Goal: Task Accomplishment & Management: Manage account settings

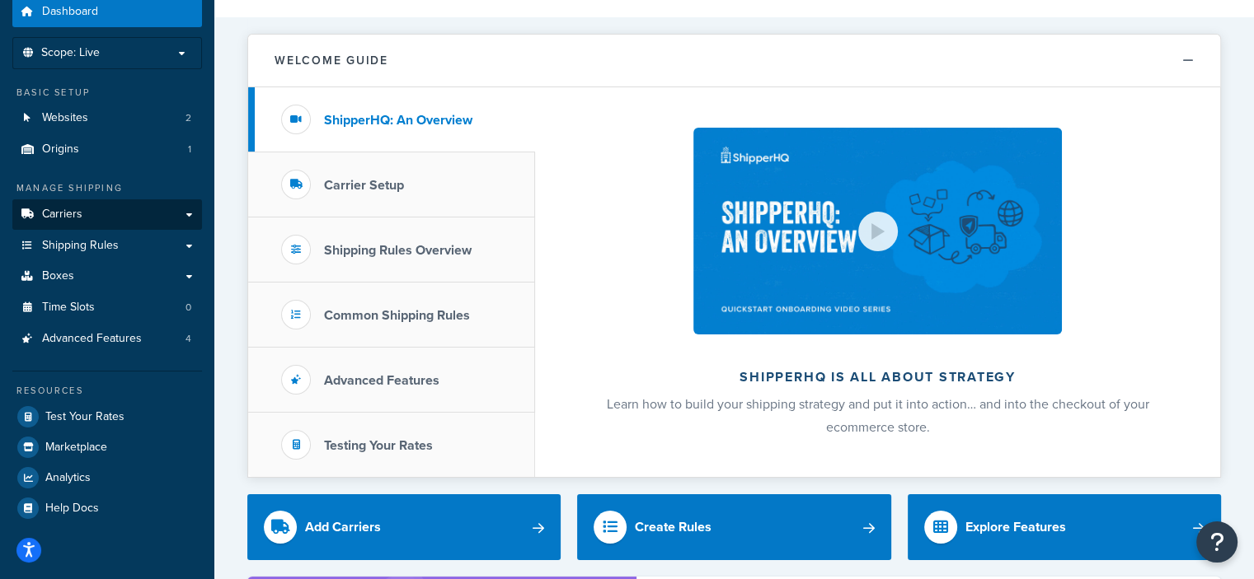
scroll to position [63, 0]
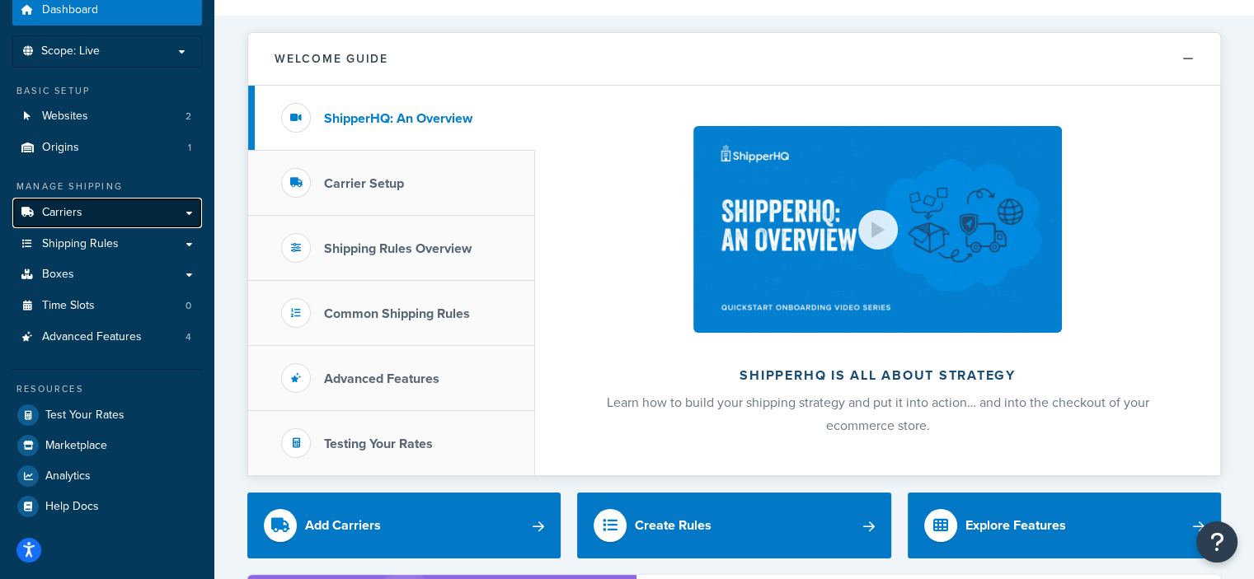
click at [187, 213] on link "Carriers" at bounding box center [107, 213] width 190 height 30
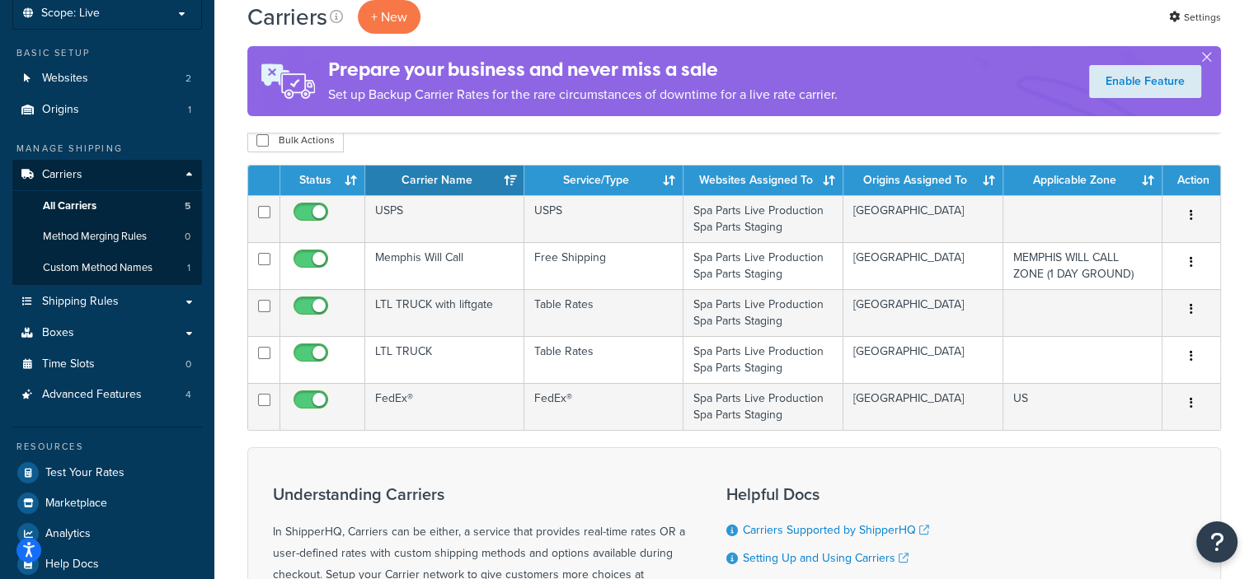
scroll to position [99, 0]
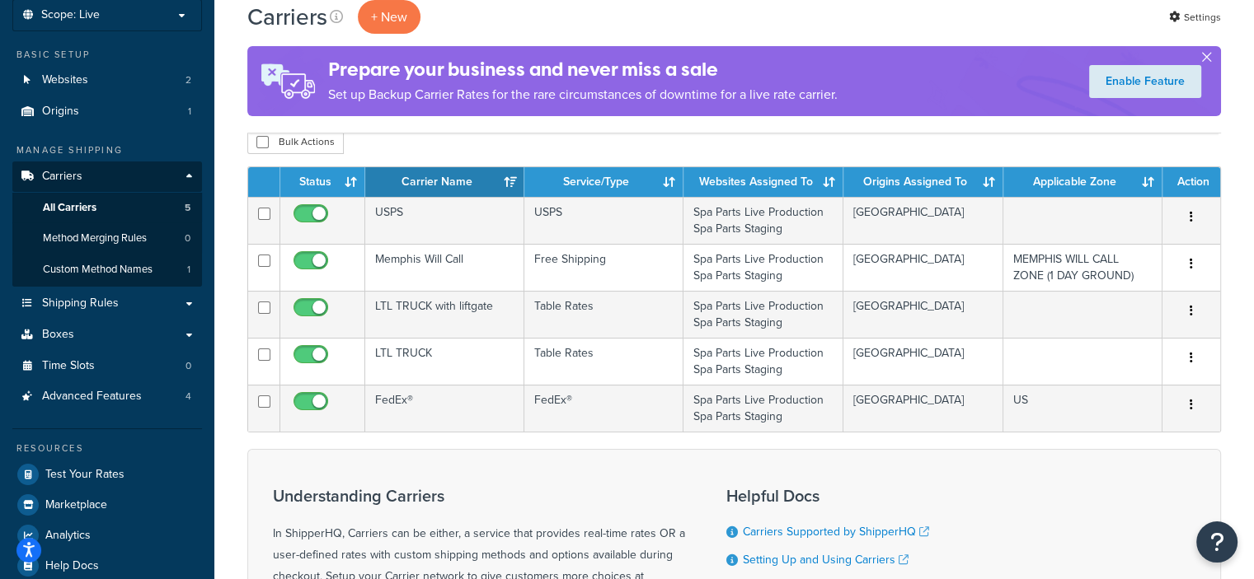
click at [1208, 59] on button "button" at bounding box center [1206, 61] width 4 height 4
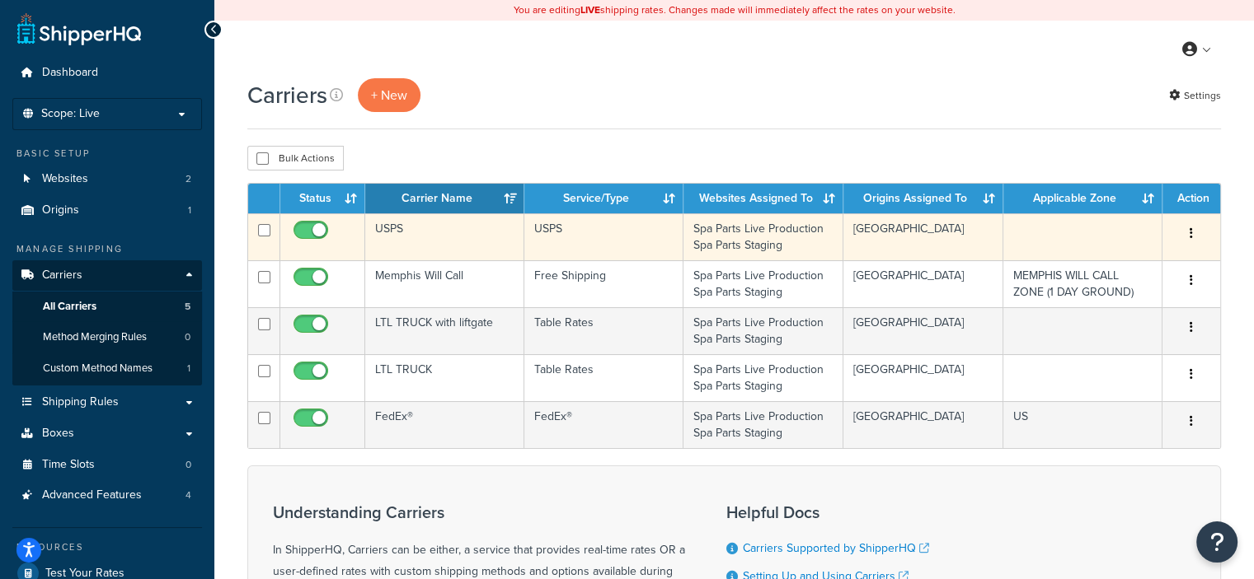
scroll to position [0, 0]
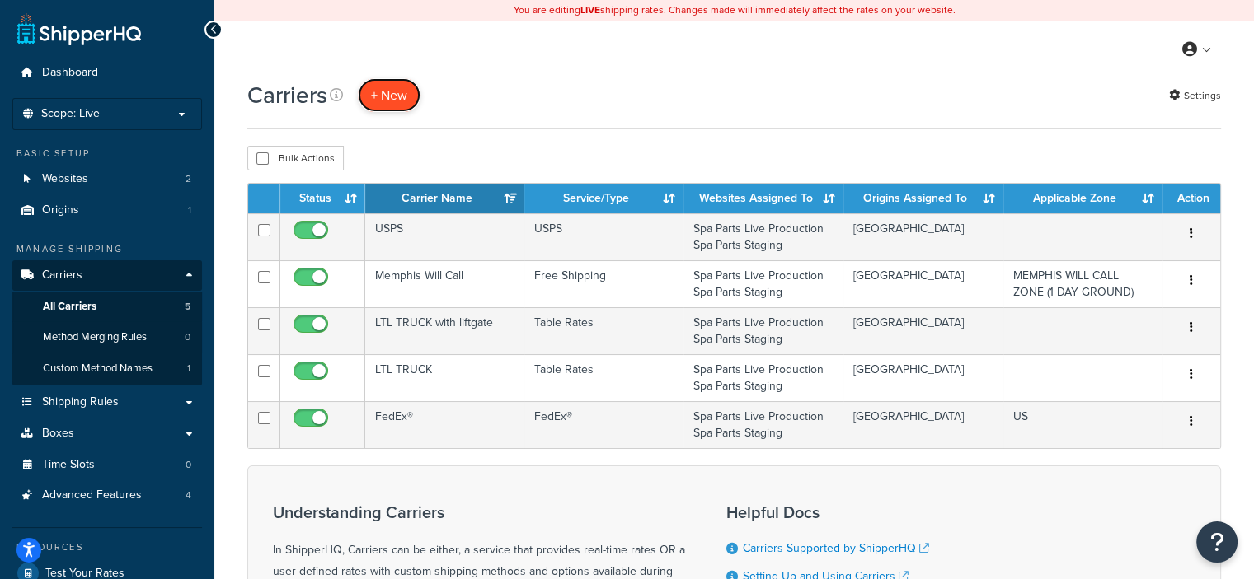
click at [386, 88] on button "+ New" at bounding box center [389, 95] width 63 height 34
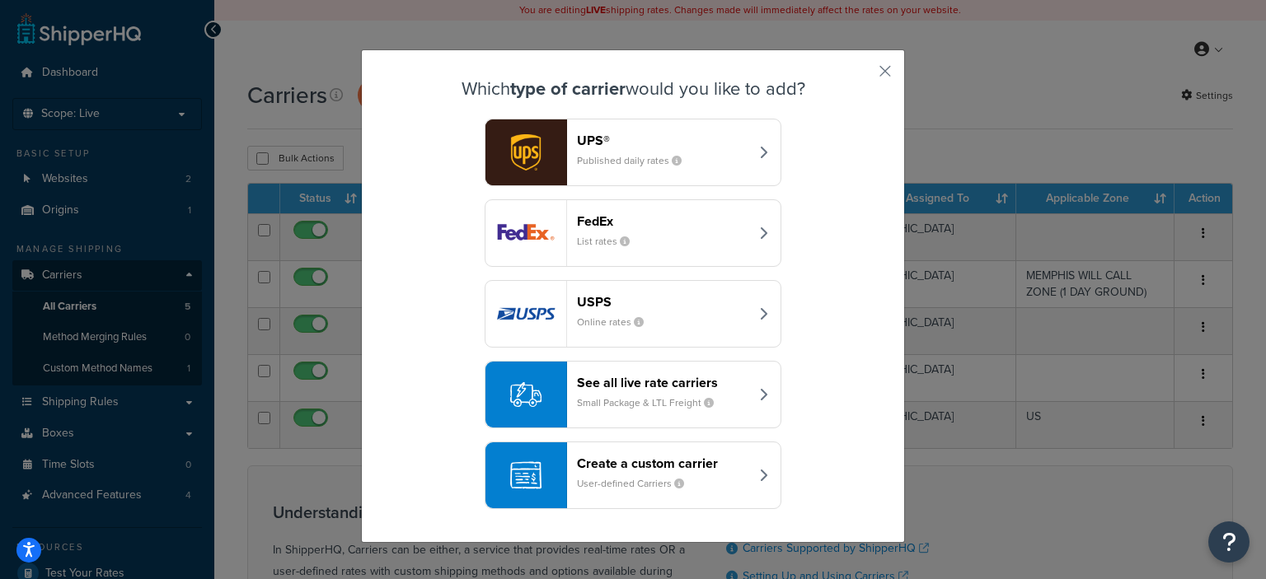
click at [634, 476] on small "User-defined Carriers" at bounding box center [637, 483] width 120 height 15
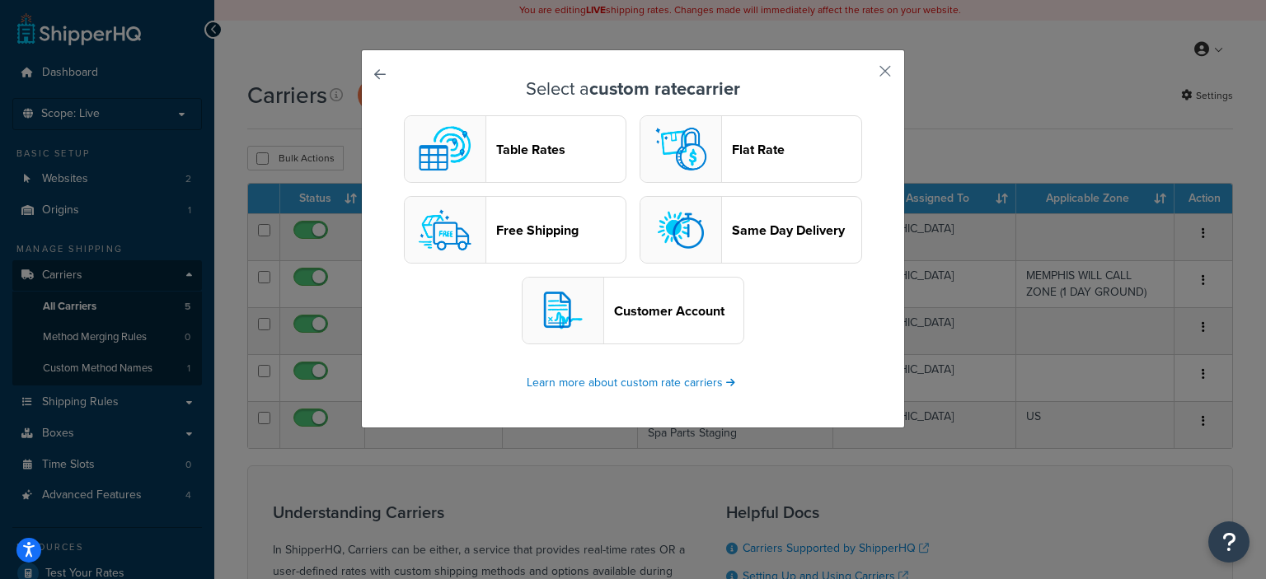
click at [660, 311] on header "Customer Account" at bounding box center [678, 311] width 129 height 16
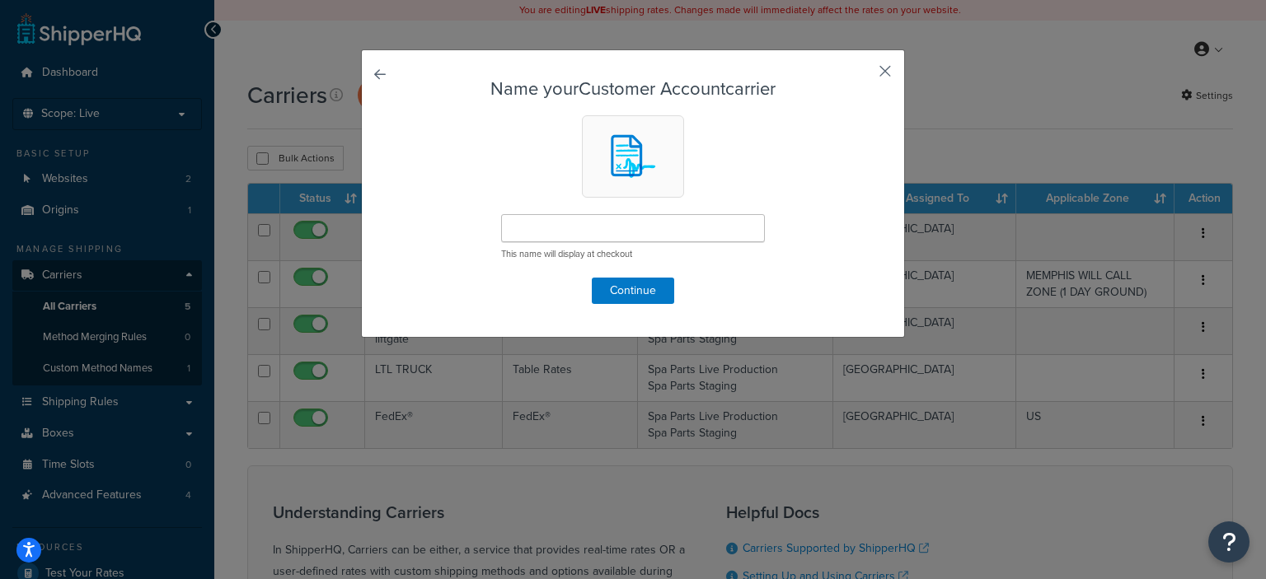
click at [863, 75] on button "button" at bounding box center [861, 77] width 4 height 4
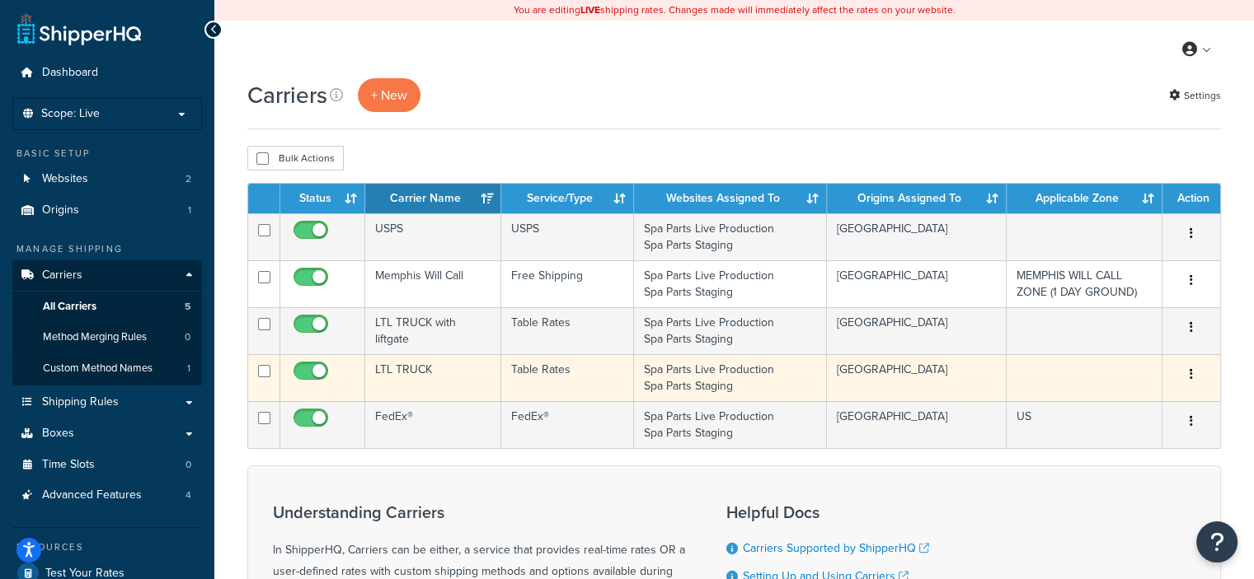
click at [1187, 371] on button "button" at bounding box center [1190, 375] width 23 height 26
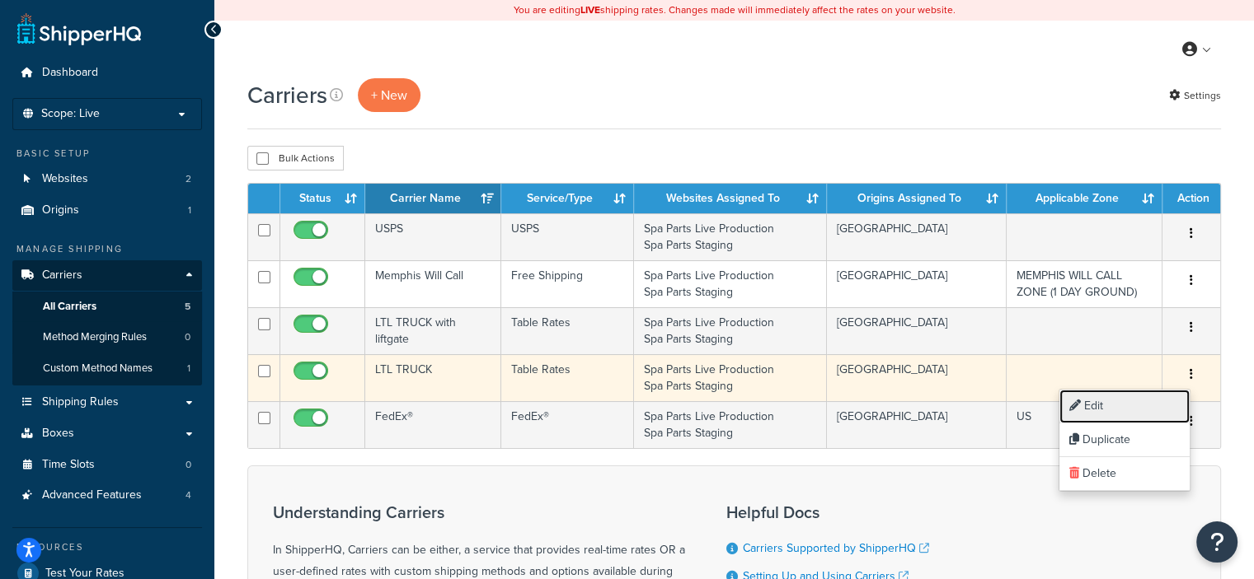
click at [1103, 405] on link "Edit" at bounding box center [1124, 407] width 130 height 34
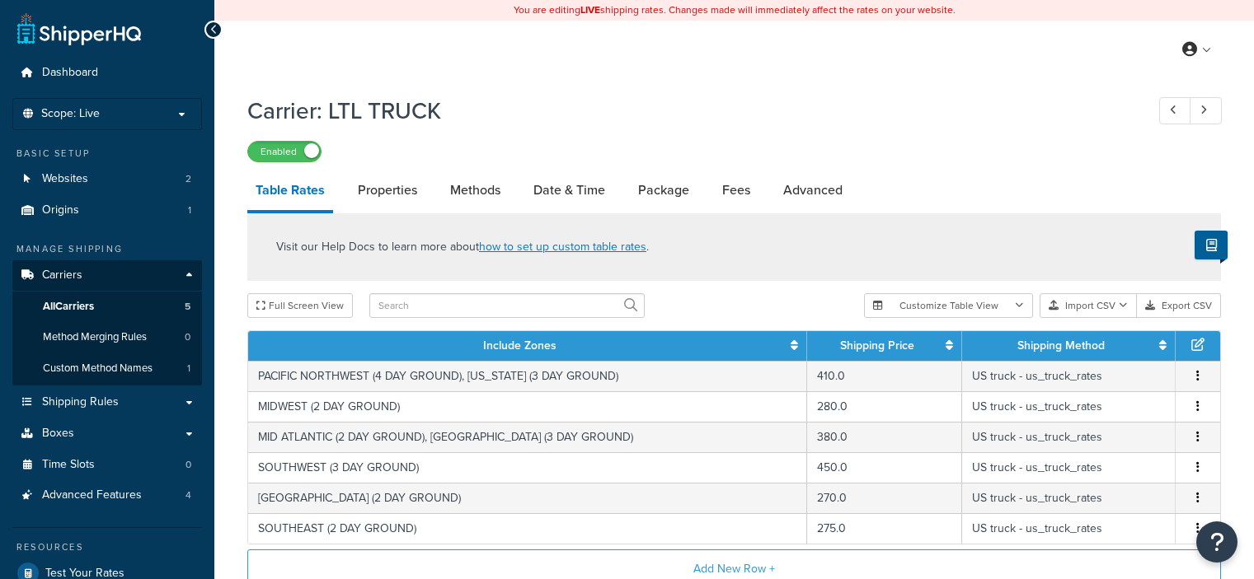
select select "25"
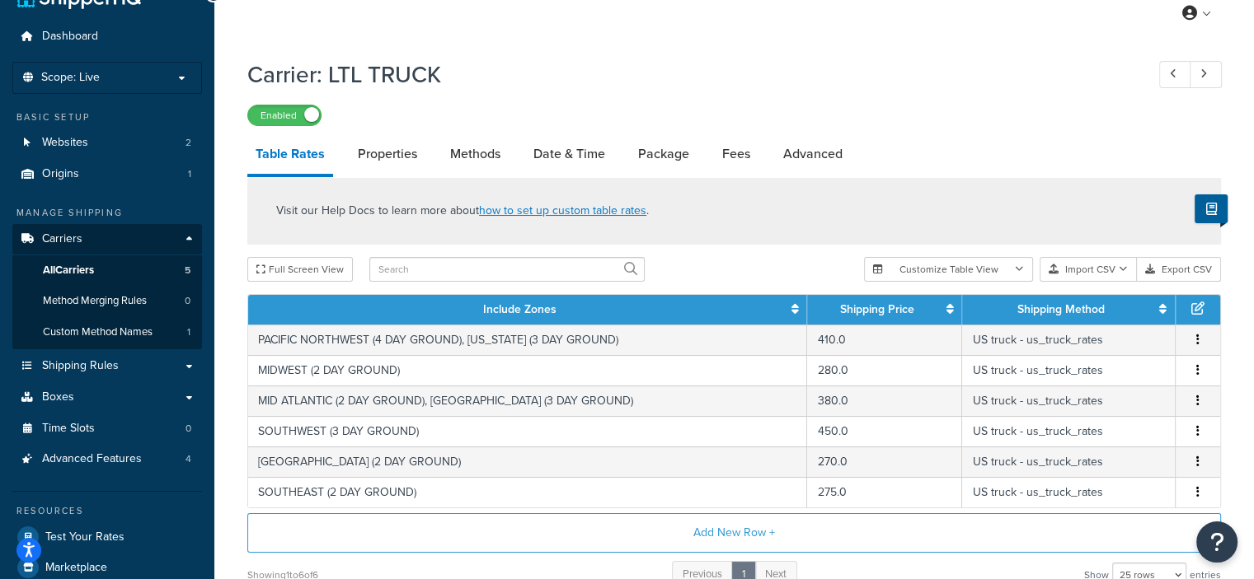
scroll to position [39, 0]
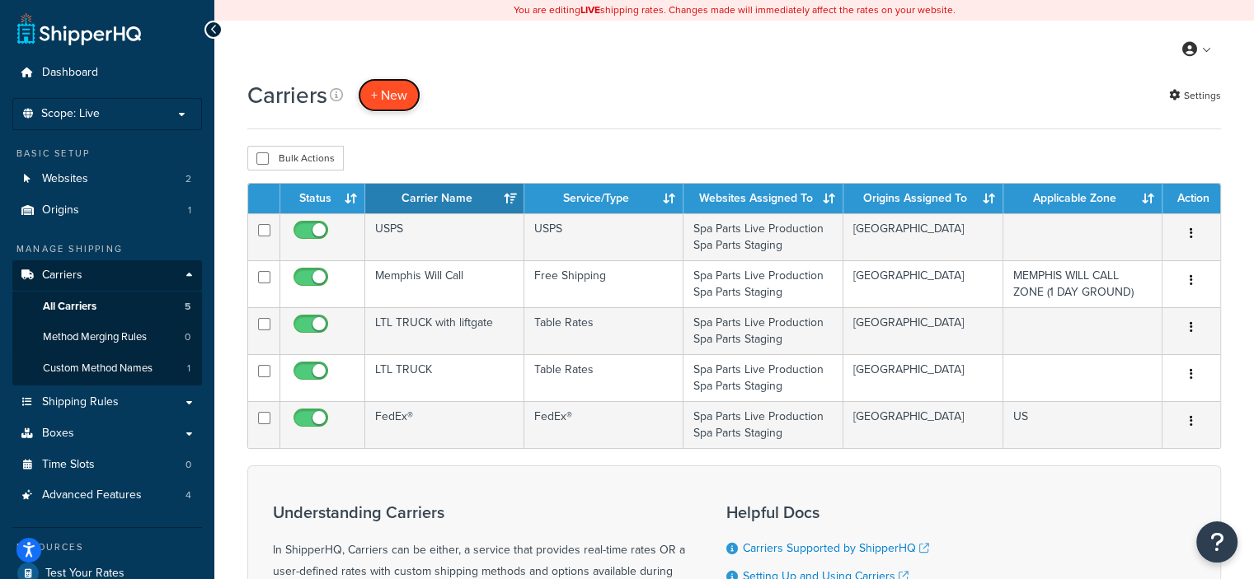
click at [386, 96] on button "+ New" at bounding box center [389, 95] width 63 height 34
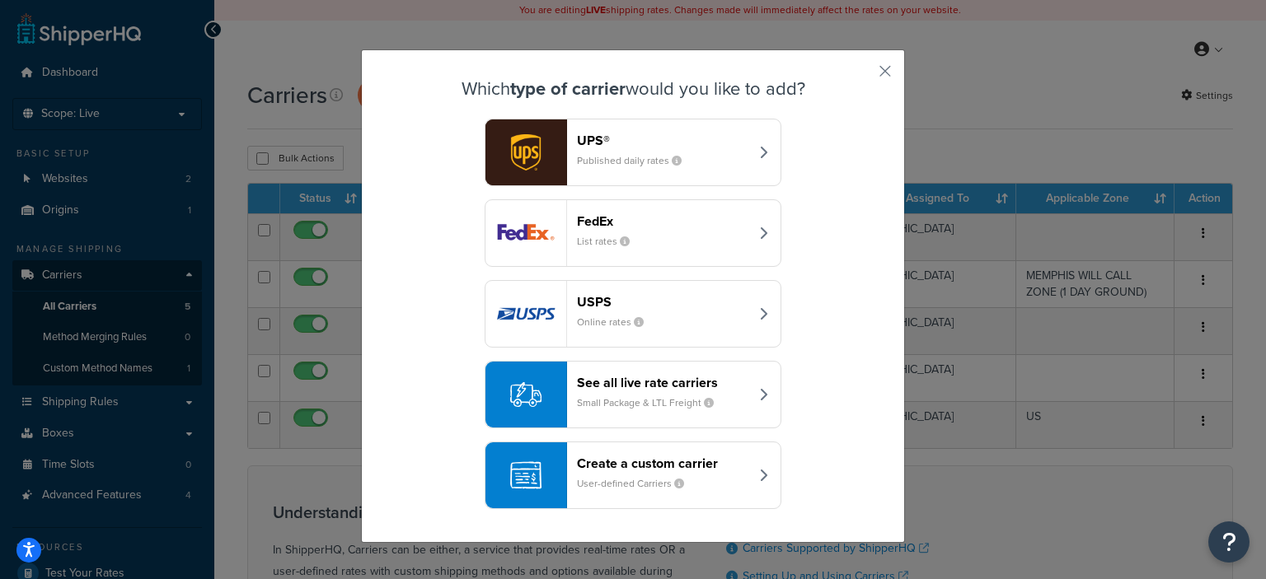
click at [638, 467] on header "Create a custom carrier" at bounding box center [663, 464] width 172 height 16
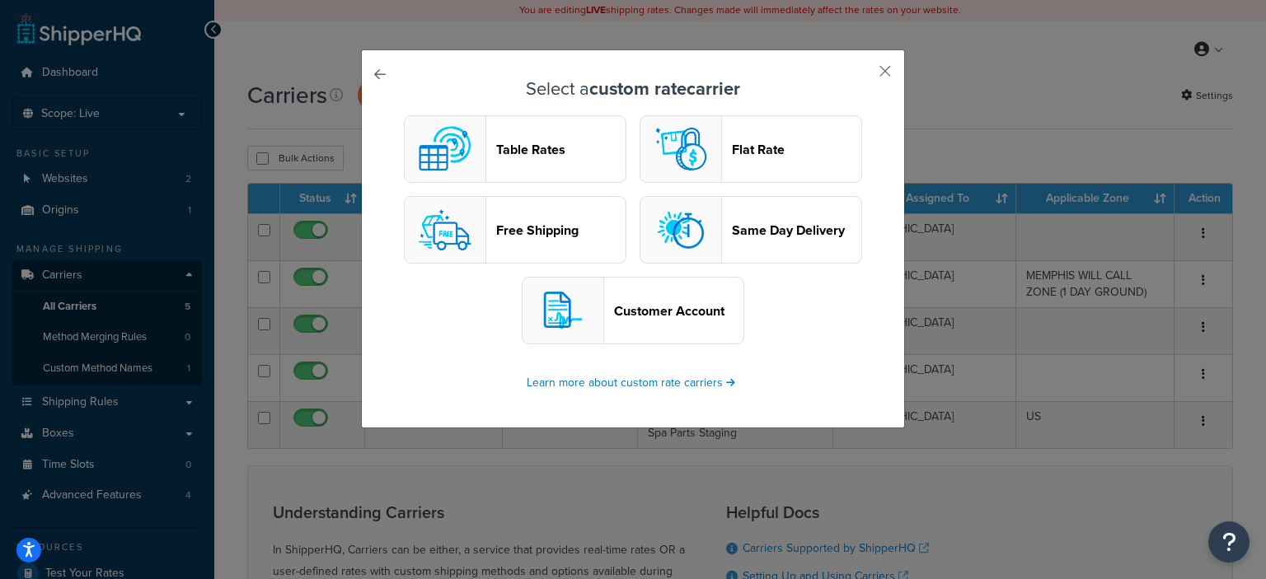
click at [686, 311] on header "Customer Account" at bounding box center [678, 311] width 129 height 16
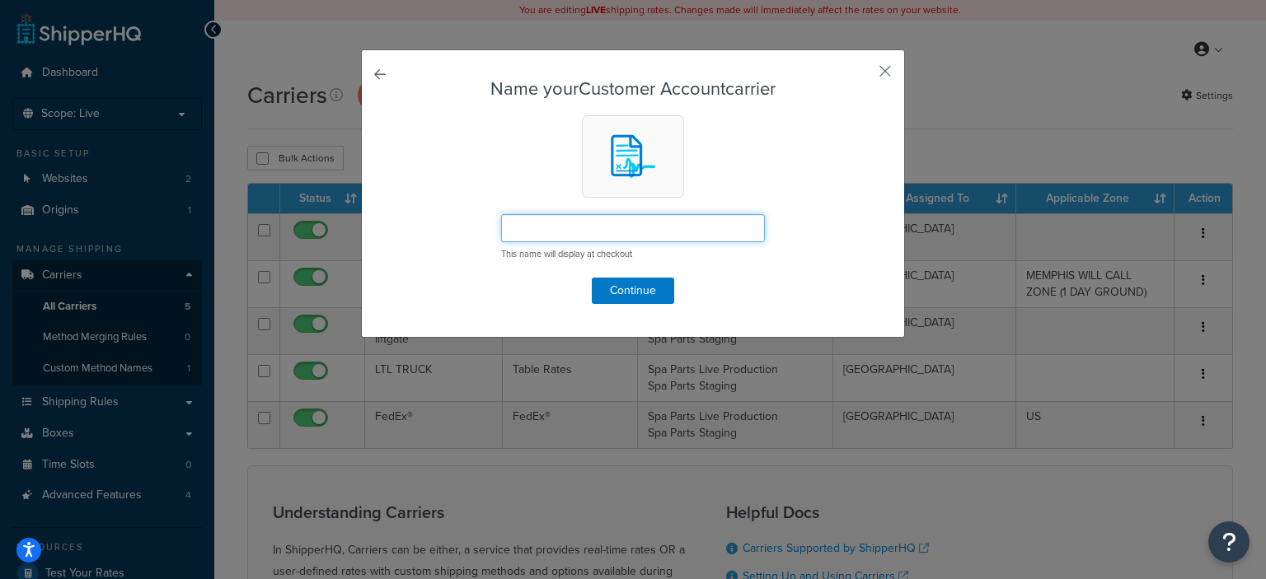
click at [594, 229] on input "text" at bounding box center [633, 228] width 264 height 28
type input "International Freight Quote"
click at [614, 290] on button "Continue" at bounding box center [633, 291] width 82 height 26
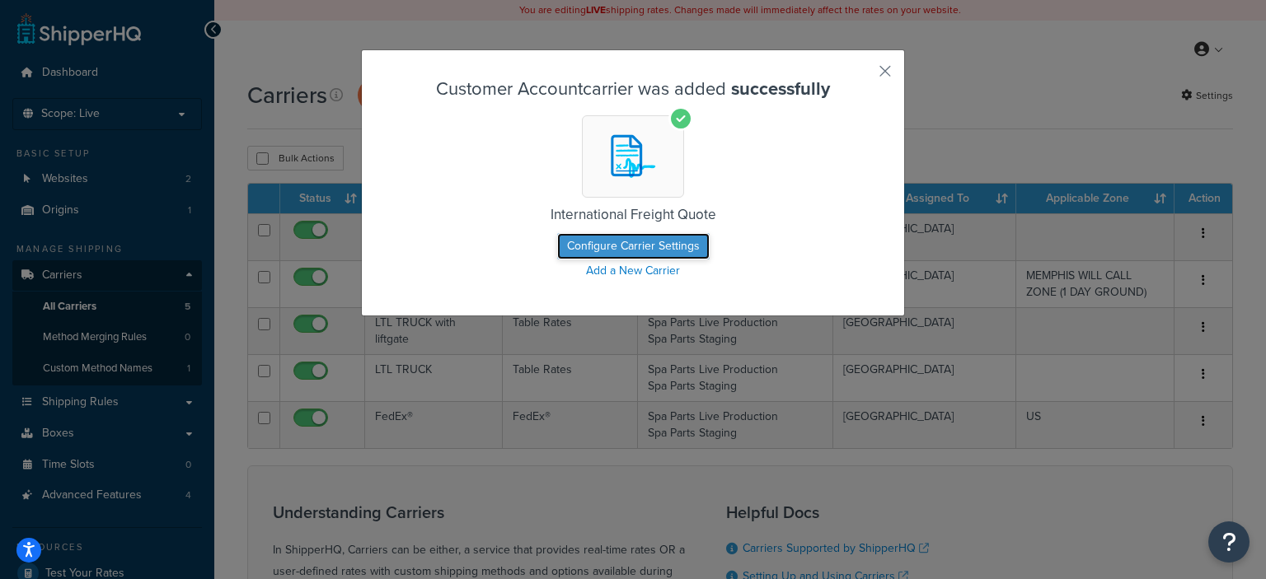
click at [649, 243] on button "Configure Carrier Settings" at bounding box center [633, 246] width 152 height 26
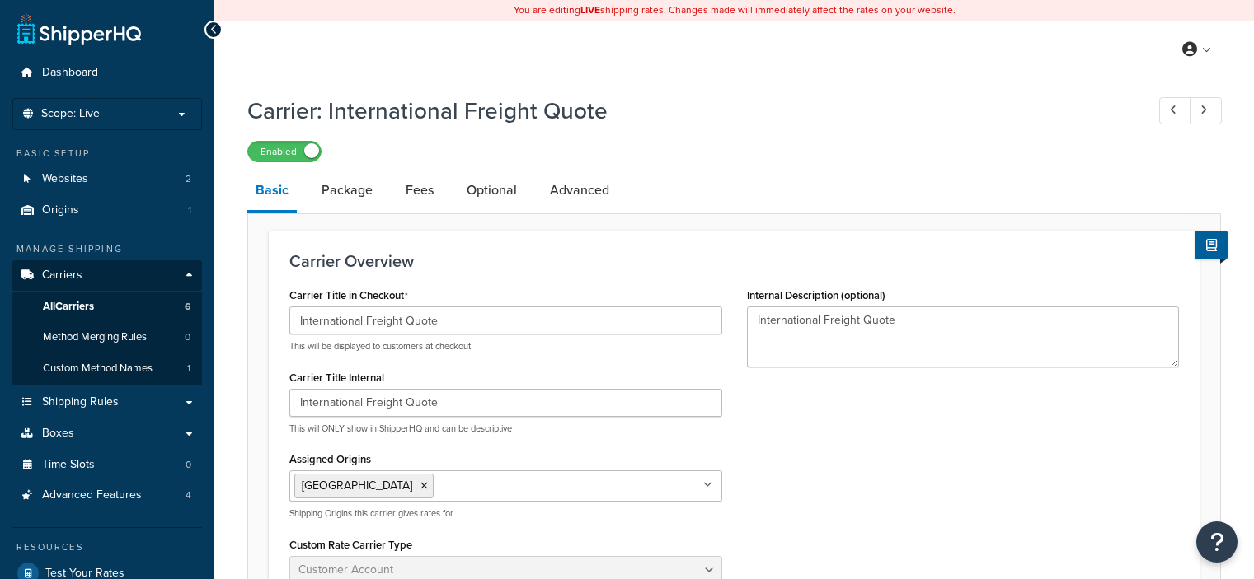
select select "customerAccount"
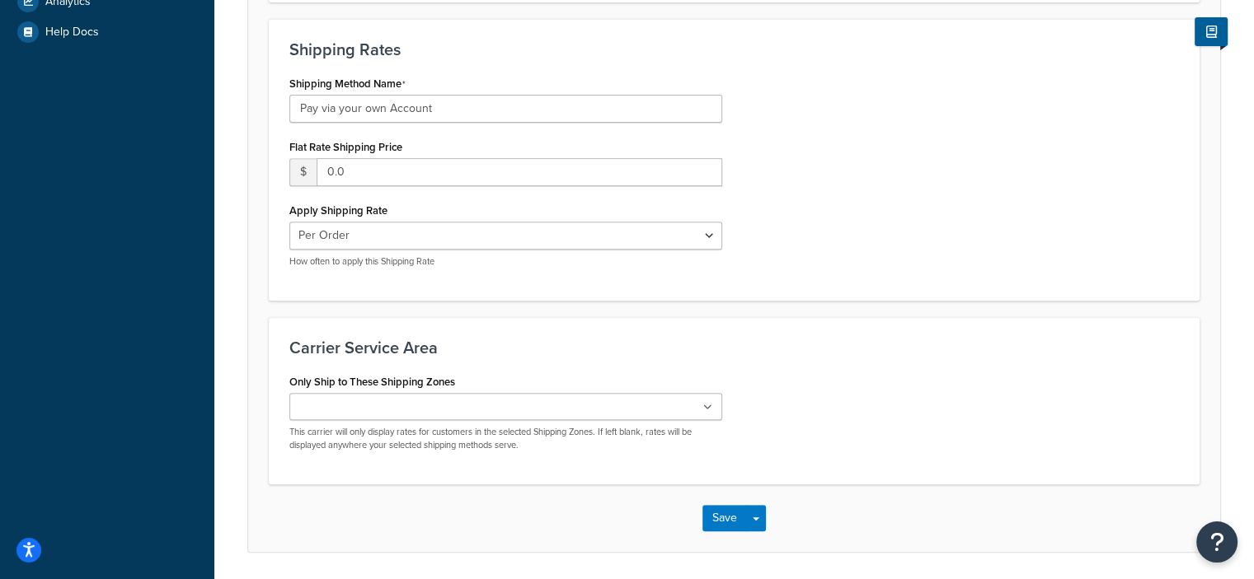
scroll to position [635, 0]
click at [704, 404] on icon at bounding box center [707, 406] width 9 height 10
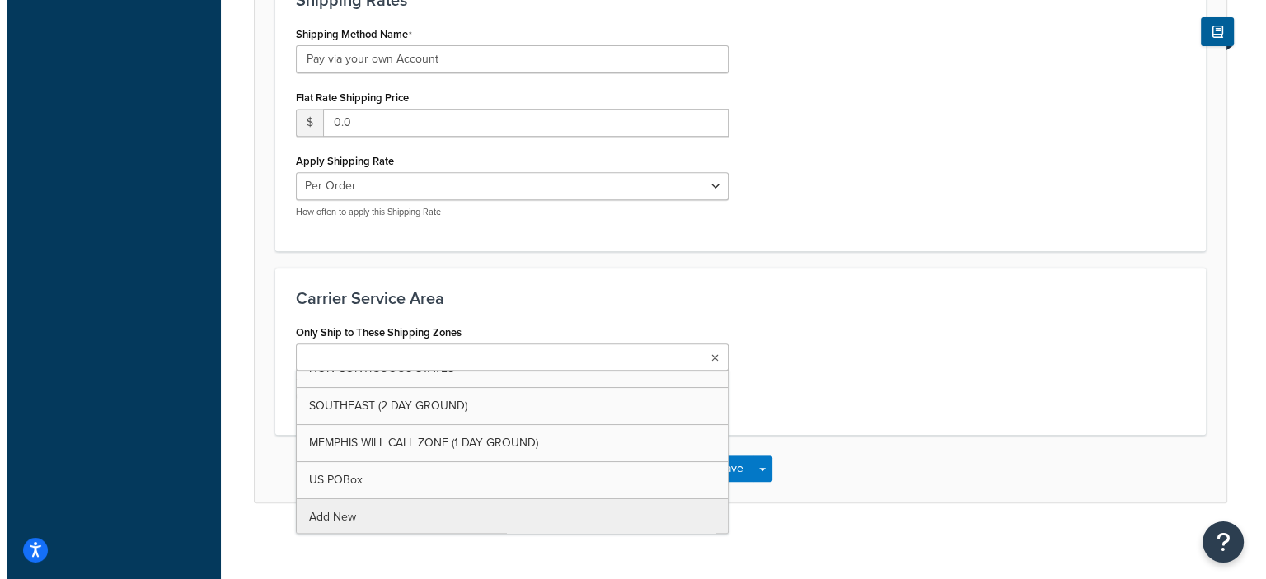
scroll to position [685, 0]
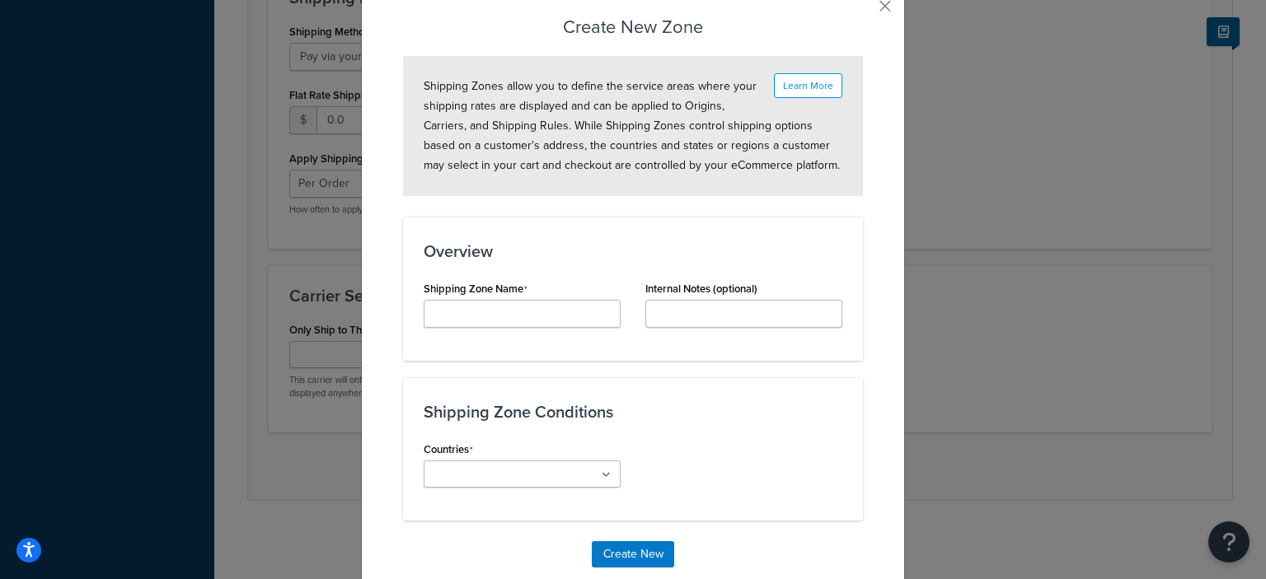
scroll to position [68, 0]
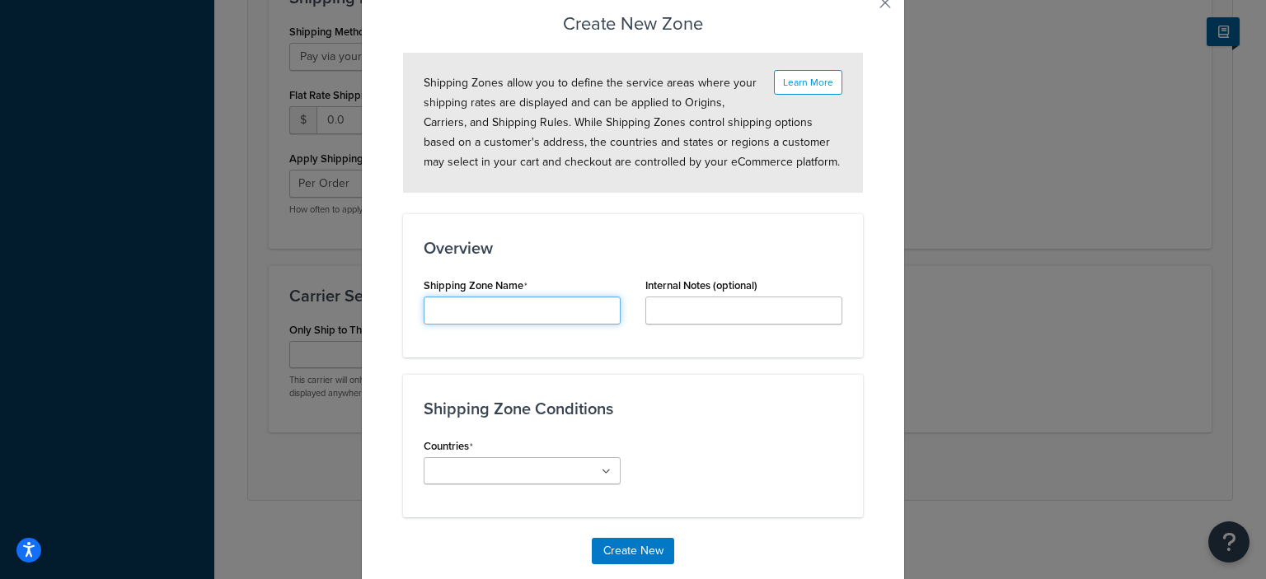
click at [505, 308] on input "Carrier Title Internal" at bounding box center [522, 311] width 197 height 28
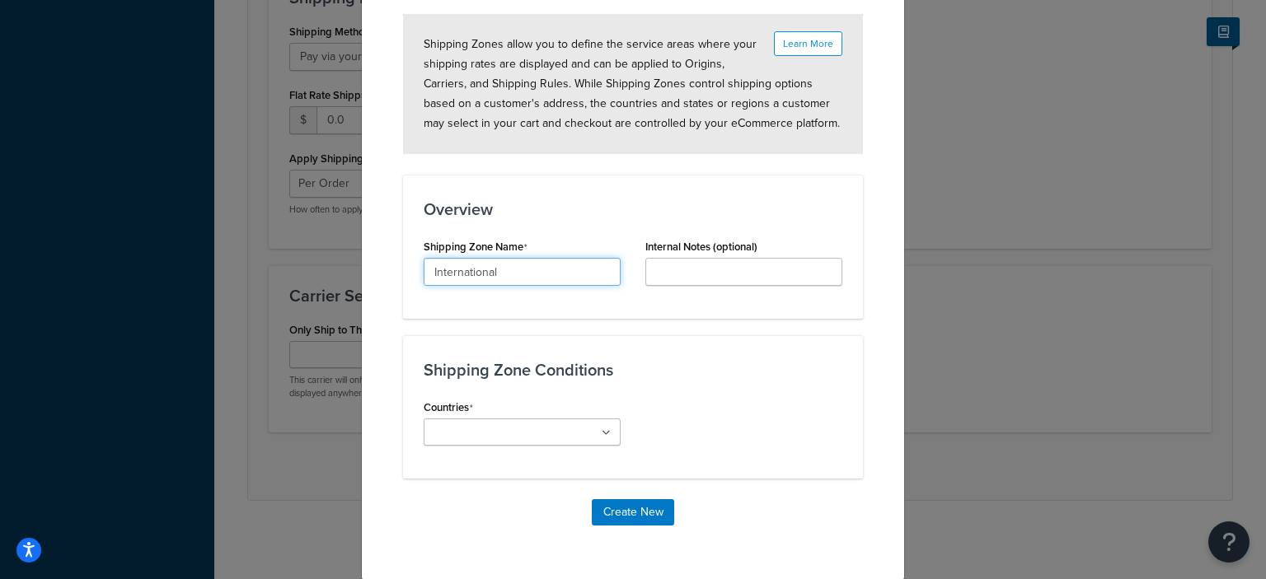
type input "International"
click at [604, 434] on ul at bounding box center [522, 432] width 197 height 27
click at [659, 424] on div "Countries All Countries ALL United States USA Afghanistan AFG Albania ALB Alger…" at bounding box center [632, 427] width 443 height 63
click at [602, 434] on icon at bounding box center [606, 434] width 9 height 10
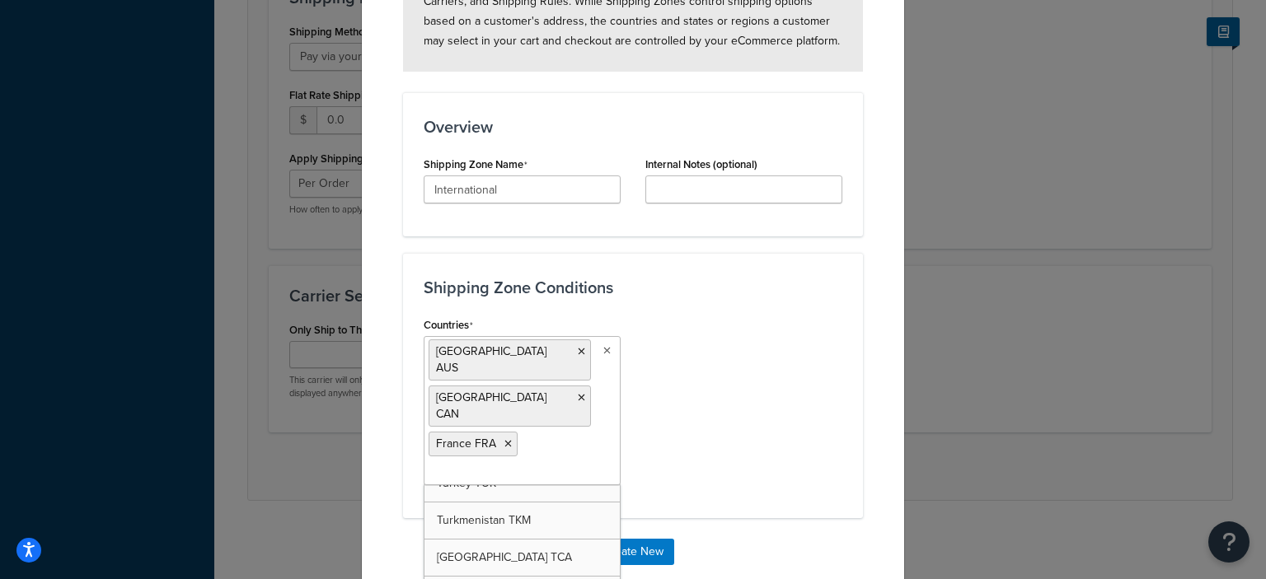
scroll to position [8445, 0]
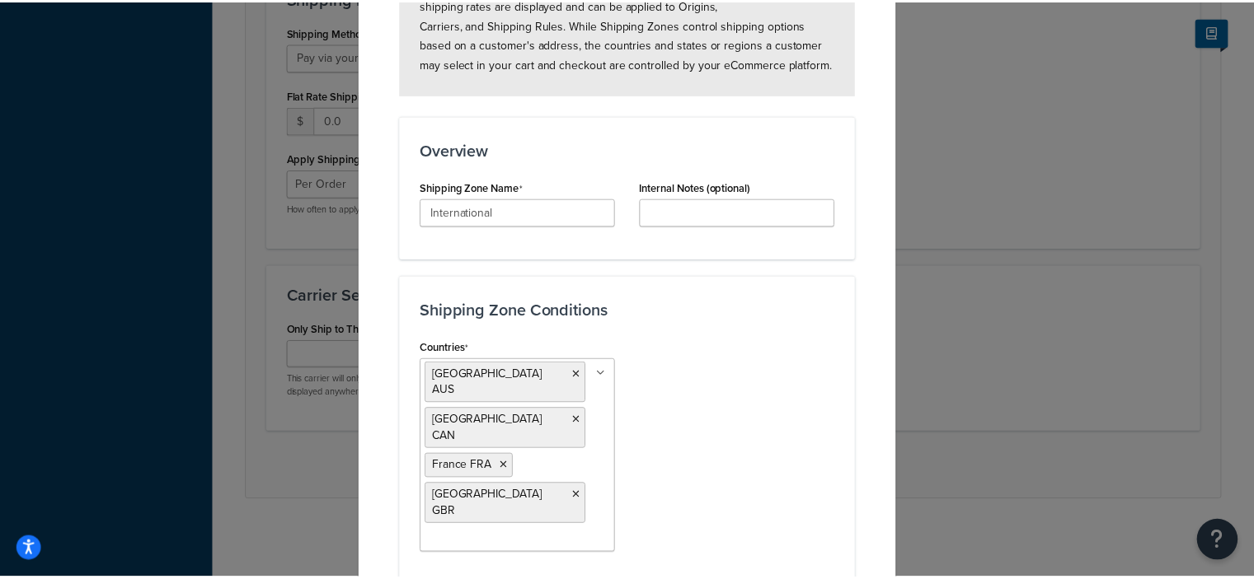
scroll to position [168, 0]
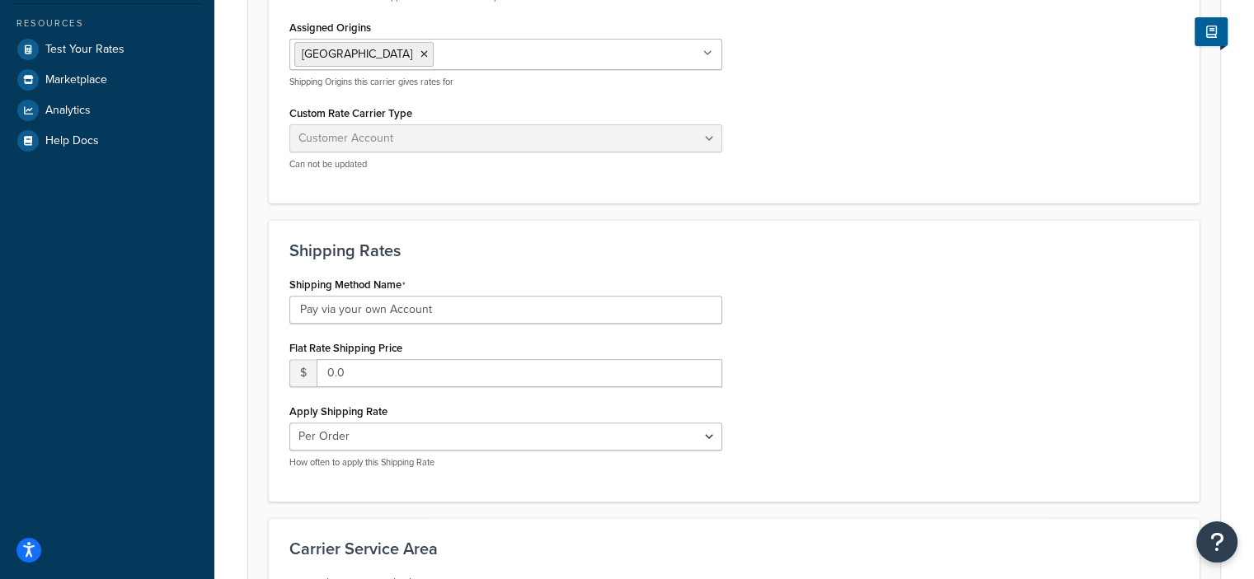
scroll to position [524, 0]
click at [532, 326] on div "Shipping Method Name Pay via your own Account Flat Rate Shipping Price $ 0.0 Ap…" at bounding box center [505, 377] width 457 height 209
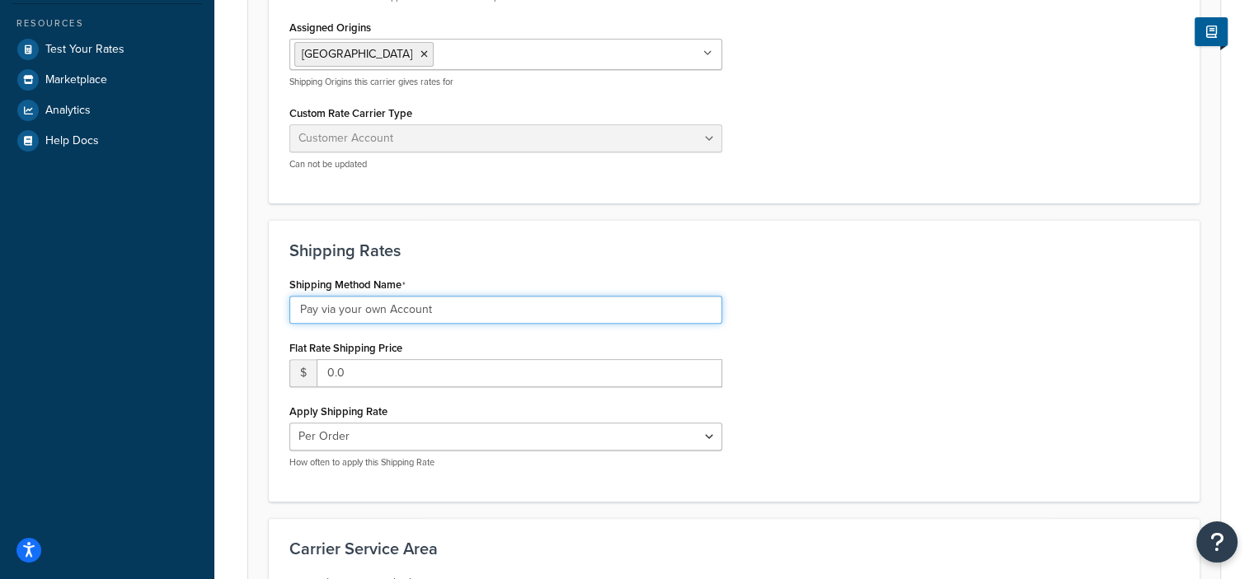
click at [455, 302] on input "Pay via your own Account" at bounding box center [505, 310] width 433 height 28
drag, startPoint x: 438, startPoint y: 316, endPoint x: 268, endPoint y: 304, distance: 170.2
click at [269, 304] on div "Shipping Rates Shipping Method Name Pay via your own Account Flat Rate Shipping…" at bounding box center [734, 361] width 931 height 282
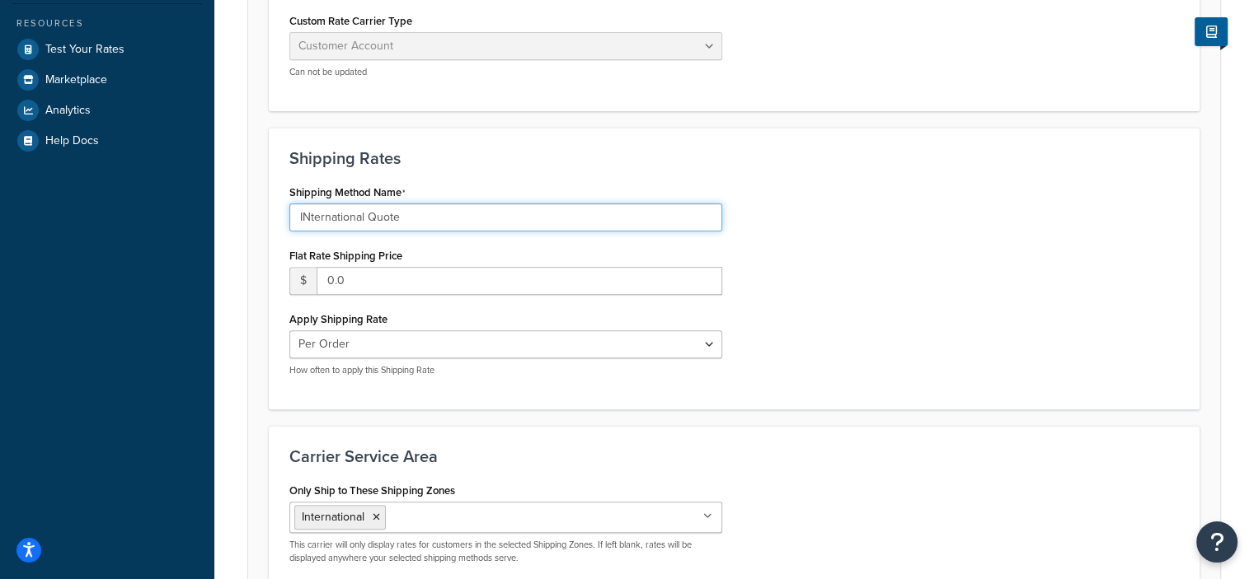
click at [311, 217] on input "INternational Quote" at bounding box center [505, 218] width 433 height 28
type input "International Quote"
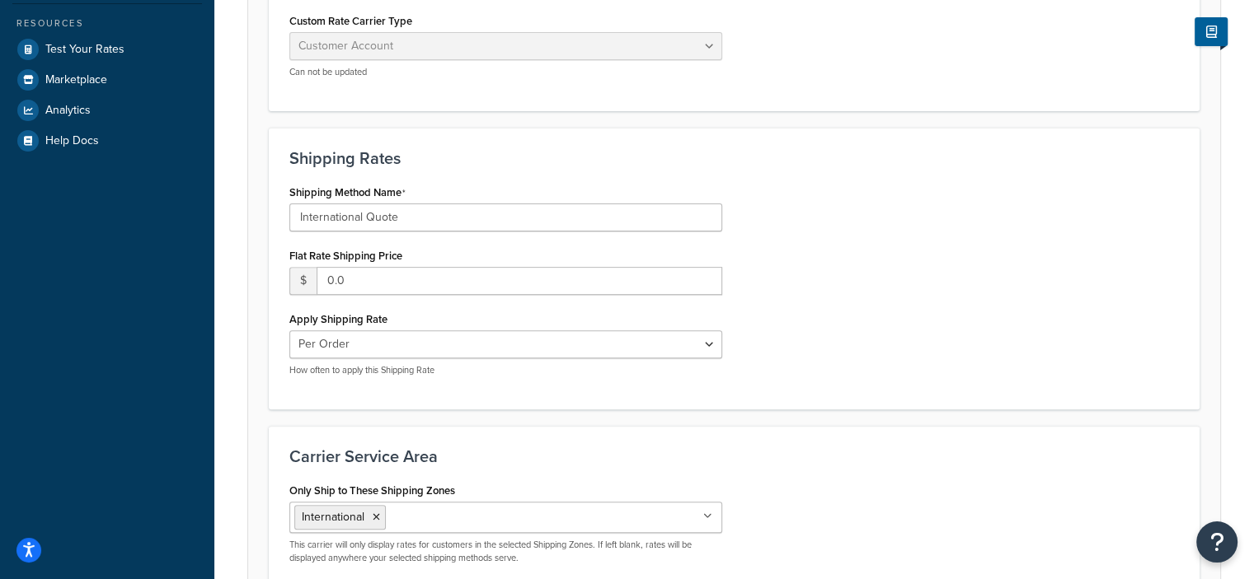
click at [907, 235] on div "Shipping Method Name International Quote Flat Rate Shipping Price $ 0.0 Apply S…" at bounding box center [734, 285] width 914 height 209
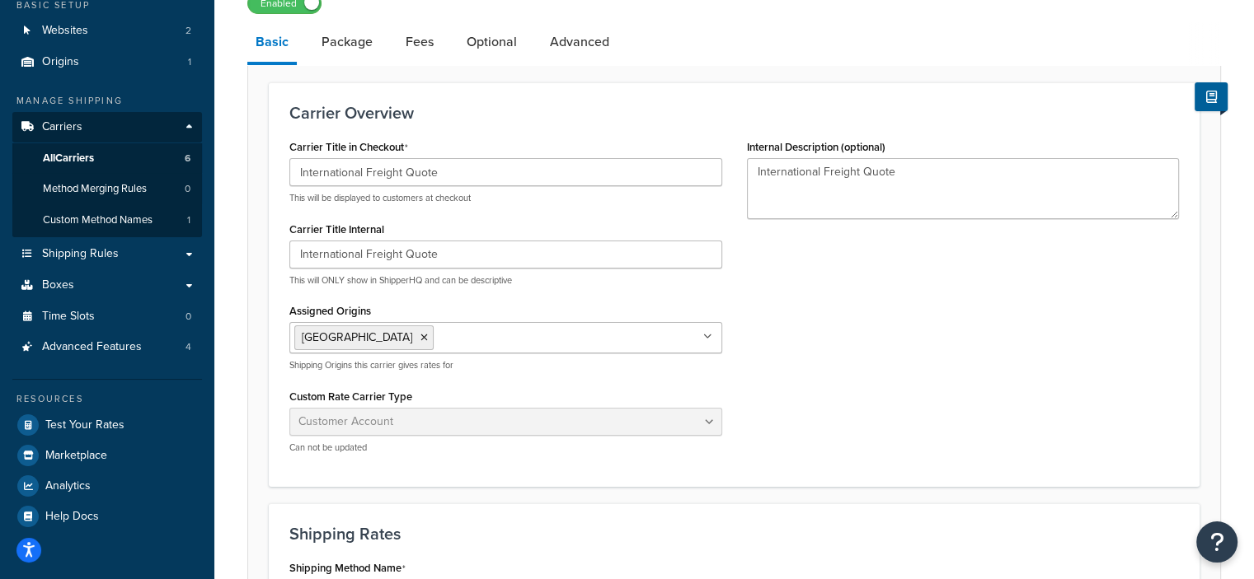
scroll to position [148, 0]
click at [350, 52] on link "Package" at bounding box center [347, 43] width 68 height 40
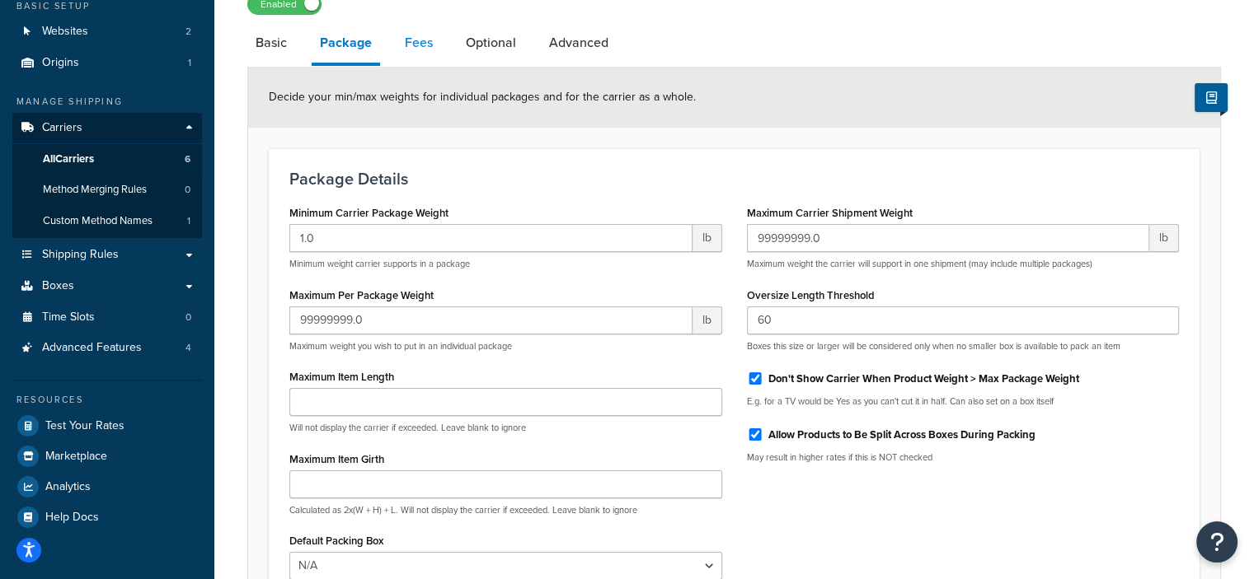
click at [409, 42] on link "Fees" at bounding box center [418, 43] width 45 height 40
select select "AFTER"
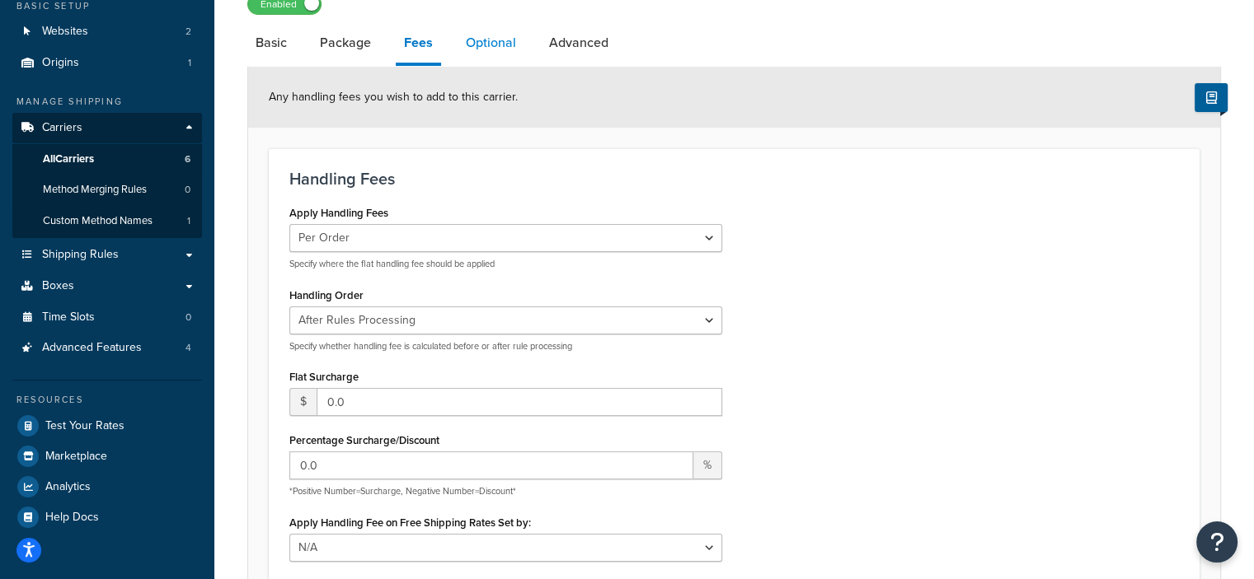
click at [494, 49] on link "Optional" at bounding box center [490, 43] width 67 height 40
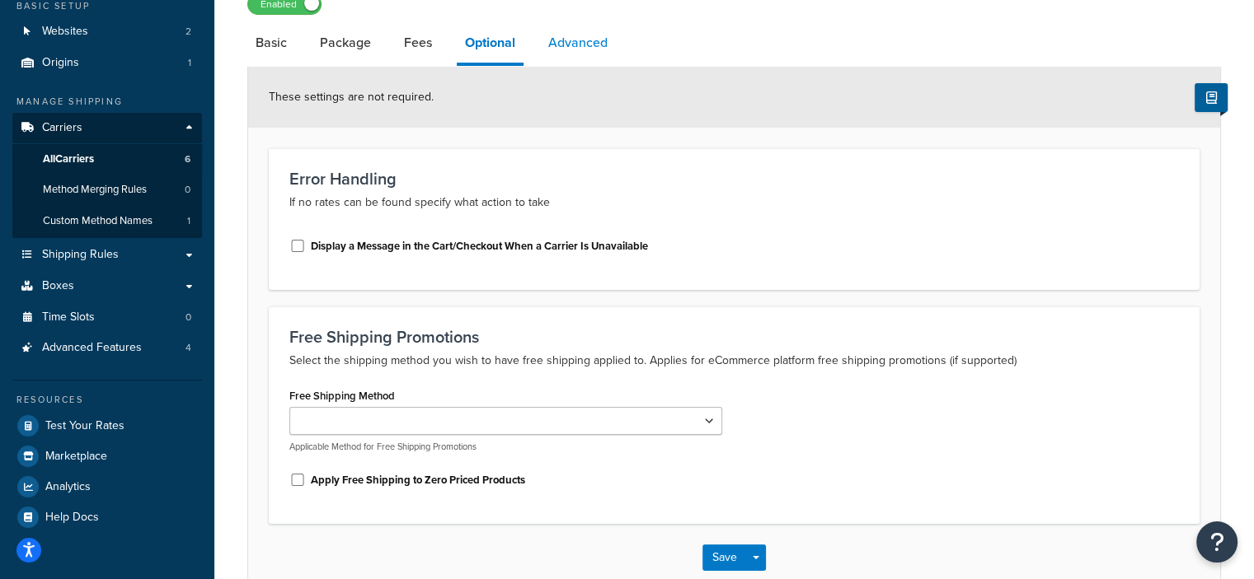
click at [569, 39] on link "Advanced" at bounding box center [578, 43] width 76 height 40
select select "false"
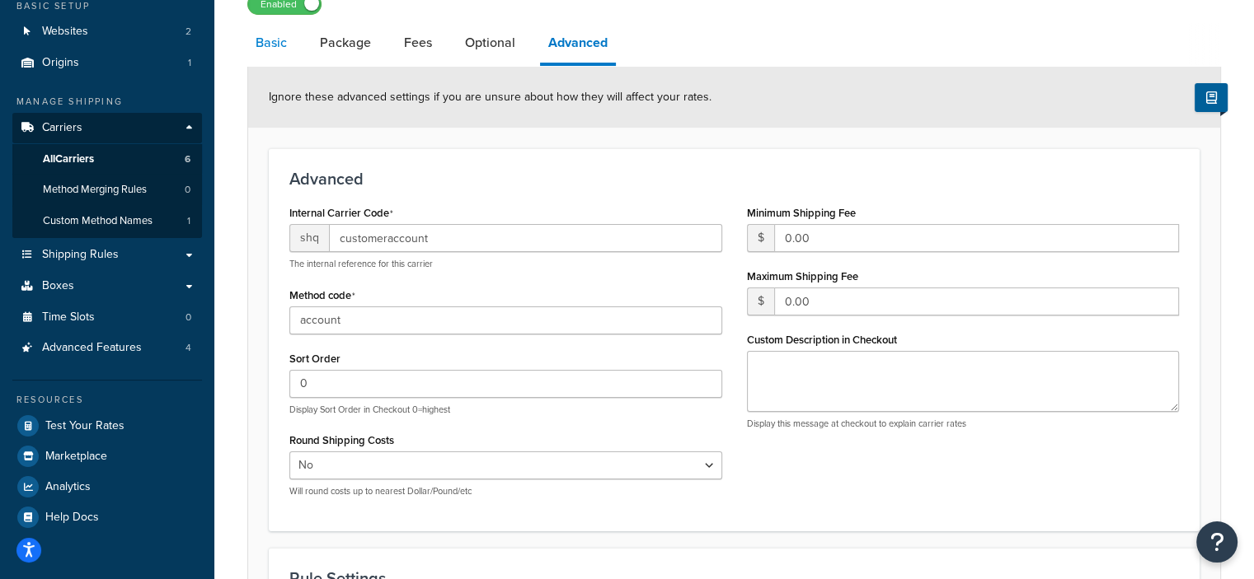
click at [263, 39] on link "Basic" at bounding box center [271, 43] width 48 height 40
select select "customerAccount"
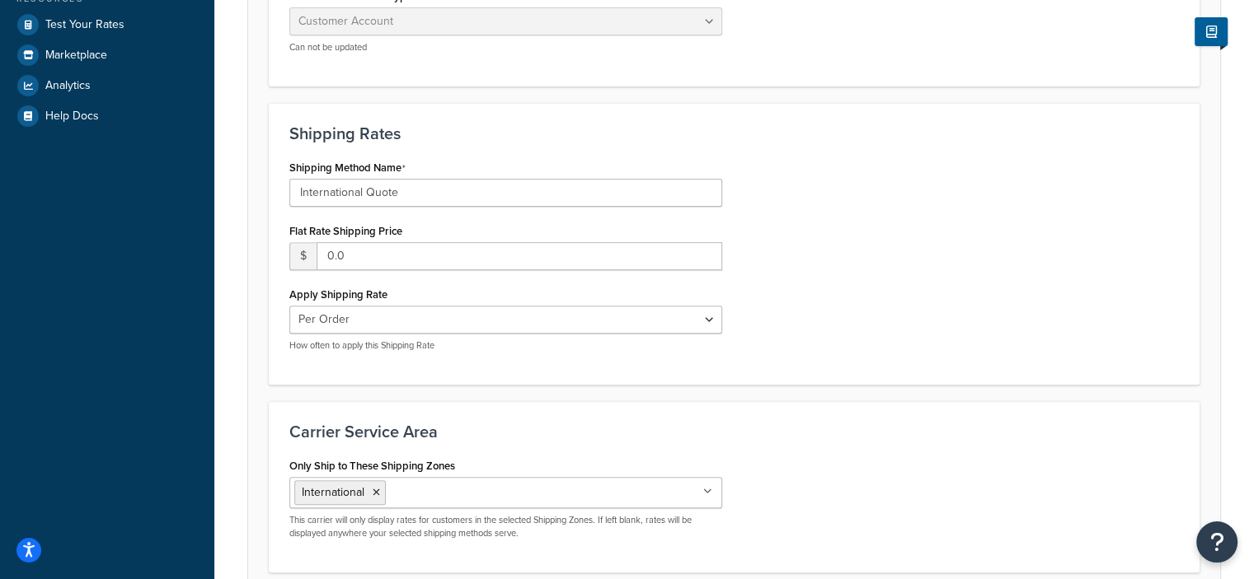
scroll to position [692, 0]
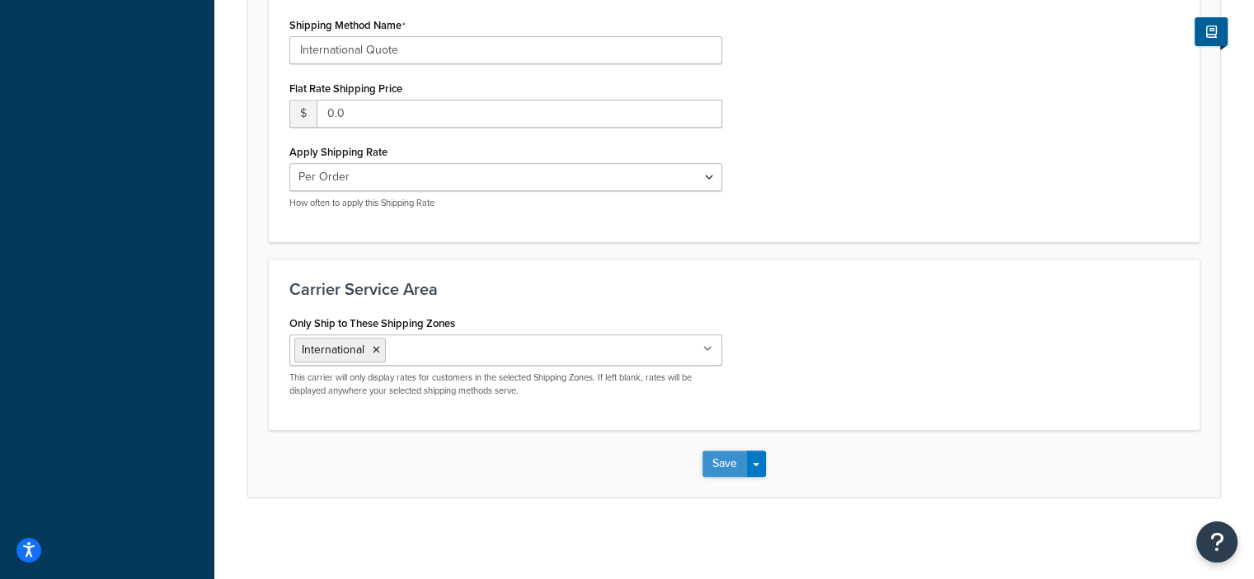
click at [720, 465] on button "Save" at bounding box center [724, 464] width 45 height 26
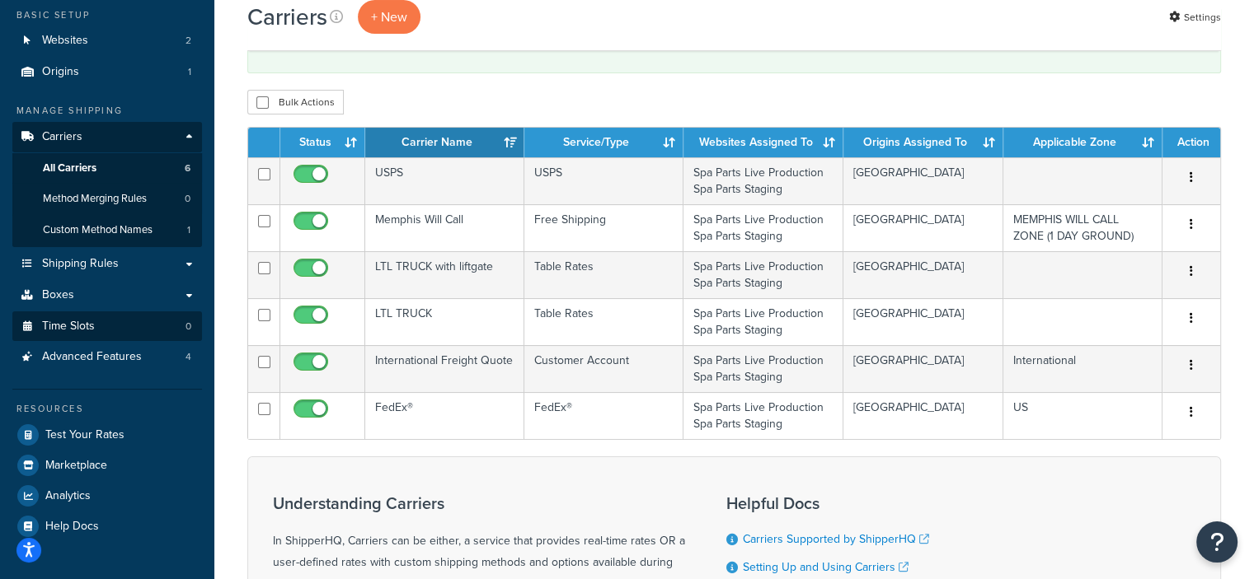
scroll to position [138, 0]
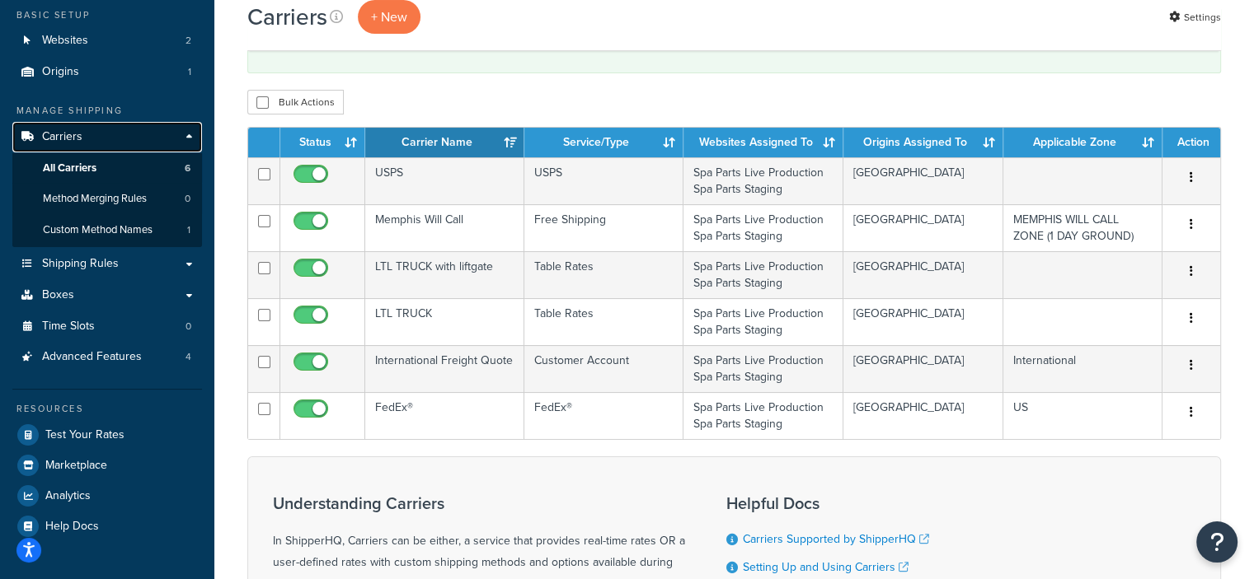
click at [188, 139] on link "Carriers" at bounding box center [107, 137] width 190 height 30
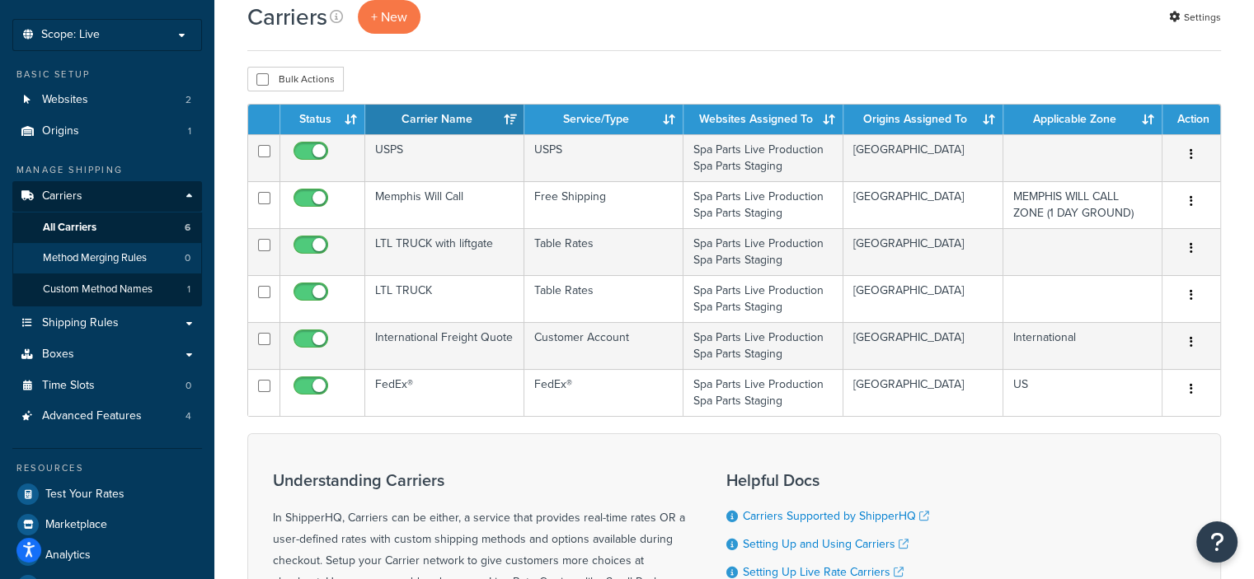
scroll to position [91, 0]
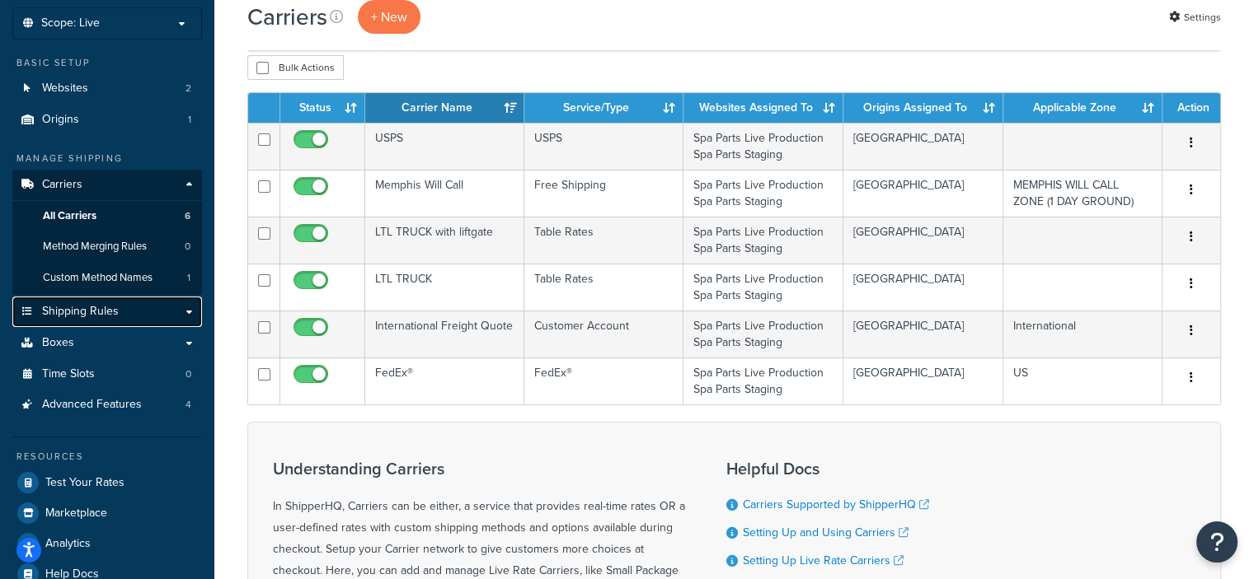
click at [150, 318] on link "Shipping Rules" at bounding box center [107, 312] width 190 height 30
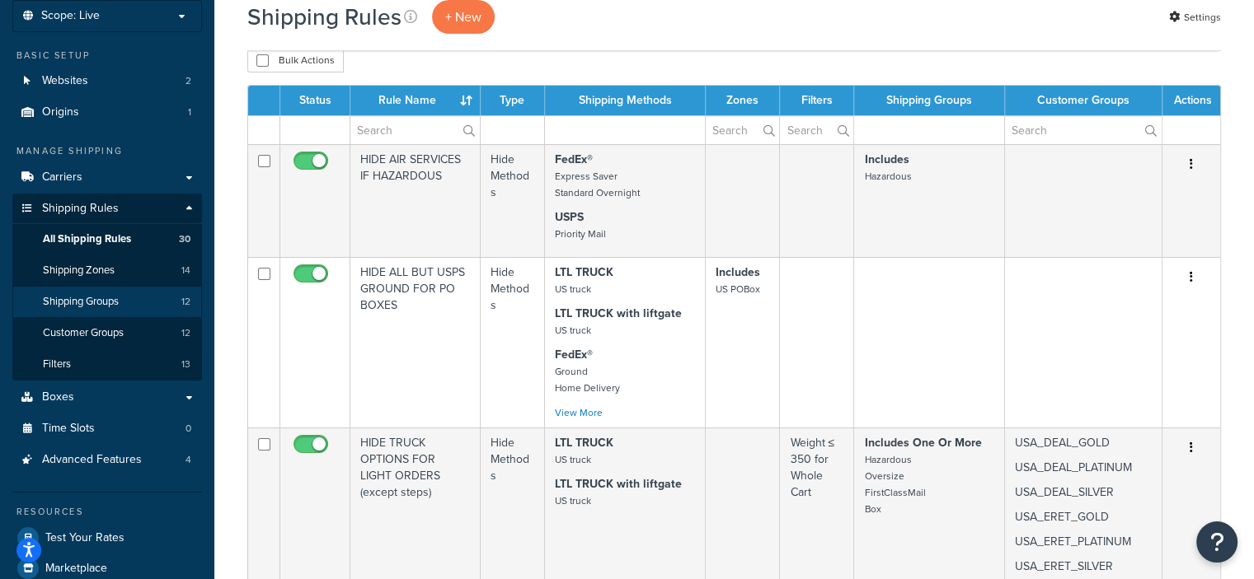
scroll to position [99, 0]
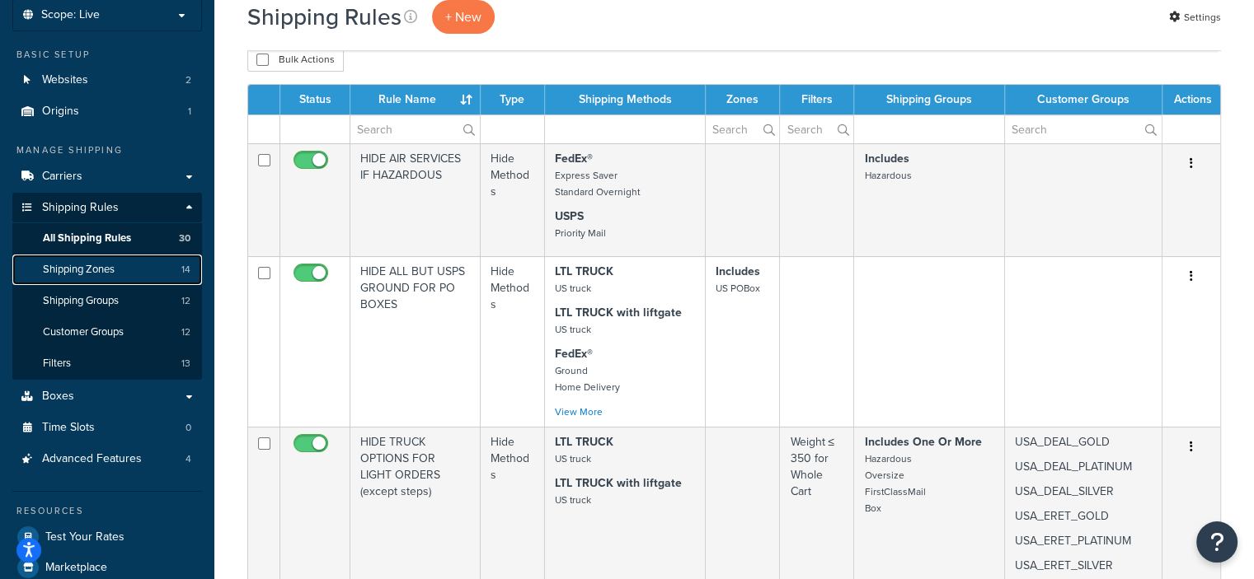
click at [130, 270] on link "Shipping Zones 14" at bounding box center [107, 270] width 190 height 30
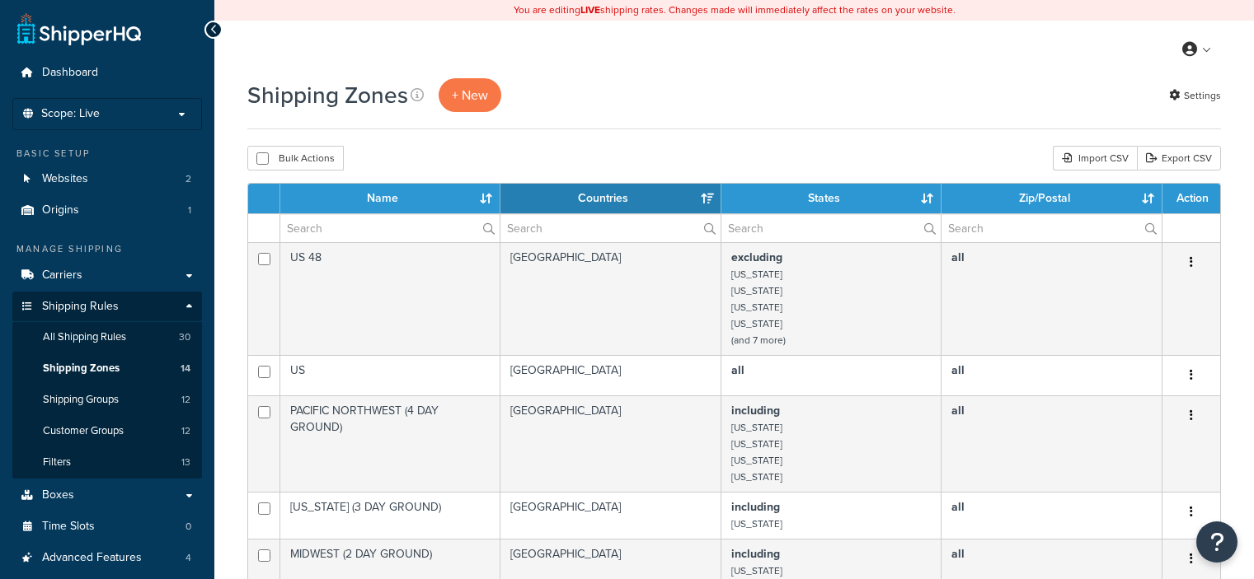
select select "15"
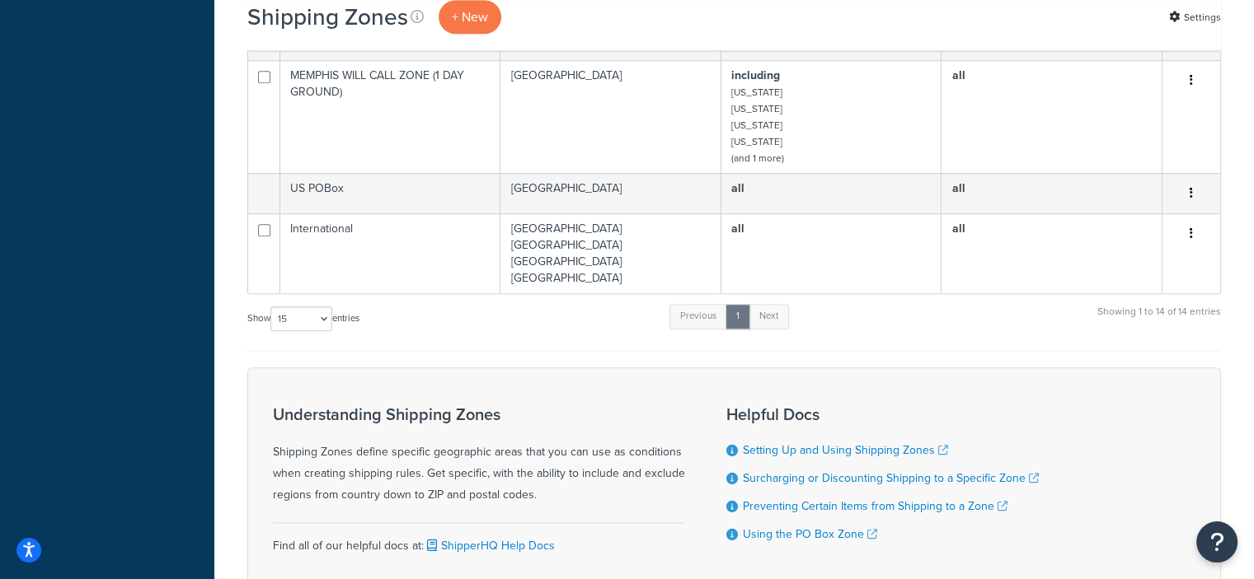
scroll to position [1205, 0]
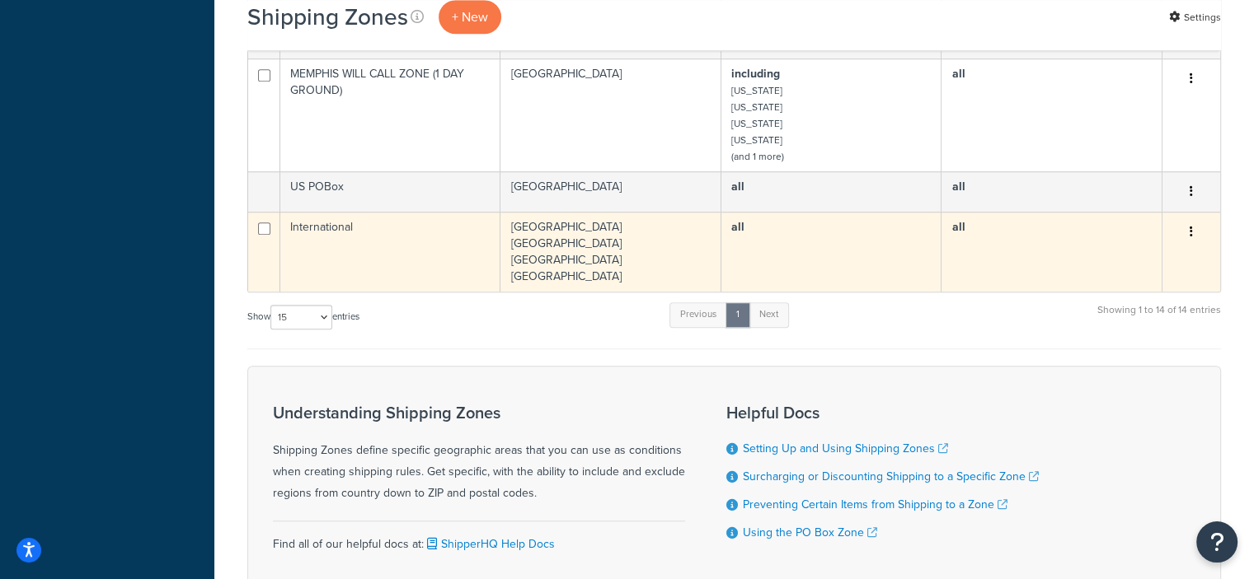
click at [1190, 233] on icon "button" at bounding box center [1190, 232] width 3 height 12
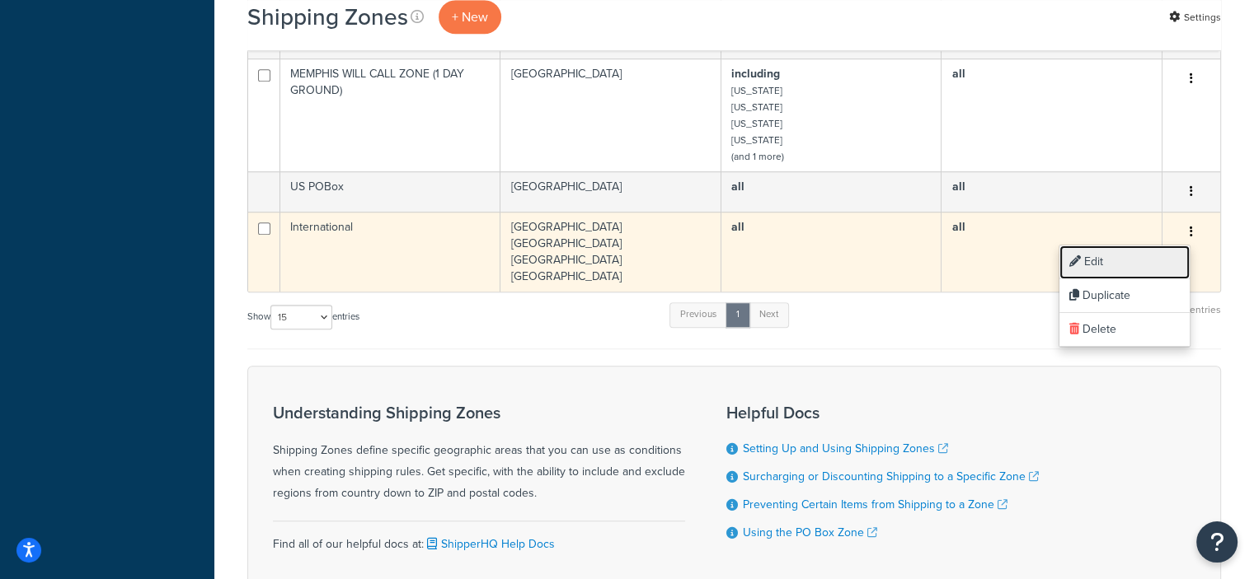
click at [1092, 260] on link "Edit" at bounding box center [1124, 263] width 130 height 34
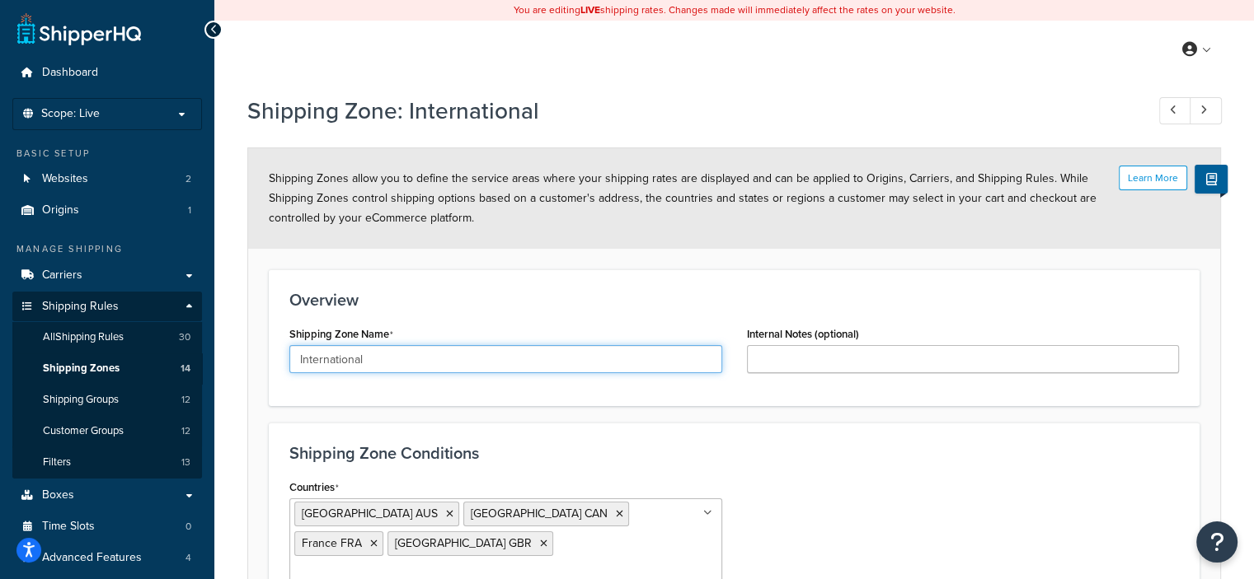
drag, startPoint x: 398, startPoint y: 357, endPoint x: 237, endPoint y: 350, distance: 160.9
click at [237, 350] on div "Shipping Zone: International Learn More Shipping Zones allow you to define the …" at bounding box center [733, 407] width 1039 height 641
type input "INTERNATIONAL"
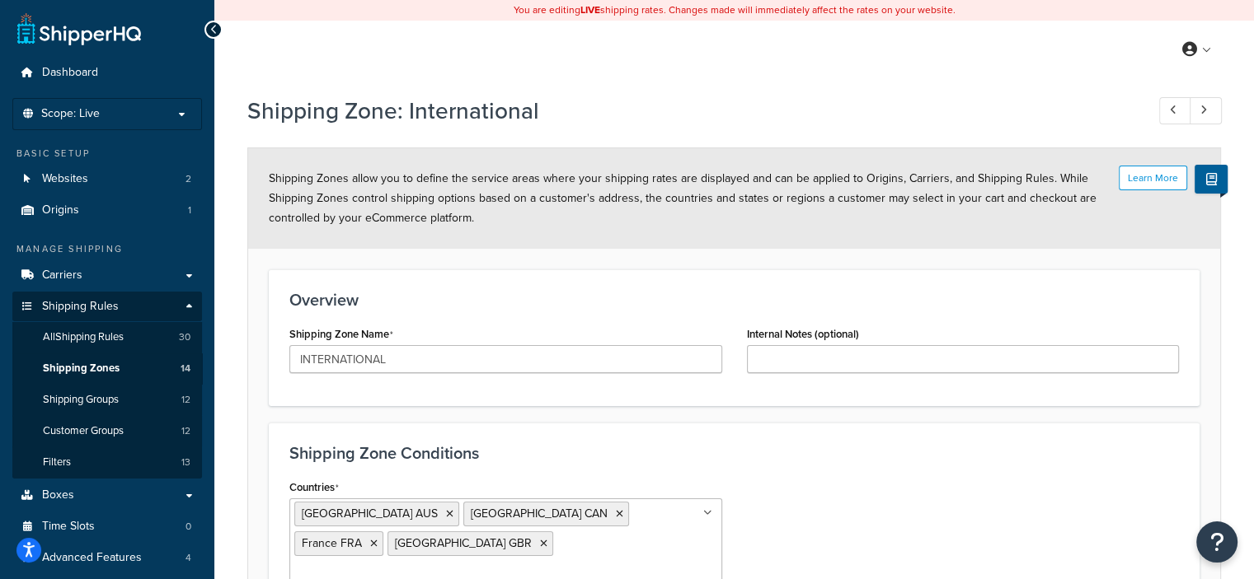
click at [457, 302] on h3 "Overview" at bounding box center [733, 300] width 889 height 18
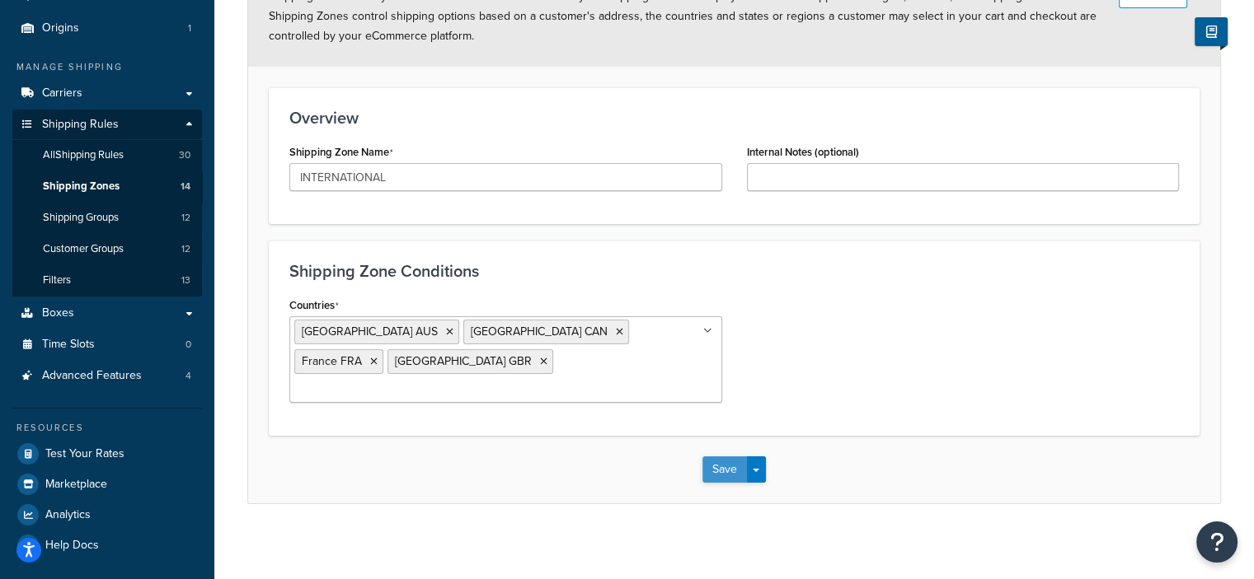
click at [713, 457] on button "Save" at bounding box center [724, 470] width 45 height 26
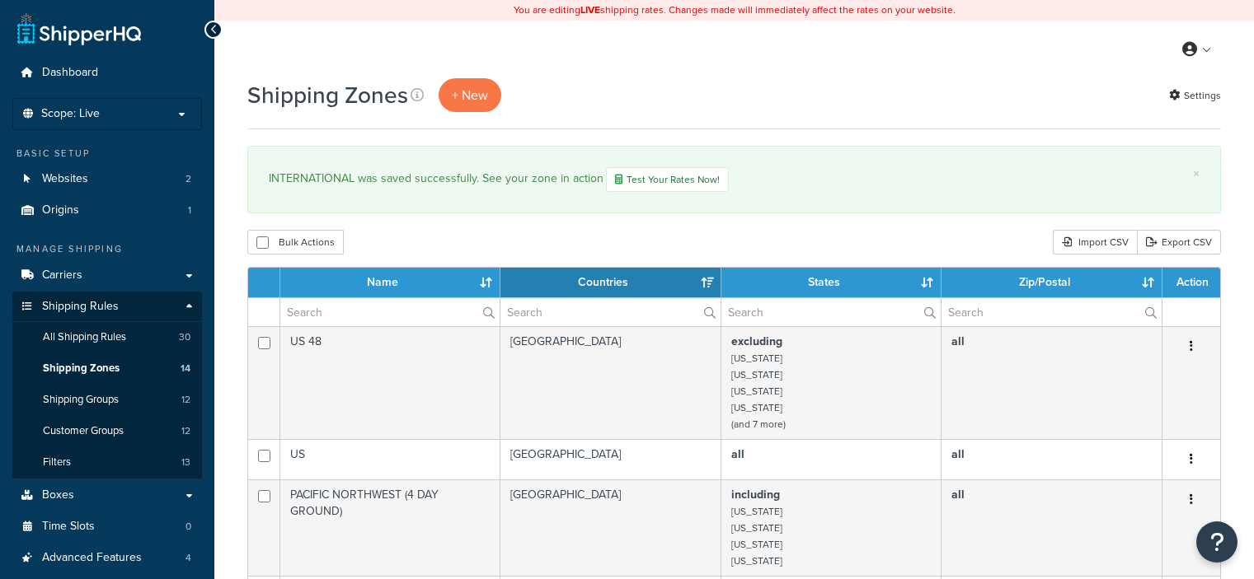
select select "15"
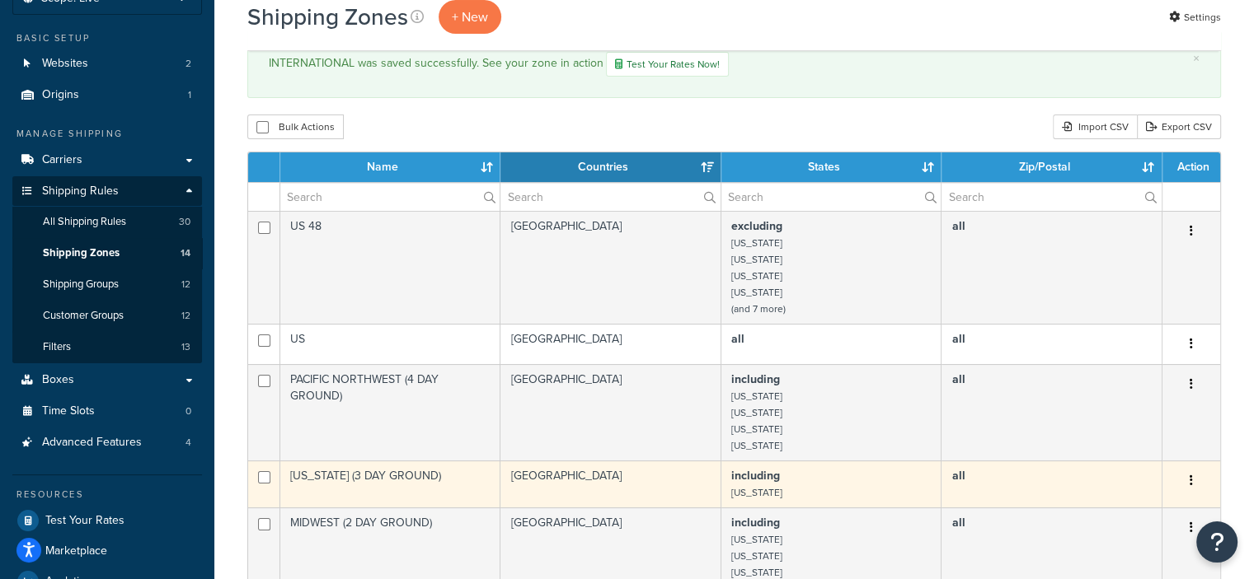
scroll to position [115, 0]
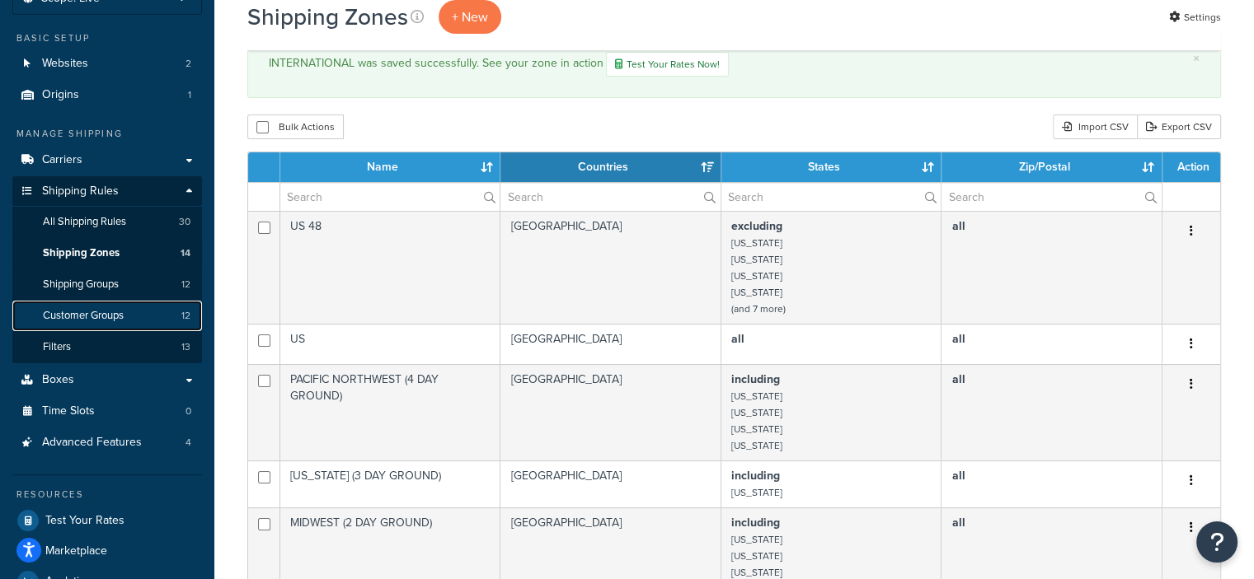
click at [151, 314] on link "Customer Groups 12" at bounding box center [107, 316] width 190 height 30
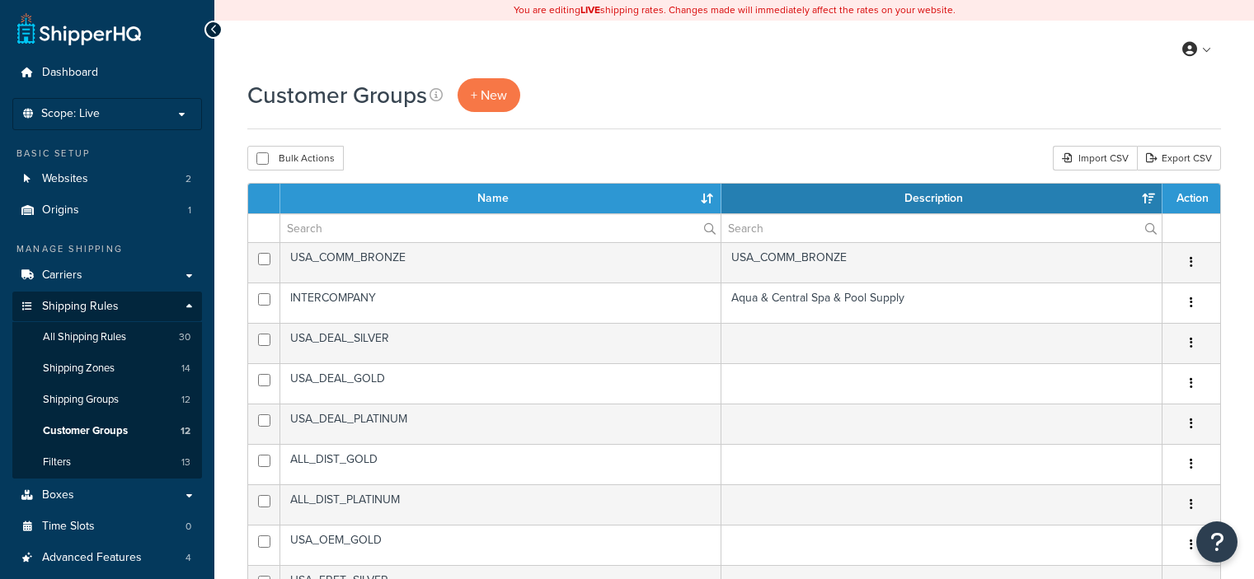
select select "15"
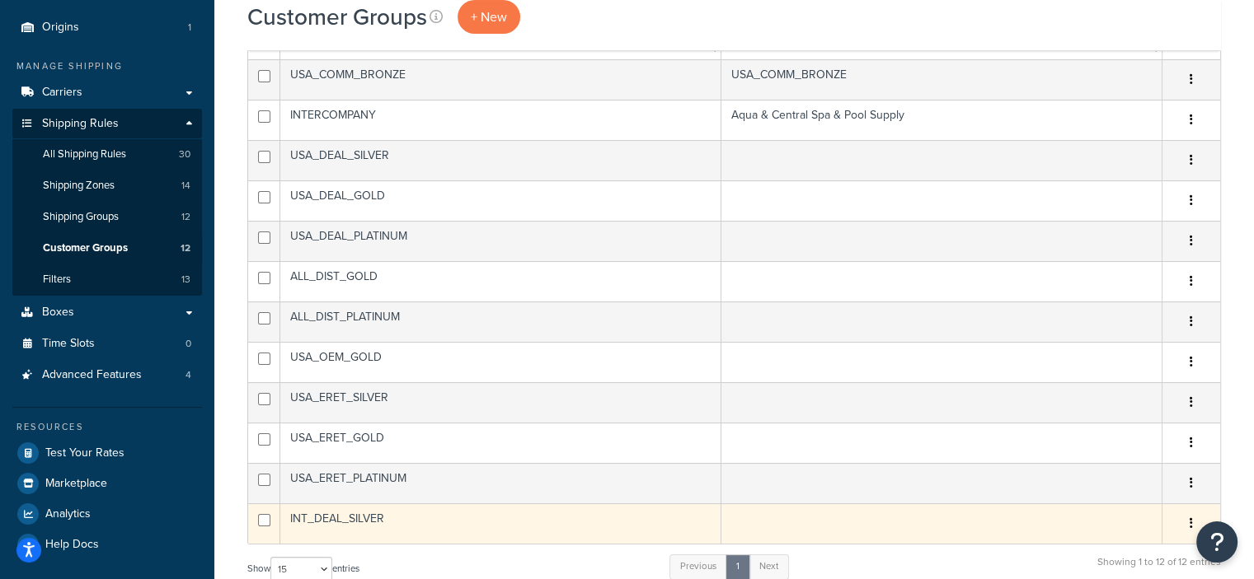
scroll to position [184, 0]
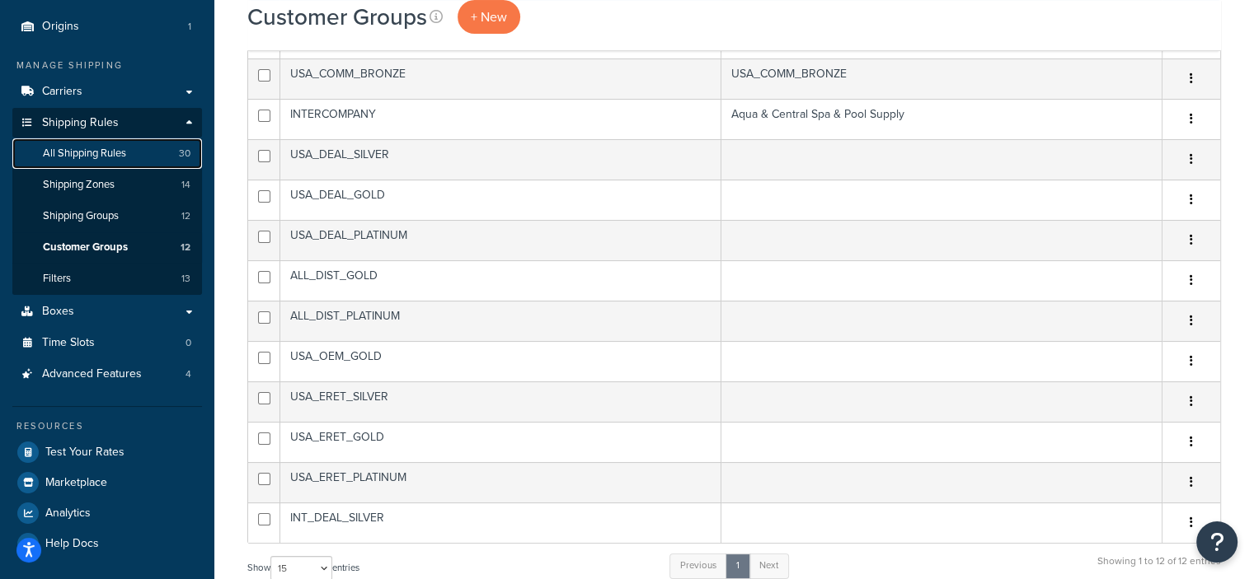
click at [112, 152] on span "All Shipping Rules" at bounding box center [84, 154] width 83 height 14
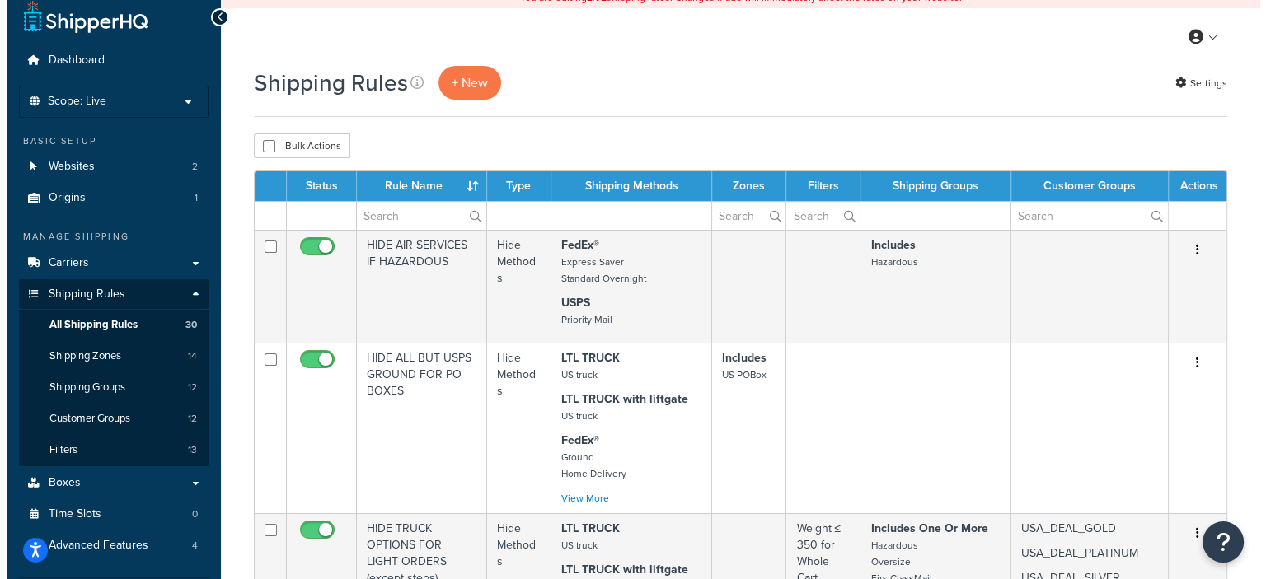
scroll to position [13, 0]
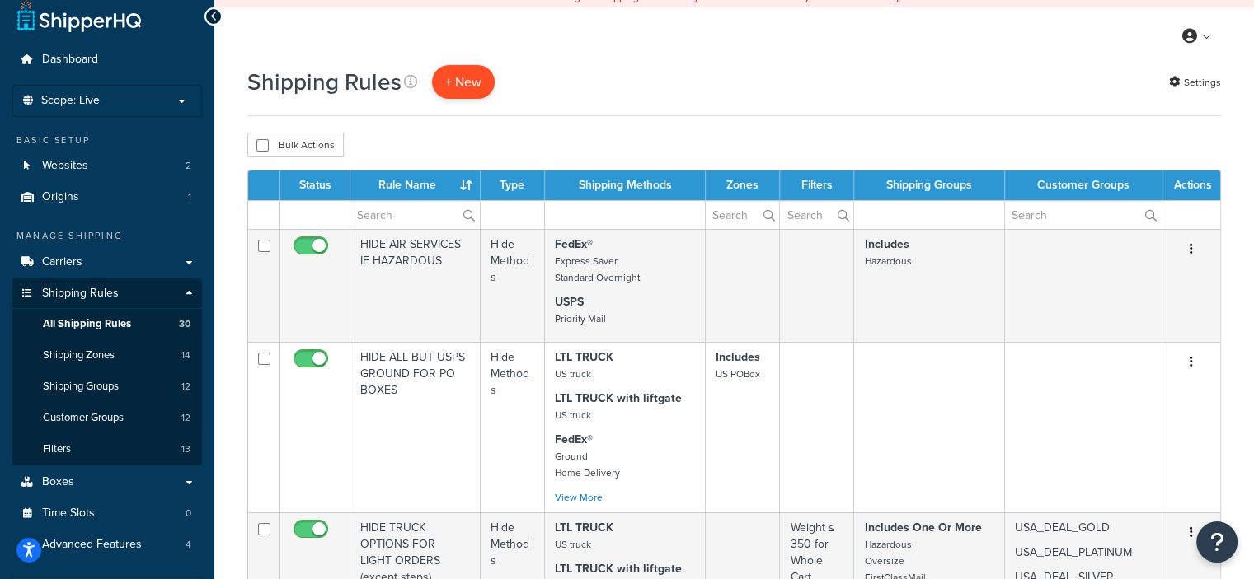
click at [465, 78] on p "+ New" at bounding box center [463, 82] width 63 height 34
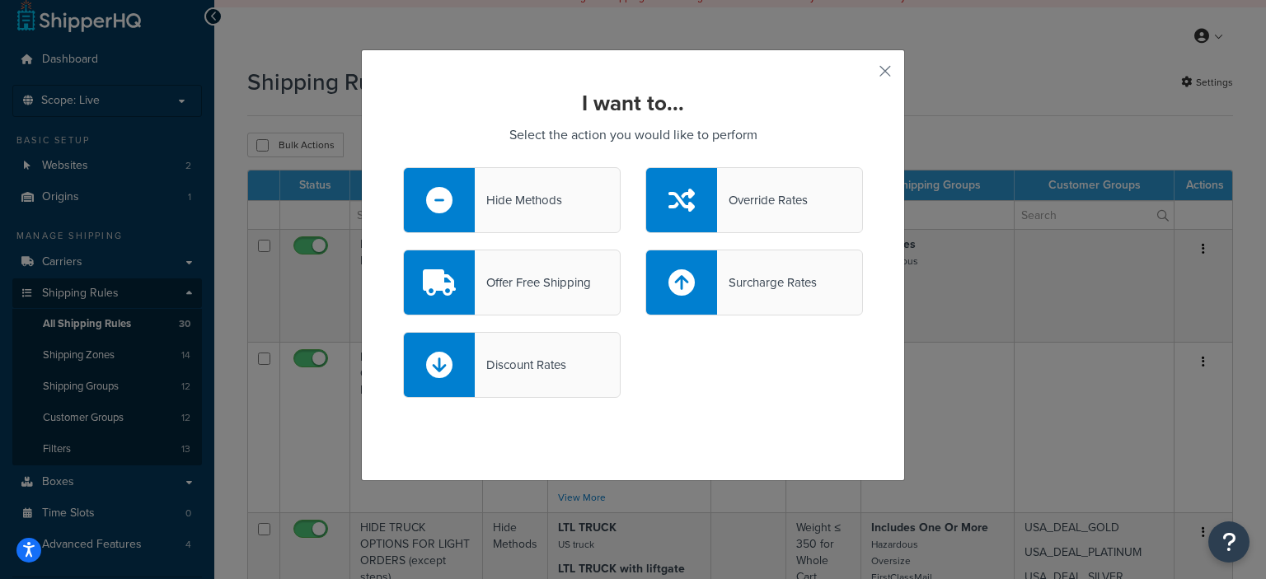
click at [766, 195] on div "Override Rates" at bounding box center [762, 200] width 91 height 23
click at [0, 0] on input "Override Rates" at bounding box center [0, 0] width 0 height 0
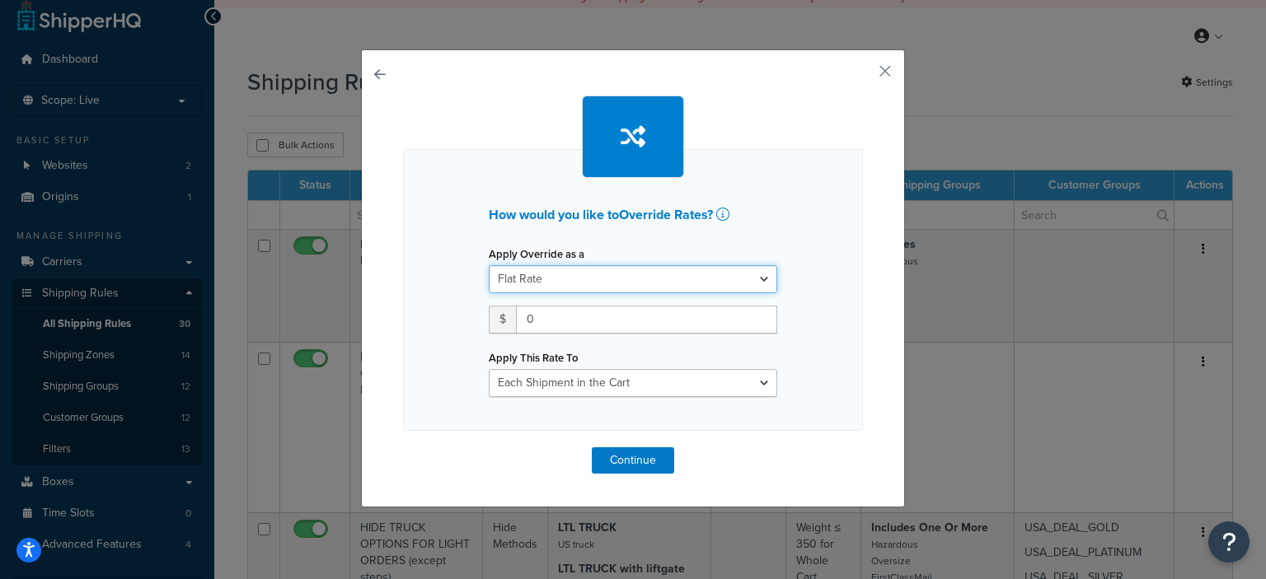
click at [757, 280] on select "Flat Rate Percentage Flat Rate & Percentage" at bounding box center [633, 279] width 288 height 28
click at [762, 204] on div "How would you like to Override Rates ? Apply Override as a Flat Rate Percentage…" at bounding box center [633, 290] width 460 height 282
click at [863, 75] on button "button" at bounding box center [861, 77] width 4 height 4
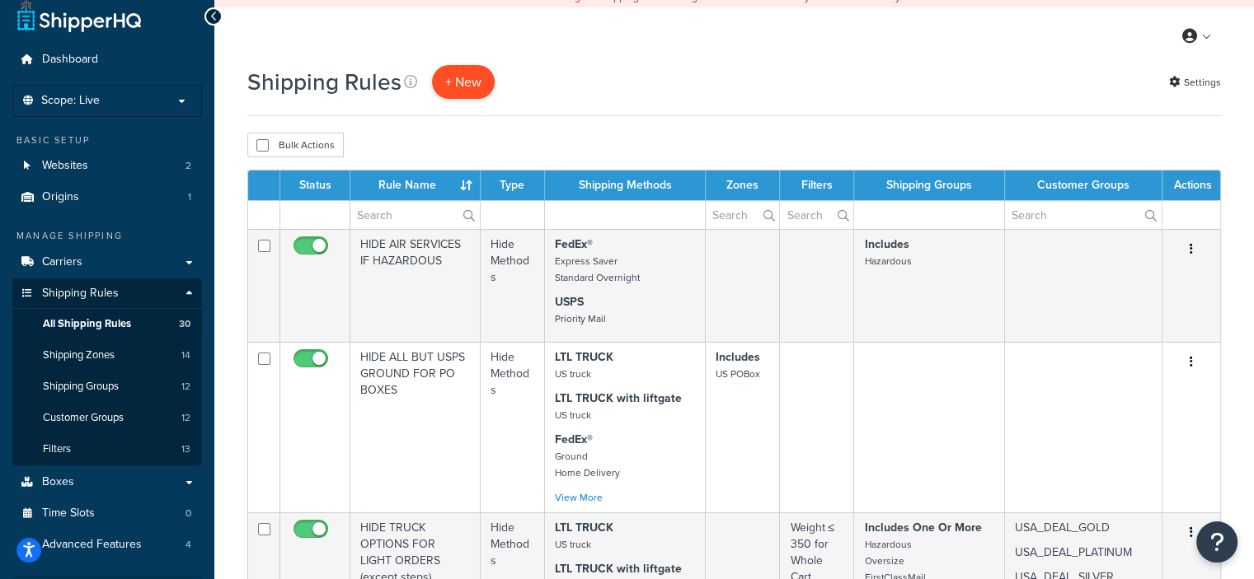
click at [460, 85] on p "+ New" at bounding box center [463, 82] width 63 height 34
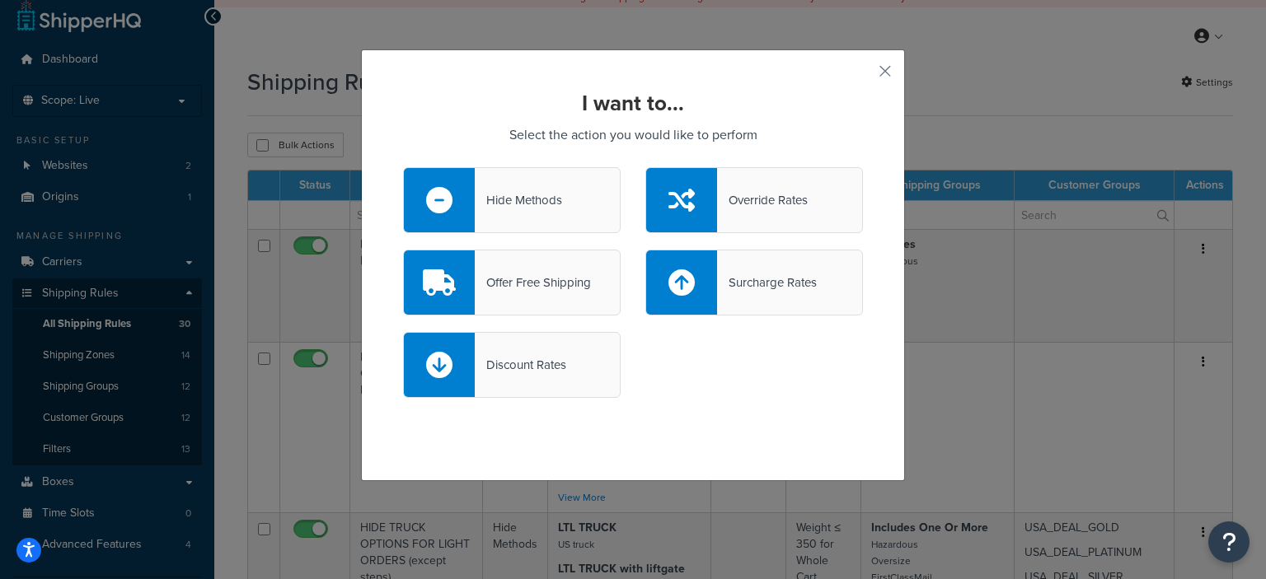
click at [534, 200] on div "Hide Methods" at bounding box center [518, 200] width 87 height 23
click at [0, 0] on input "Hide Methods" at bounding box center [0, 0] width 0 height 0
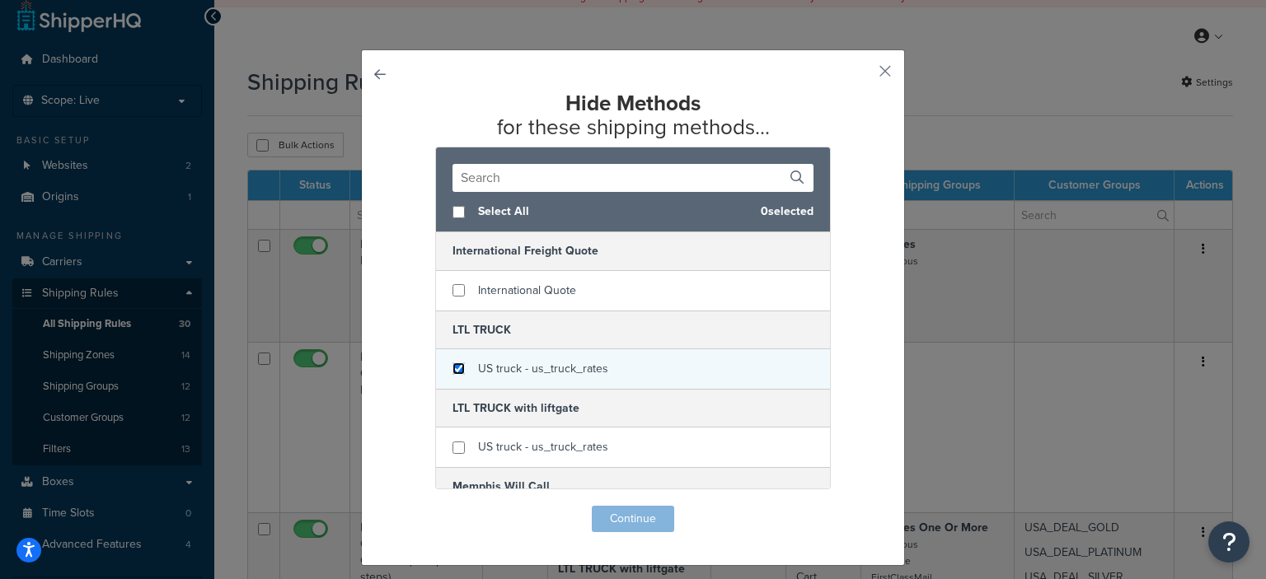
click at [452, 370] on input "checkbox" at bounding box center [458, 369] width 12 height 12
checkbox input "true"
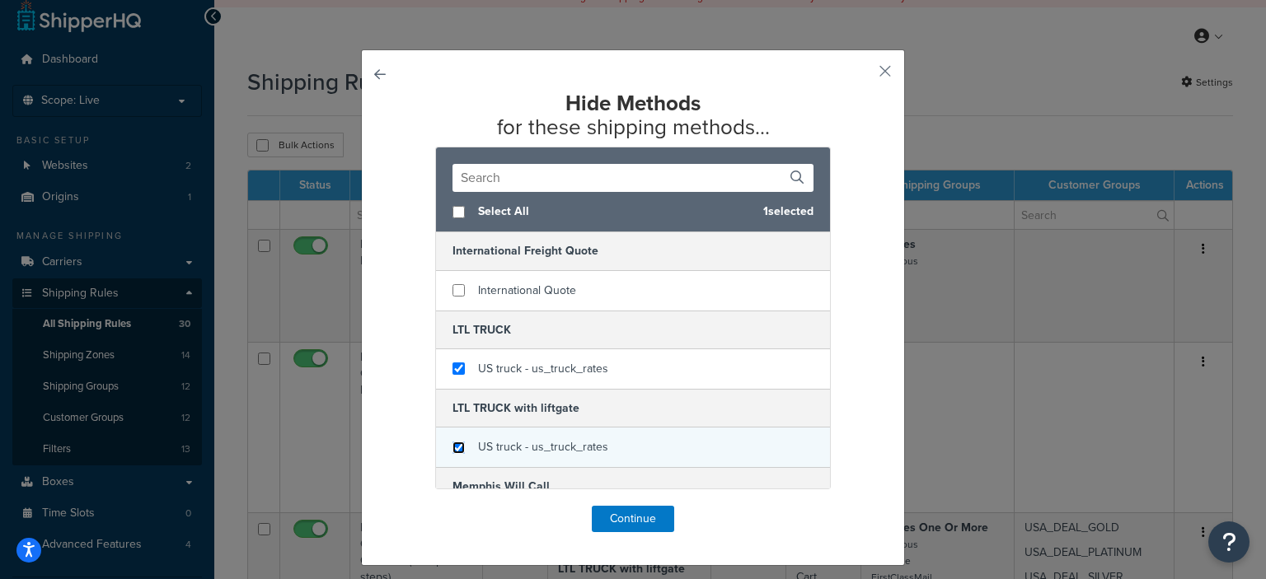
click at [452, 442] on input "checkbox" at bounding box center [458, 448] width 12 height 12
checkbox input "true"
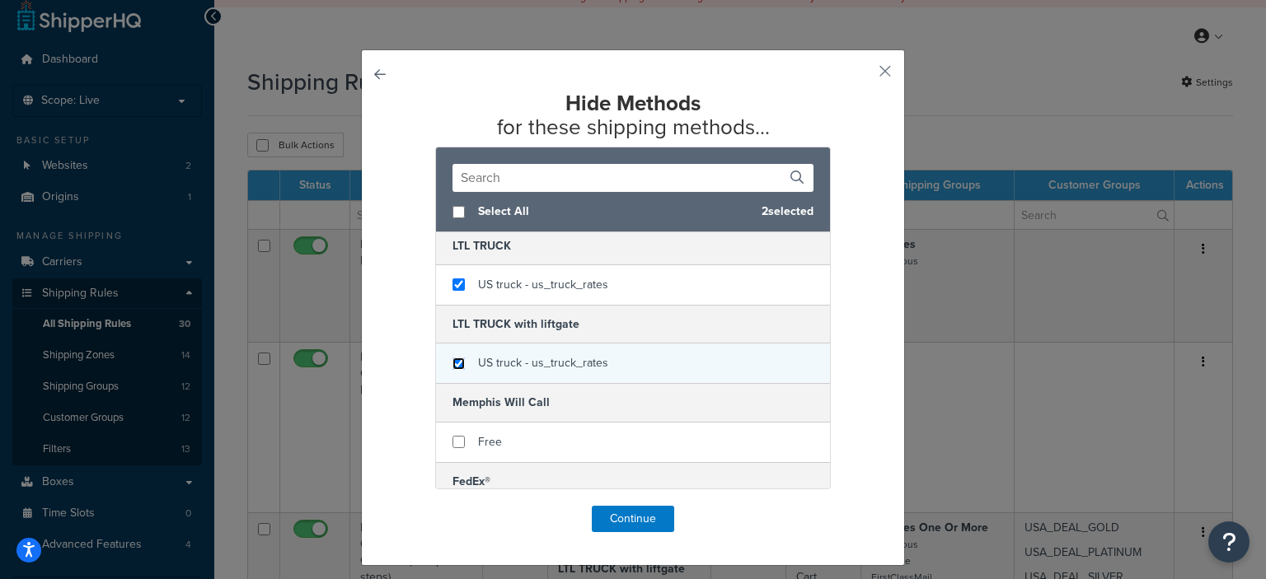
scroll to position [86, 0]
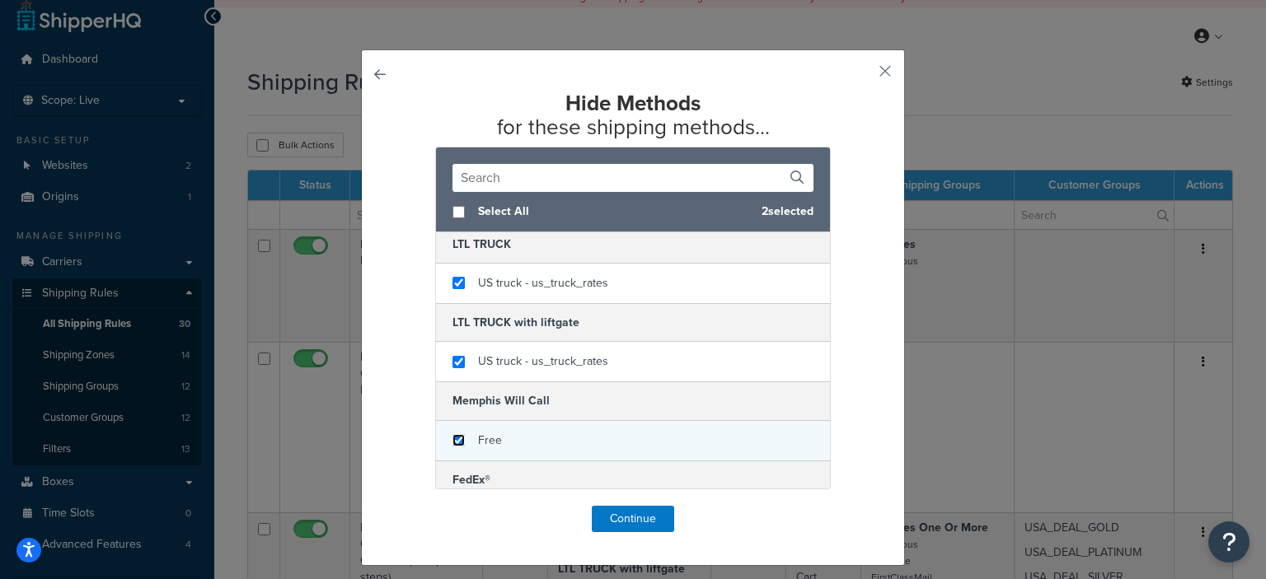
click at [452, 439] on input "checkbox" at bounding box center [458, 440] width 12 height 12
checkbox input "true"
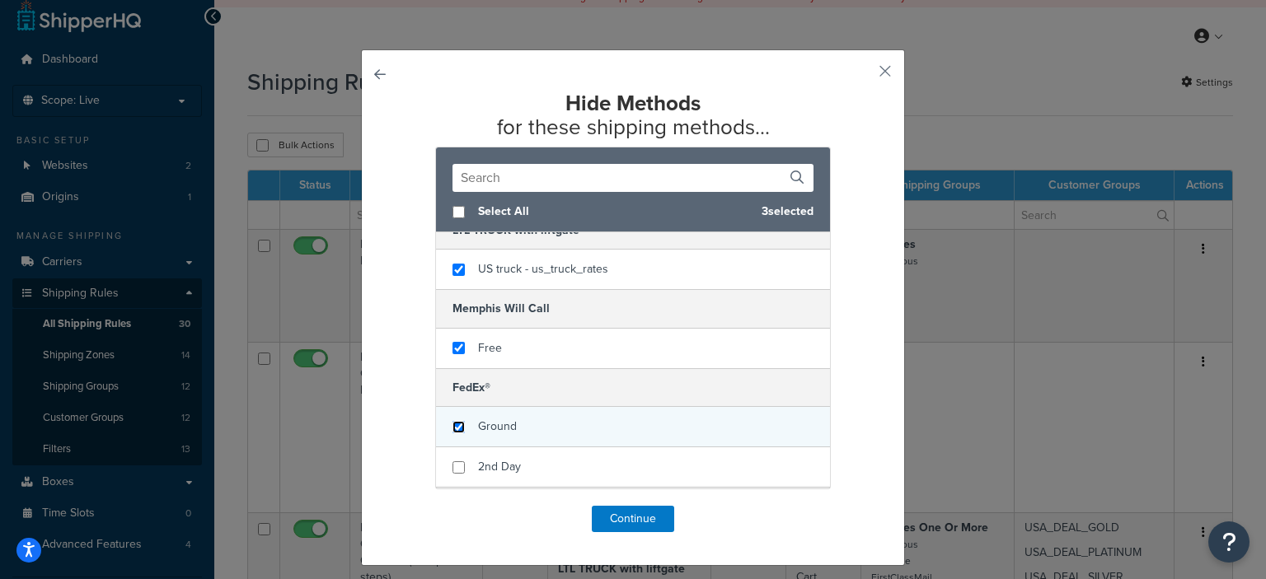
click at [458, 426] on input "checkbox" at bounding box center [458, 427] width 12 height 12
checkbox input "true"
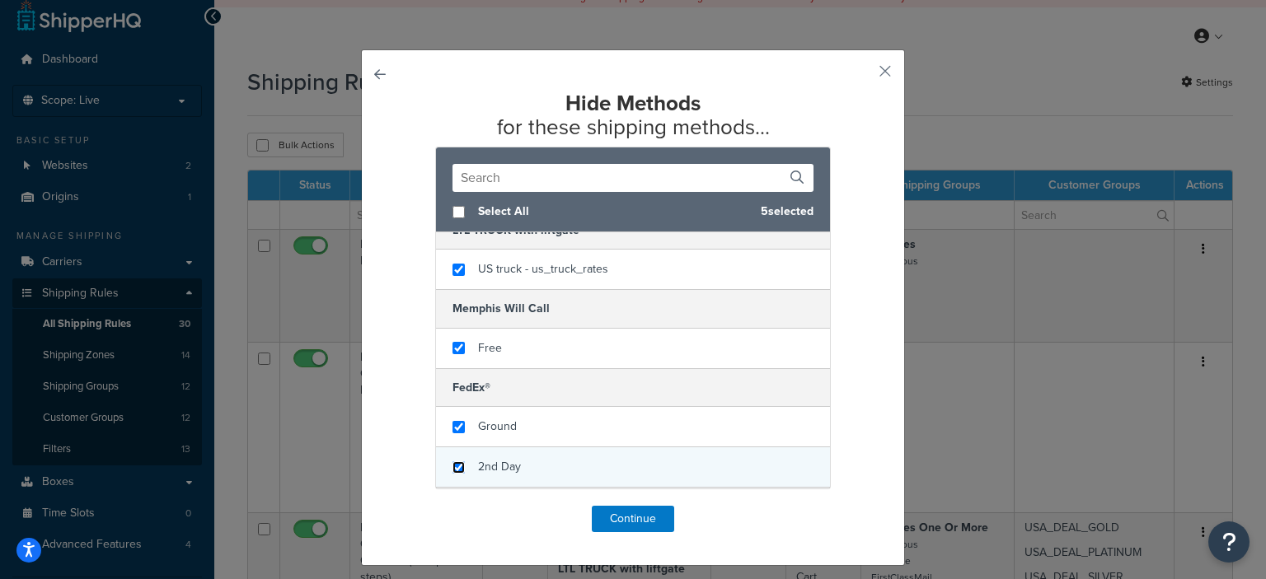
click at [455, 462] on input "checkbox" at bounding box center [458, 468] width 12 height 12
checkbox input "true"
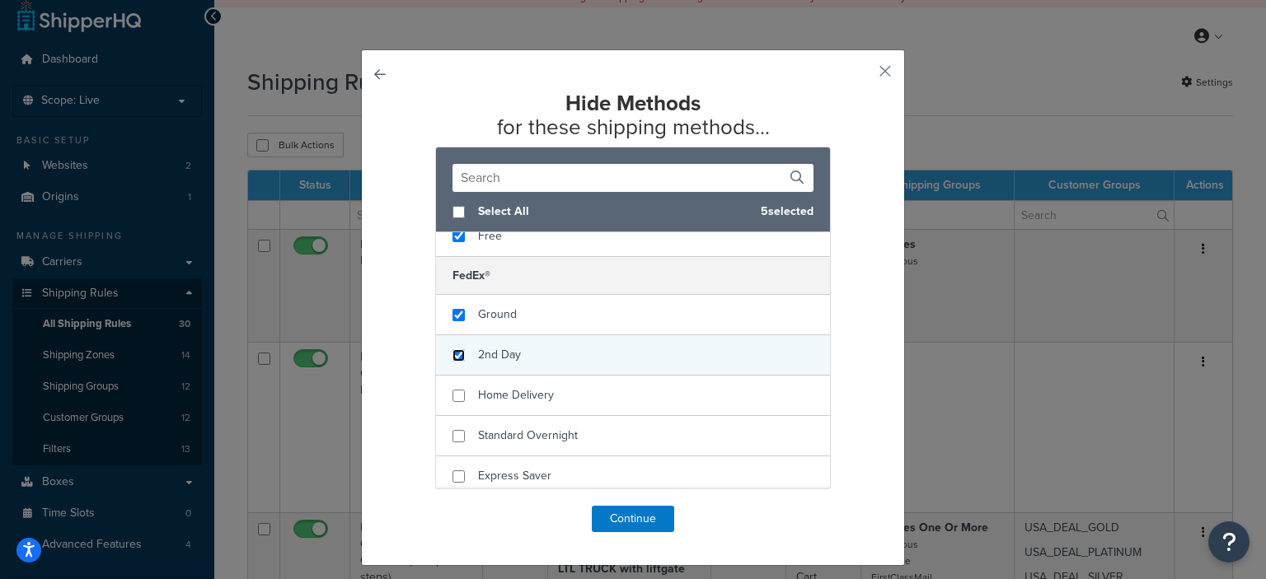
scroll to position [293, 0]
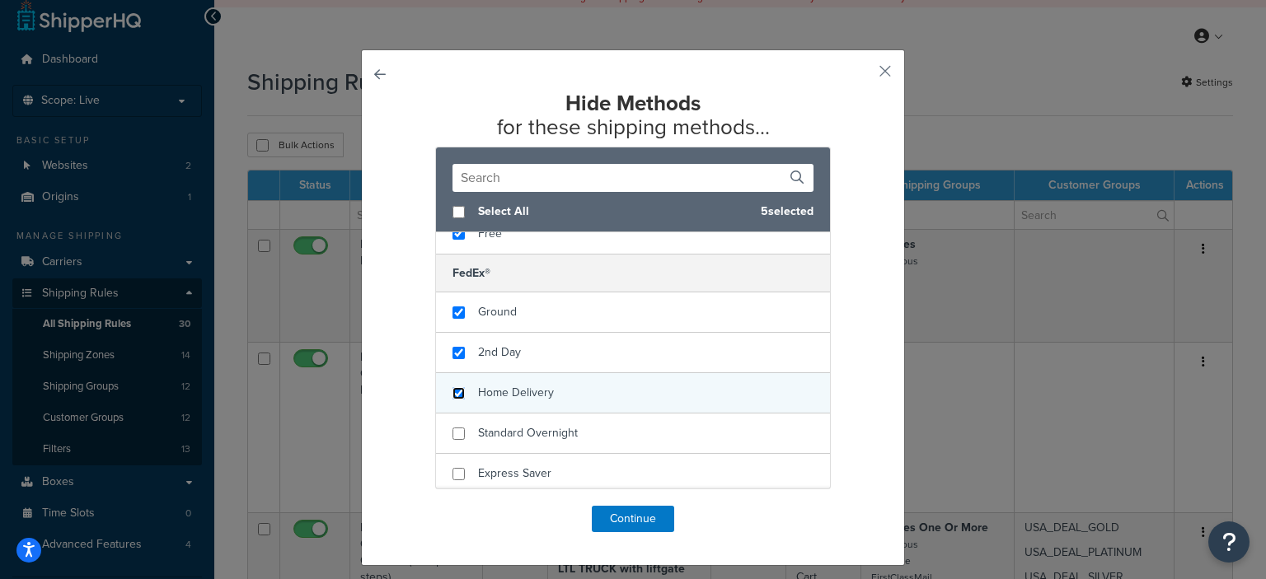
click at [452, 391] on input "checkbox" at bounding box center [458, 393] width 12 height 12
checkbox input "true"
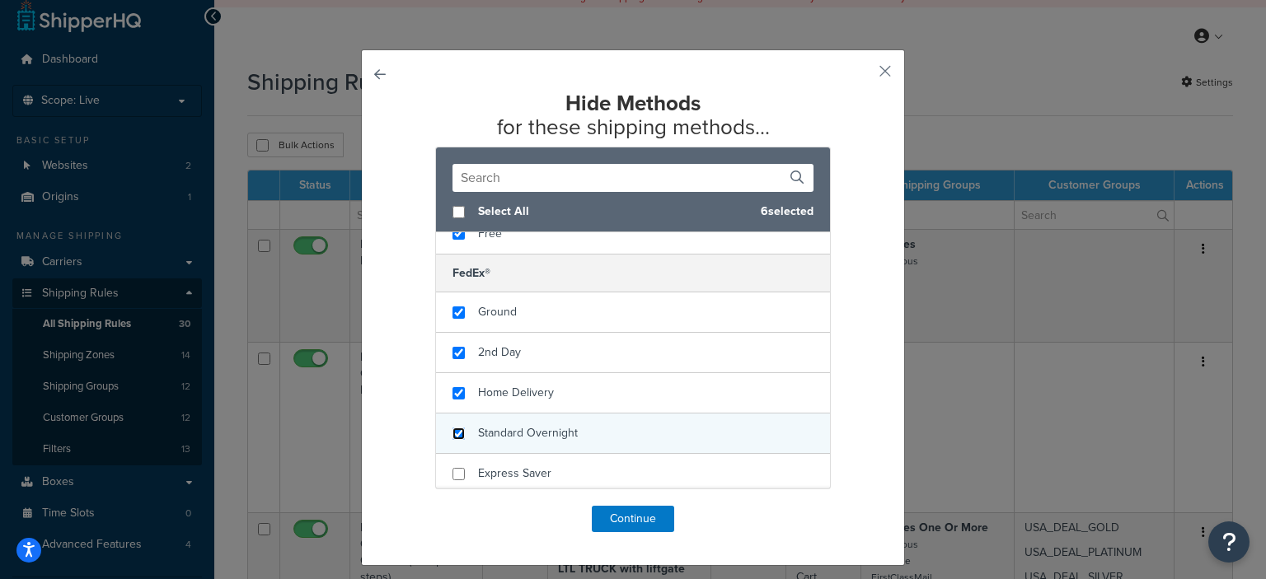
click at [452, 430] on input "checkbox" at bounding box center [458, 434] width 12 height 12
checkbox input "true"
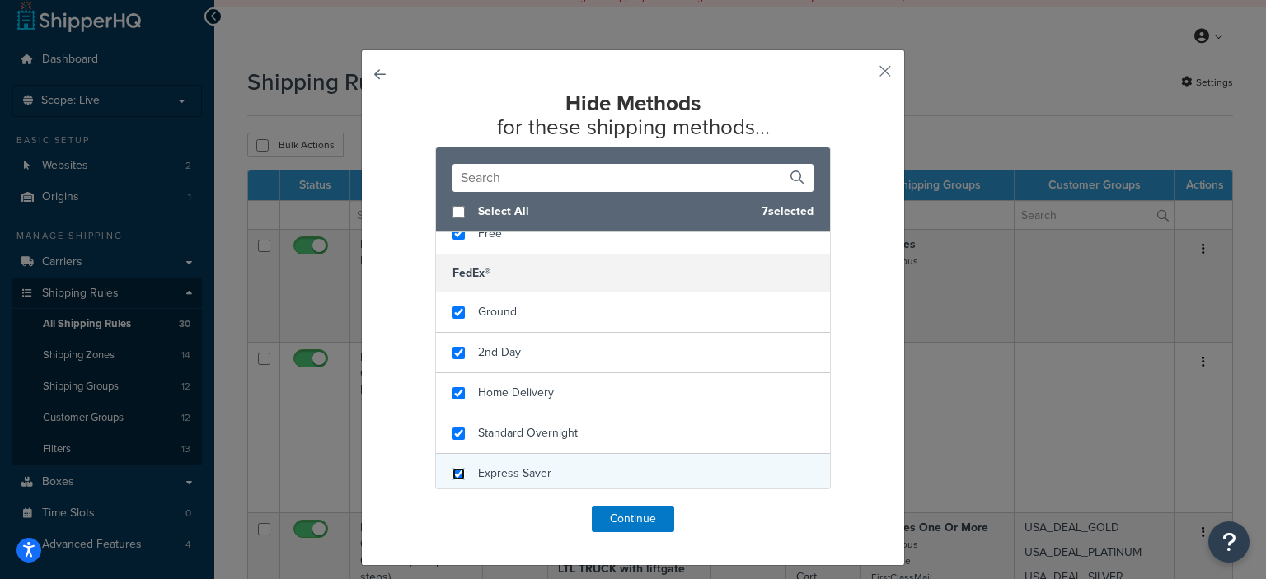
click at [452, 469] on input "checkbox" at bounding box center [458, 474] width 12 height 12
checkbox input "true"
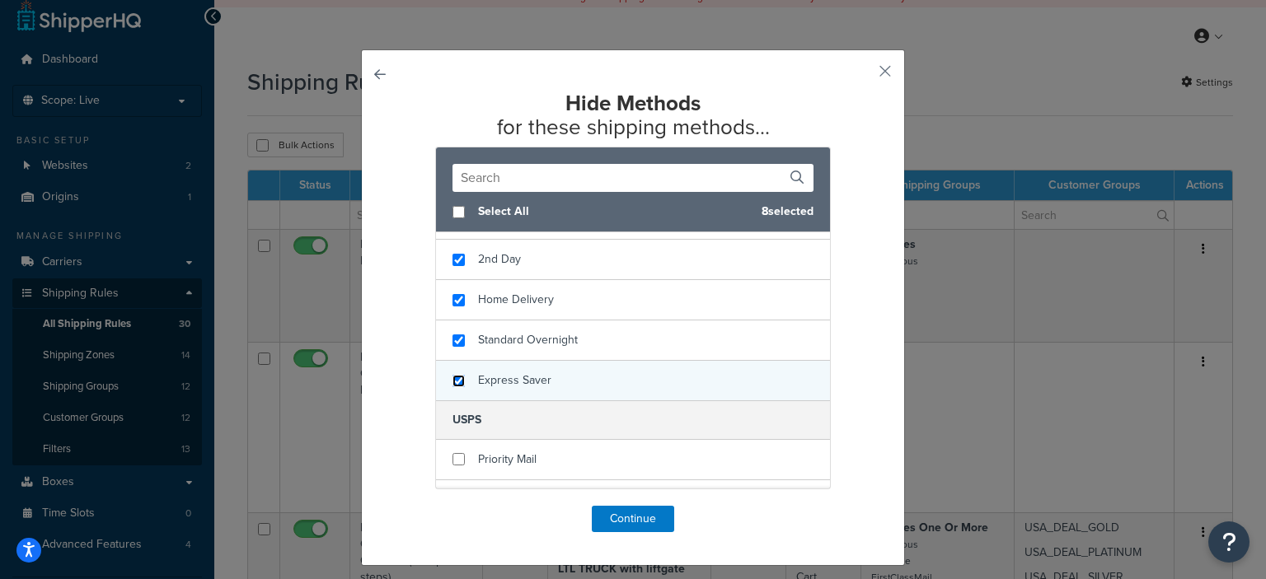
scroll to position [414, 0]
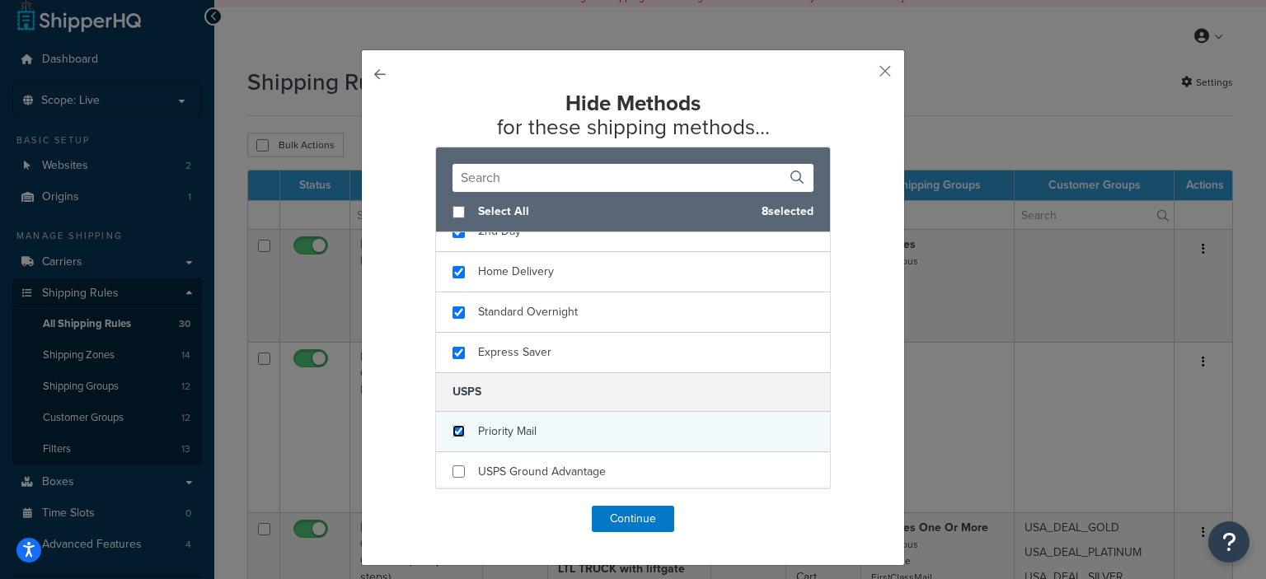
click at [452, 425] on input "checkbox" at bounding box center [458, 431] width 12 height 12
checkbox input "true"
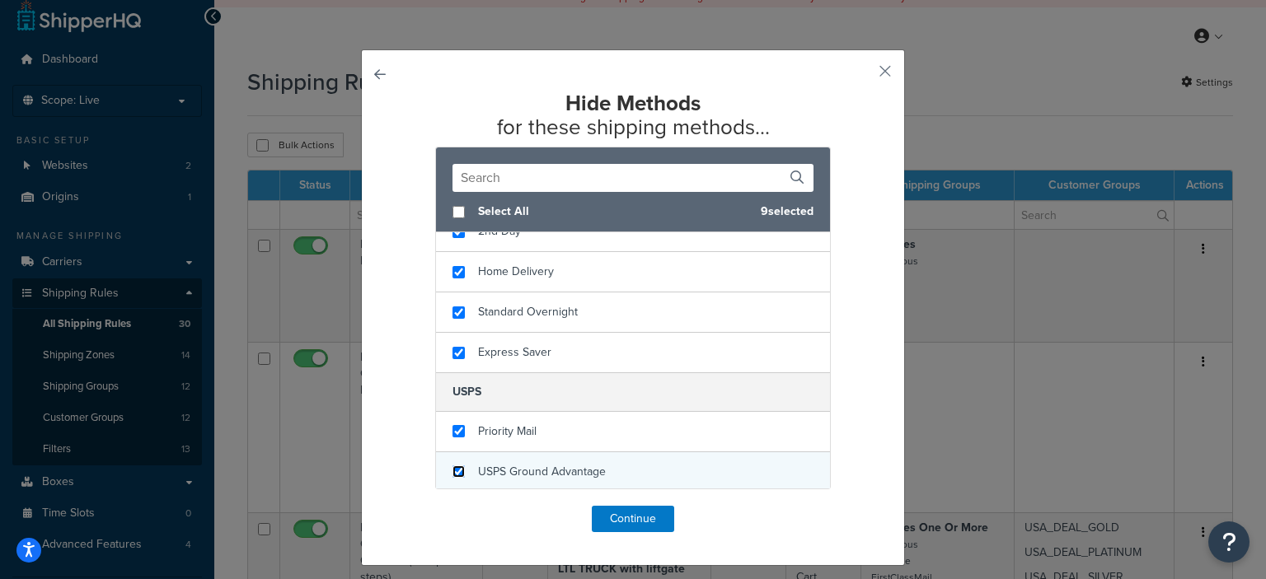
click at [457, 471] on input "checkbox" at bounding box center [458, 472] width 12 height 12
checkbox input "true"
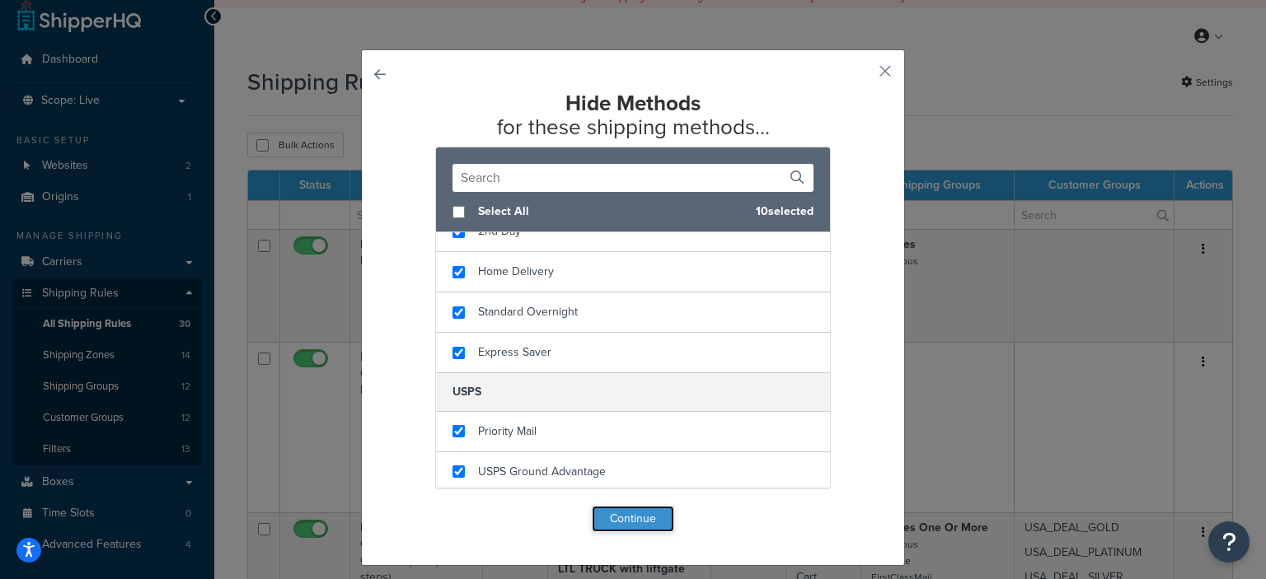
click at [638, 512] on button "Continue" at bounding box center [633, 519] width 82 height 26
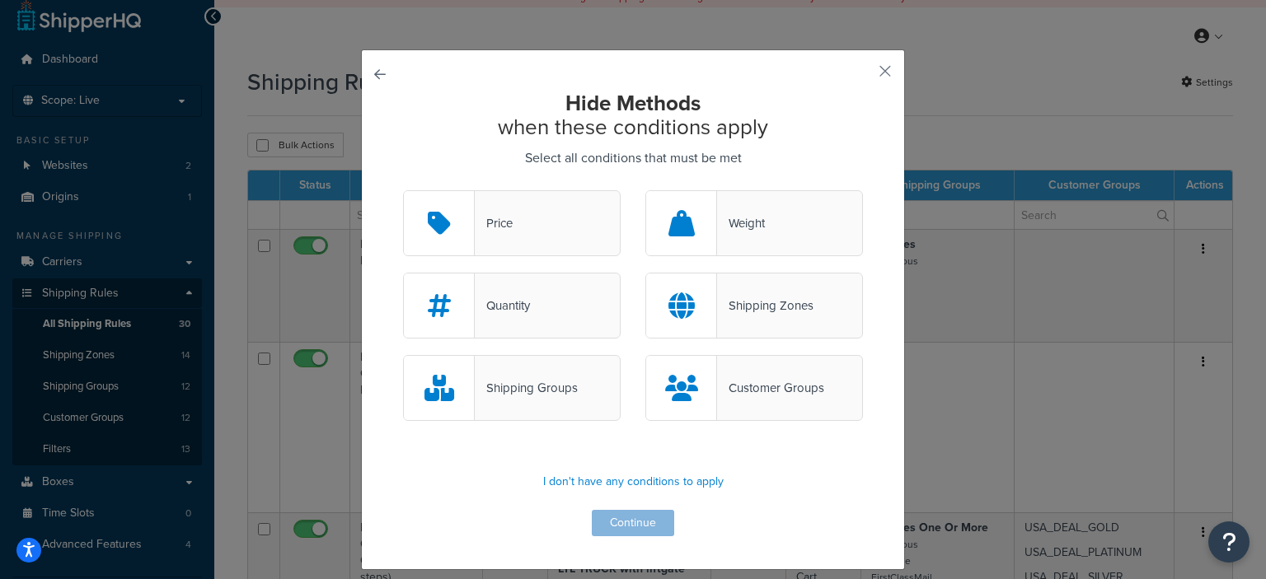
click at [785, 390] on div "Customer Groups" at bounding box center [770, 388] width 107 height 23
click at [0, 0] on input "Customer Groups" at bounding box center [0, 0] width 0 height 0
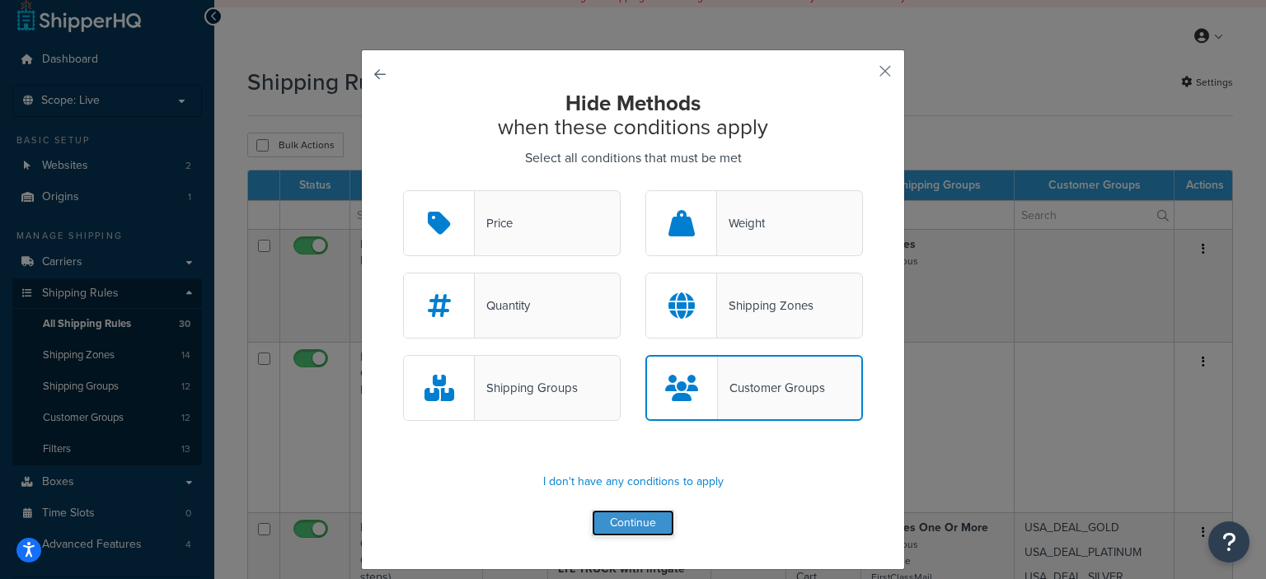
click at [621, 518] on button "Continue" at bounding box center [633, 523] width 82 height 26
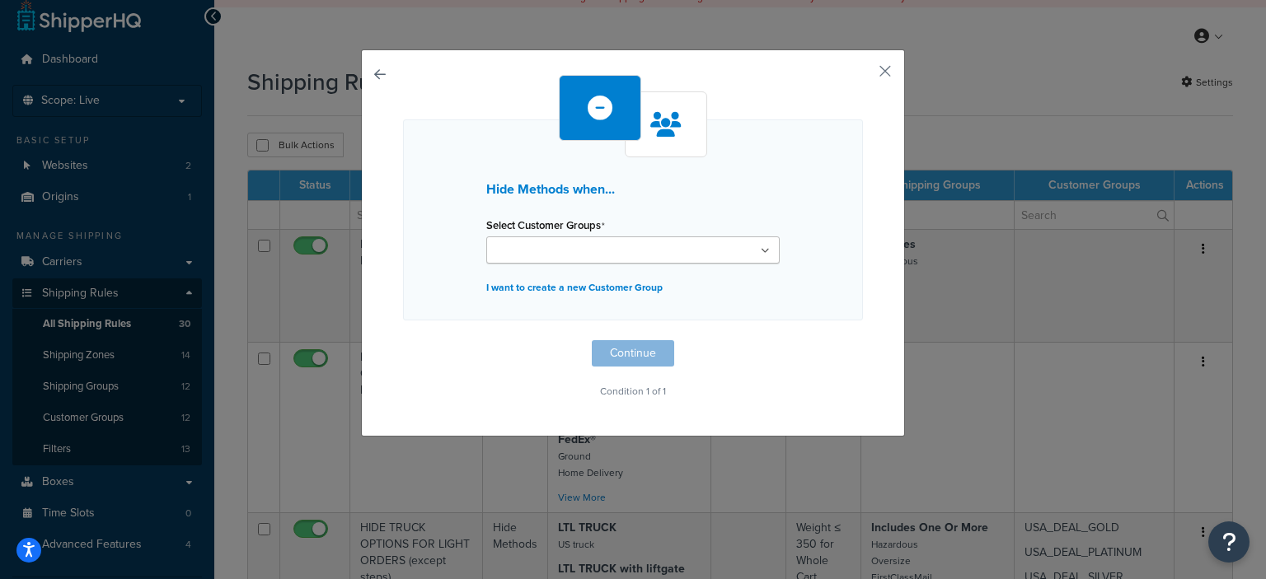
click at [560, 249] on input "Select Customer Groups" at bounding box center [564, 251] width 146 height 18
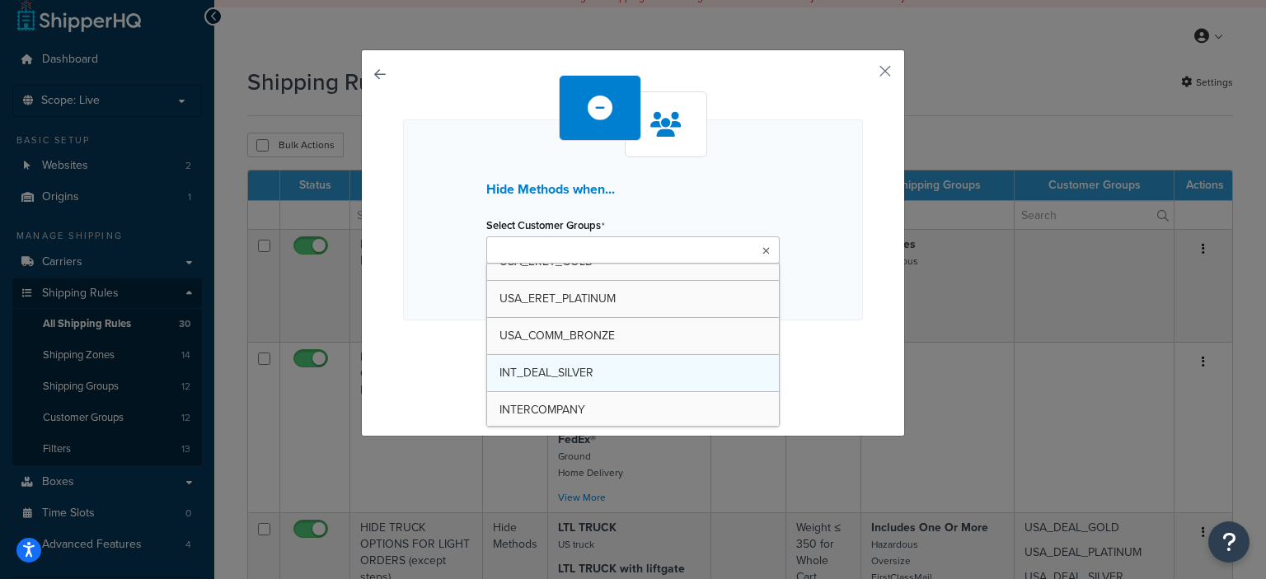
scroll to position [241, 0]
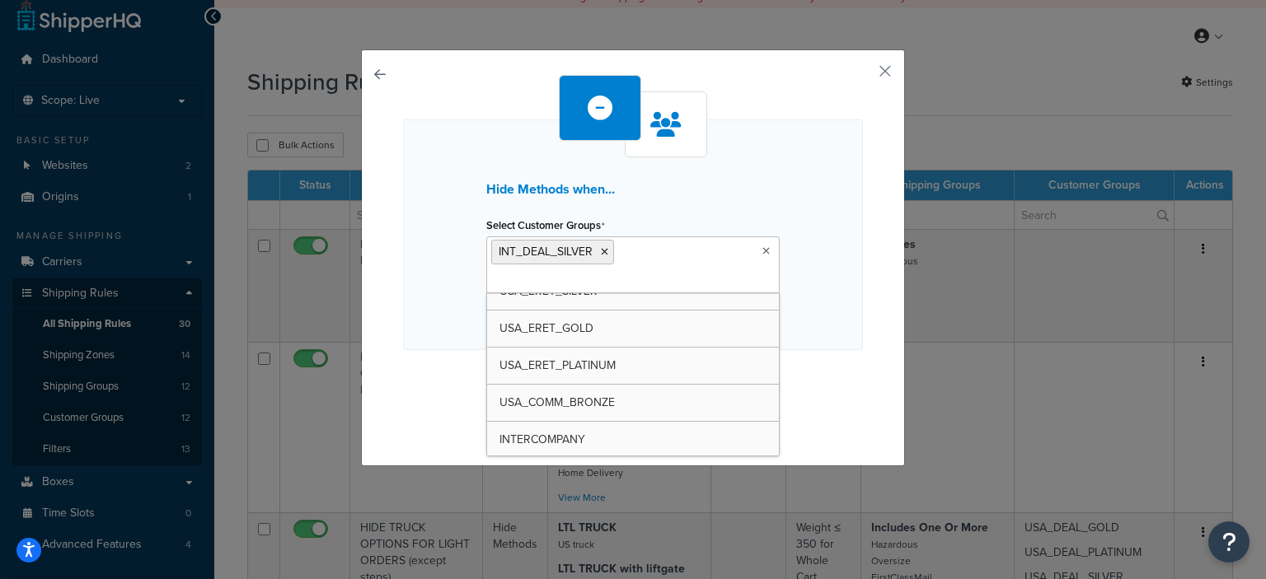
click at [838, 372] on div "Hide Methods when... Select Customer Groups INT_DEAL_SILVER USA_DEAL_SILVER USA…" at bounding box center [633, 254] width 460 height 358
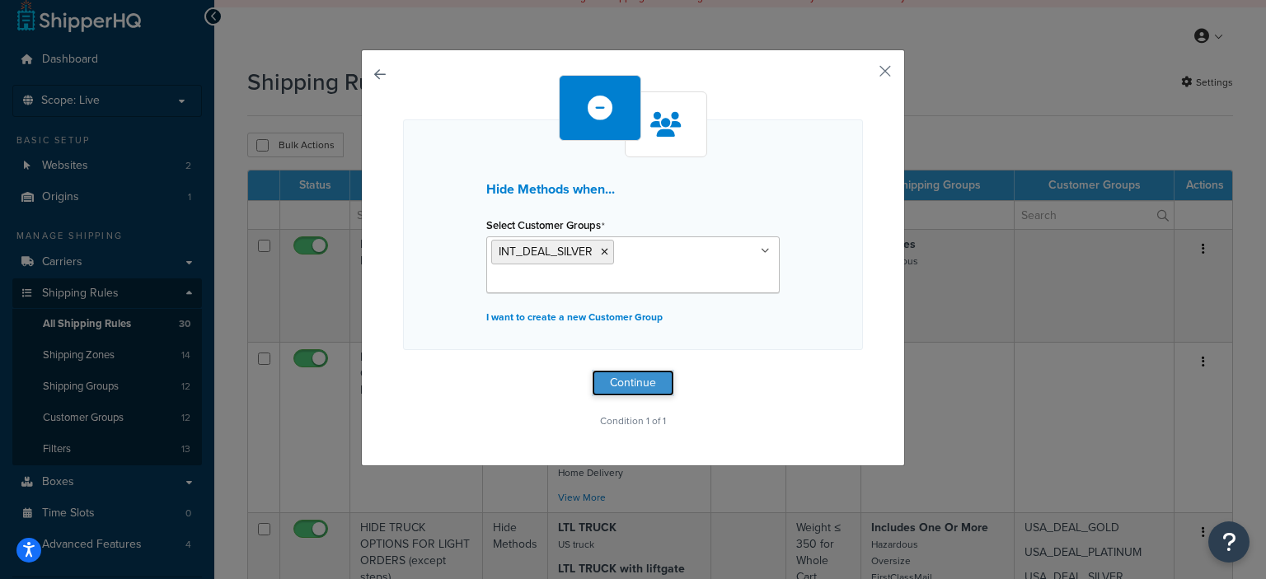
click at [635, 375] on button "Continue" at bounding box center [633, 383] width 82 height 26
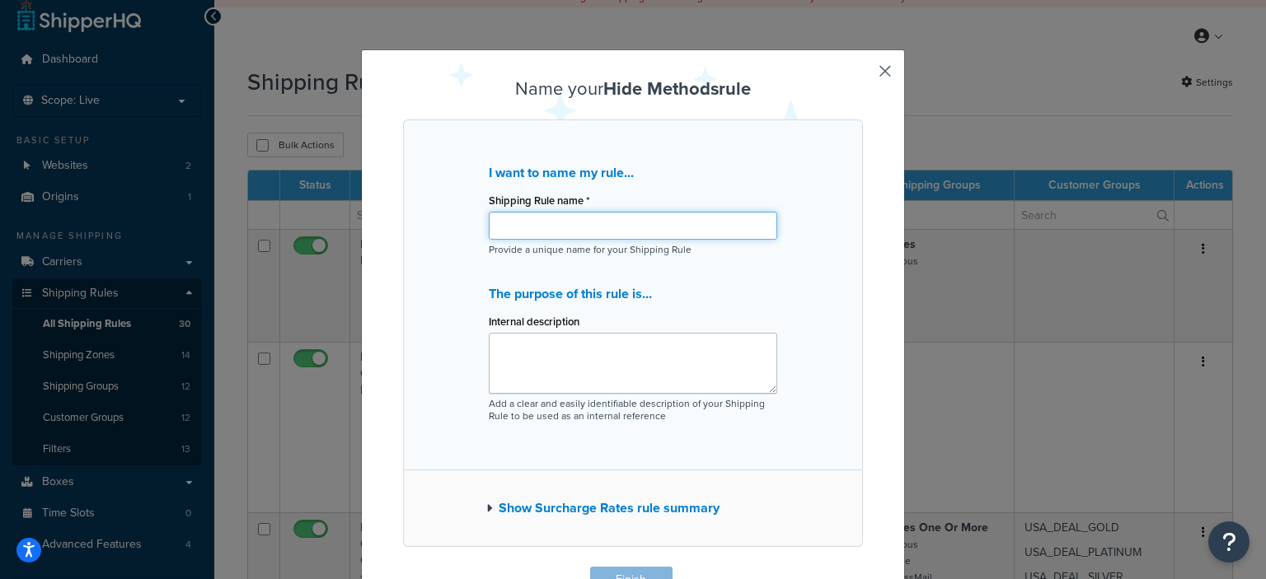
click at [555, 223] on input "Shipping Rule name *" at bounding box center [633, 226] width 288 height 28
type input "International Freight Quote Only"
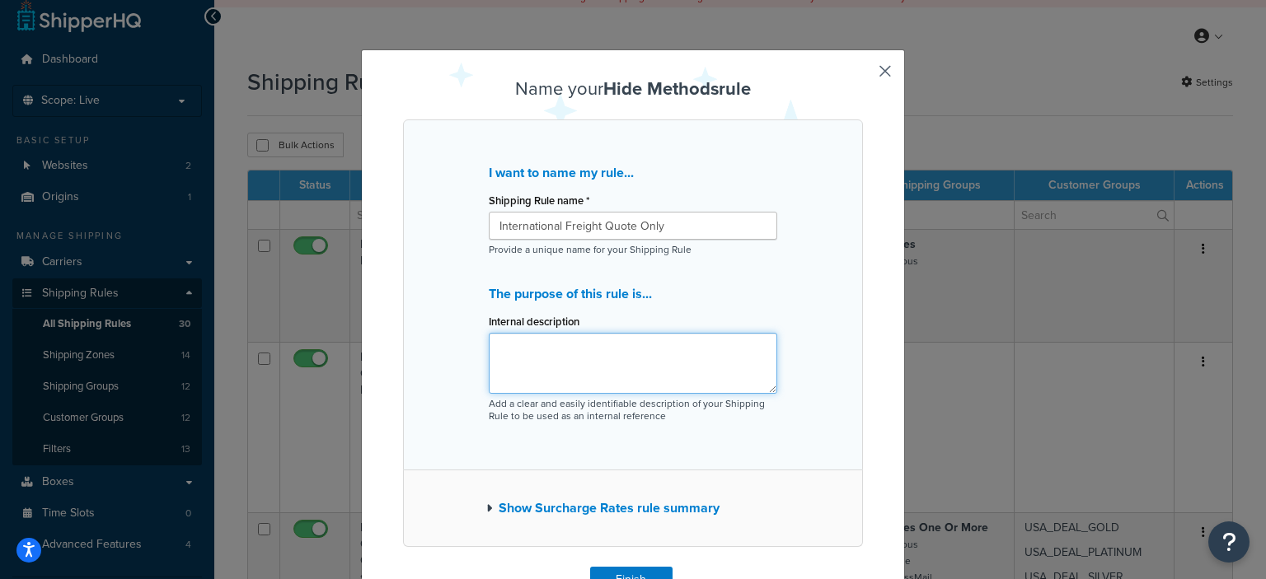
click at [699, 345] on textarea "Internal description" at bounding box center [633, 363] width 288 height 61
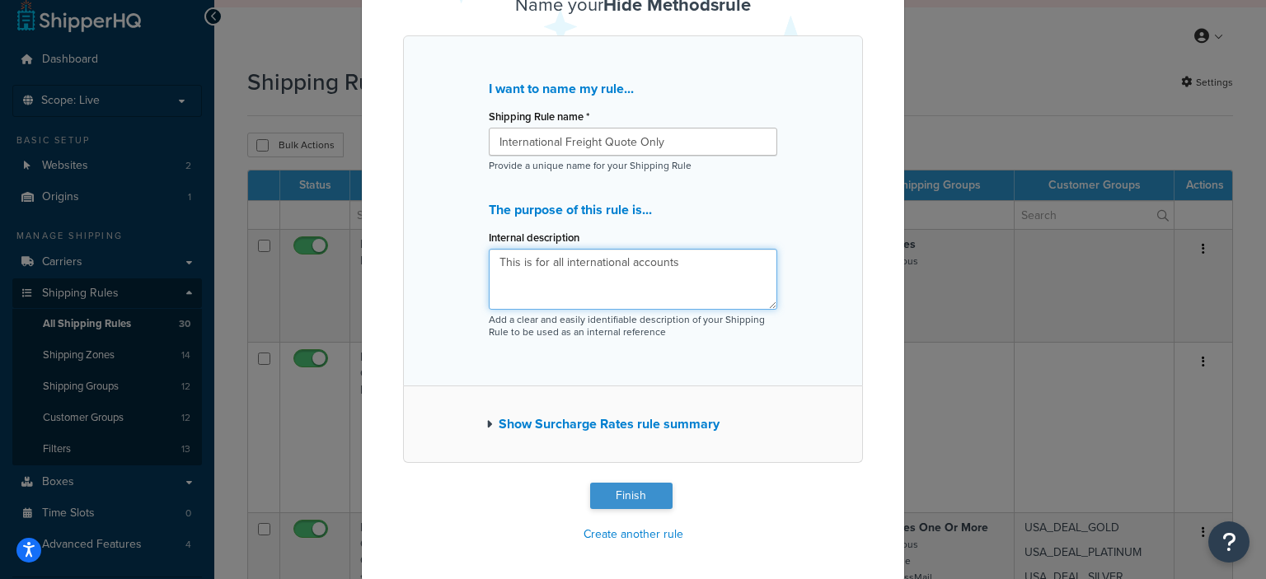
type textarea "This is for all international accounts"
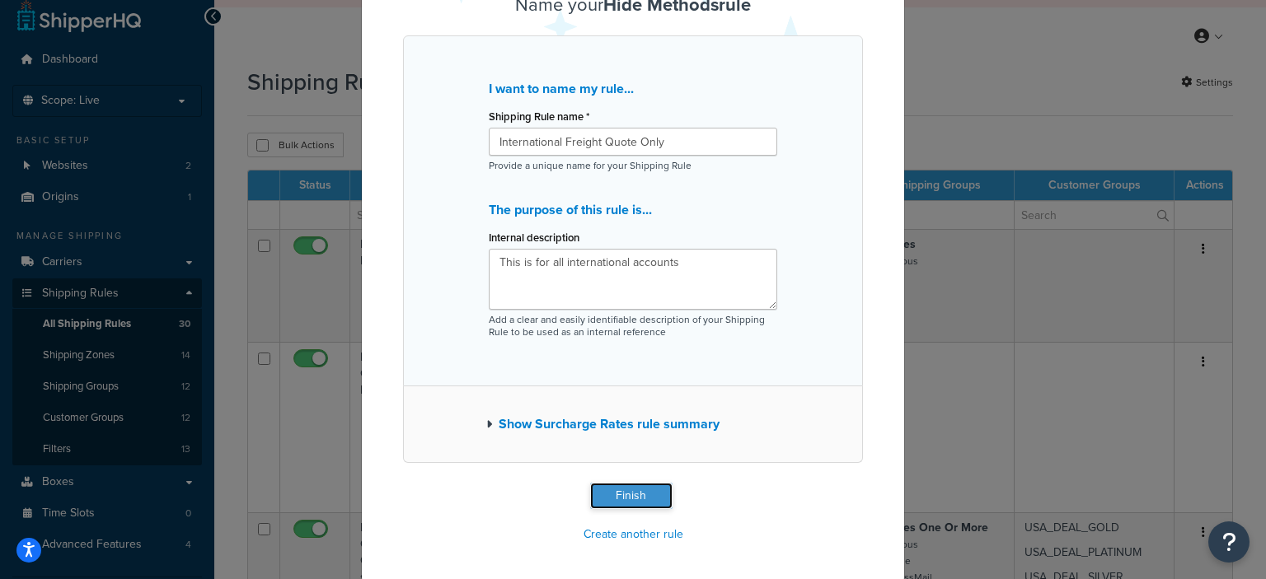
click at [622, 496] on button "Finish" at bounding box center [631, 496] width 82 height 26
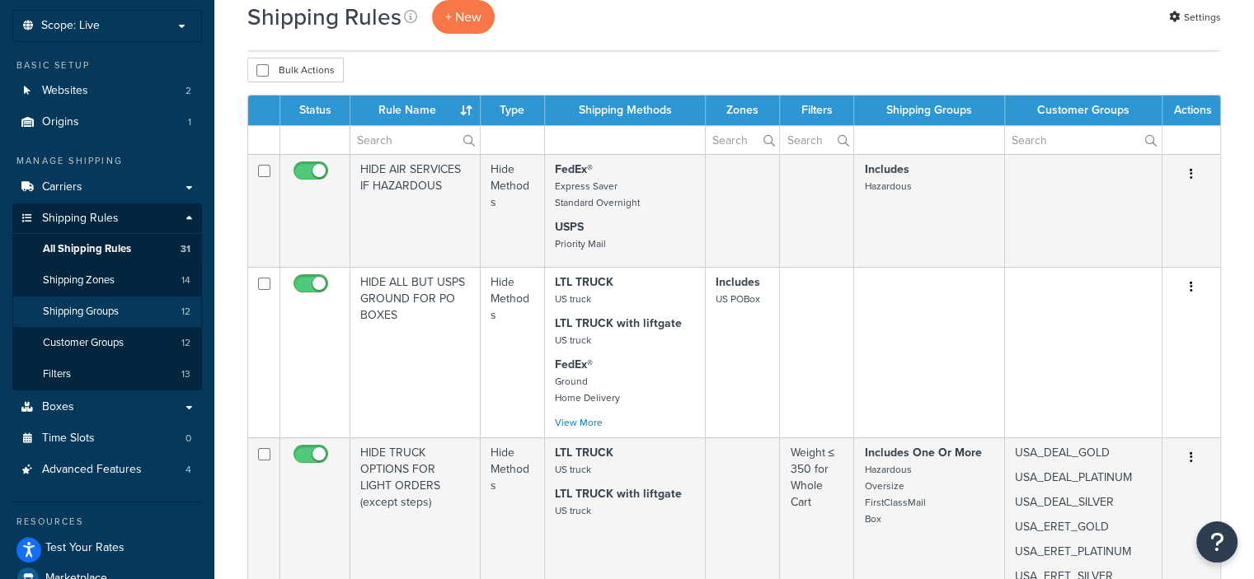
scroll to position [89, 0]
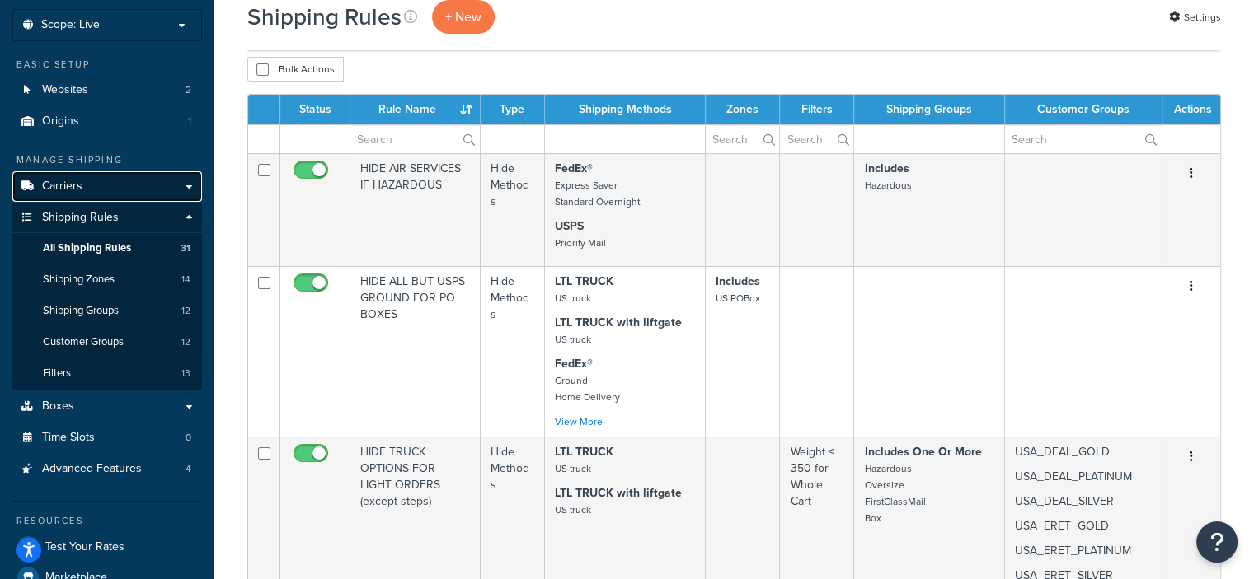
click at [118, 195] on link "Carriers" at bounding box center [107, 186] width 190 height 30
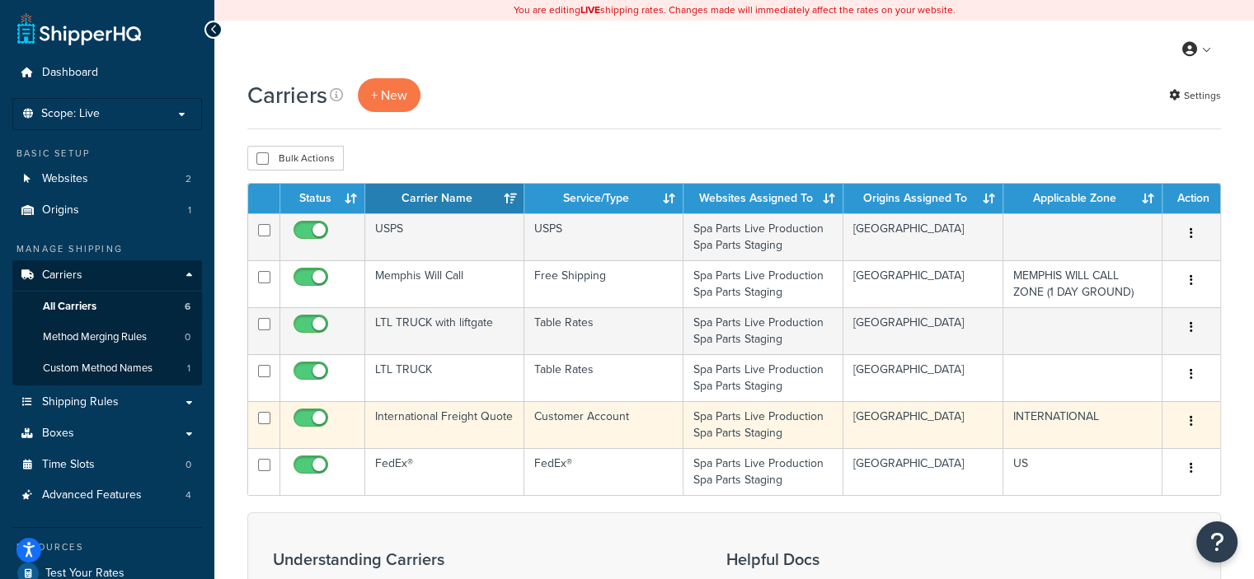
click at [1188, 421] on button "button" at bounding box center [1190, 422] width 23 height 26
click at [1098, 454] on link "Edit" at bounding box center [1124, 455] width 130 height 34
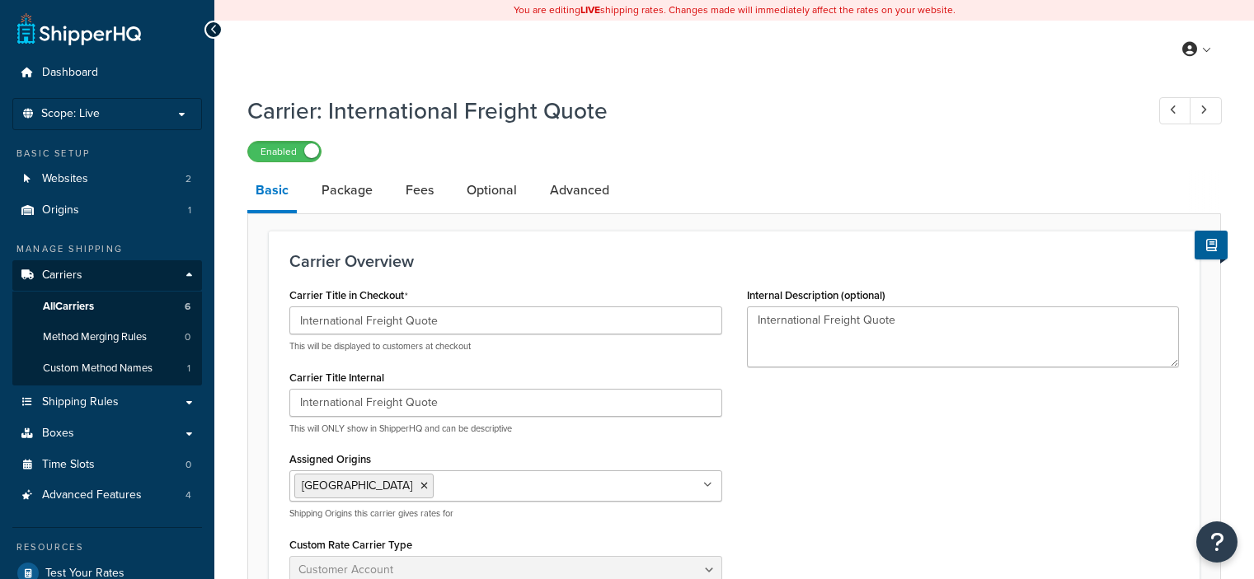
select select "customerAccount"
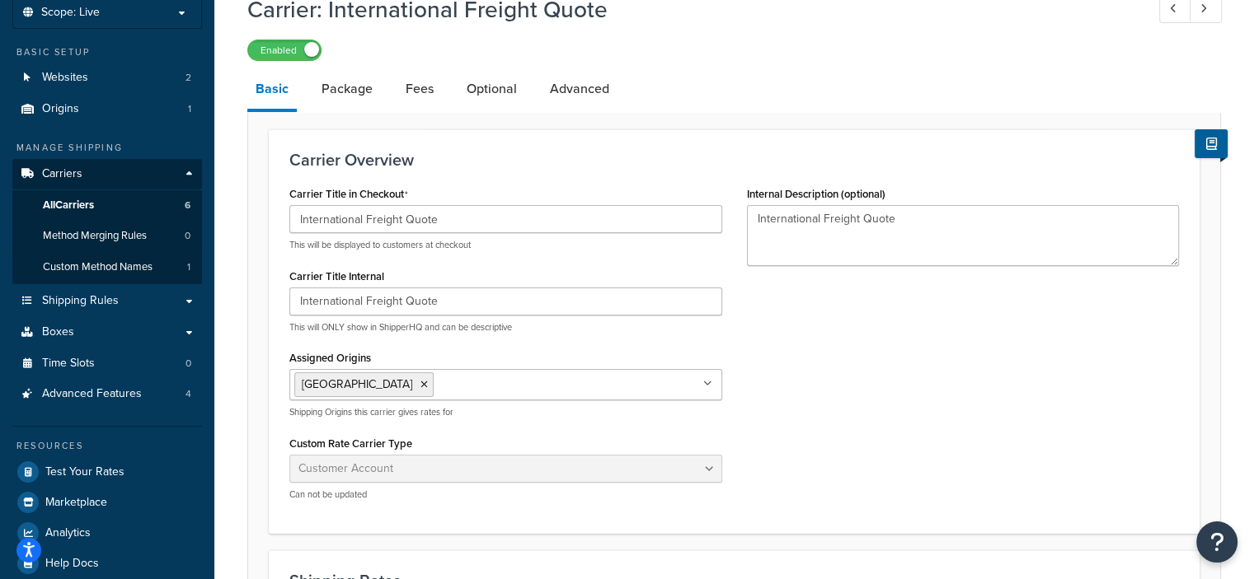
scroll to position [102, 0]
click at [579, 96] on link "Advanced" at bounding box center [580, 88] width 76 height 40
select select "false"
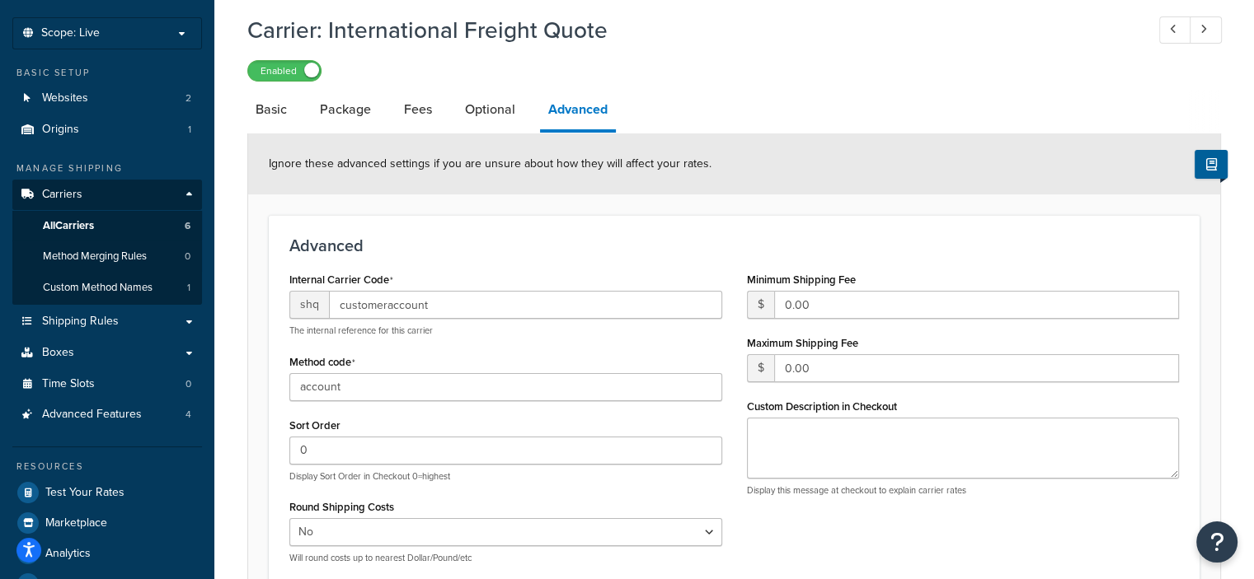
scroll to position [46, 0]
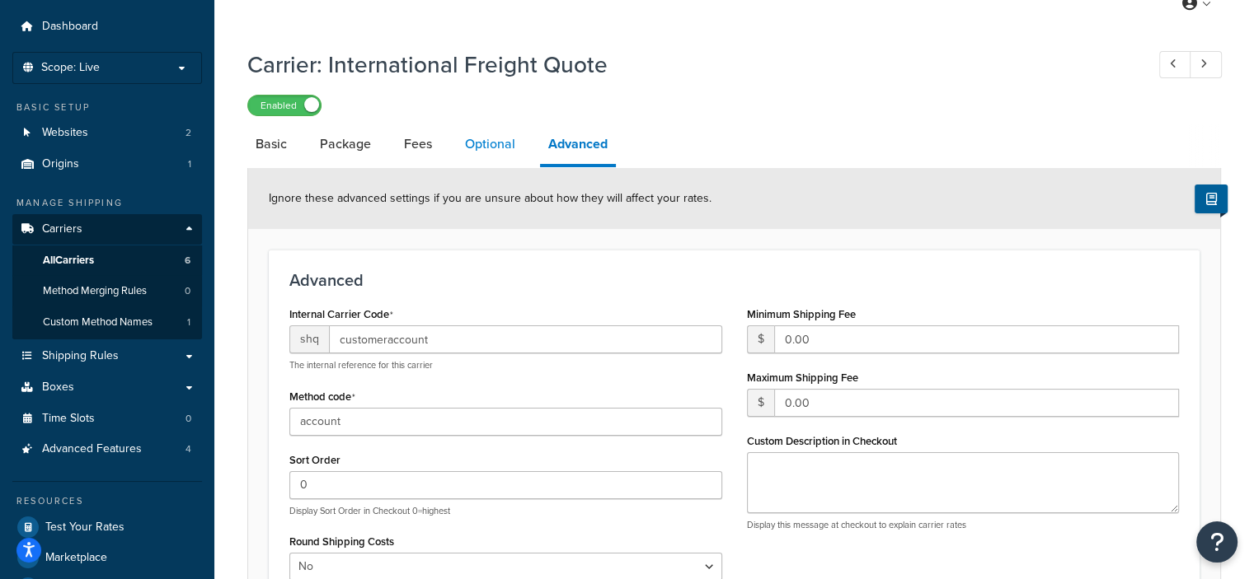
click at [502, 138] on link "Optional" at bounding box center [490, 144] width 67 height 40
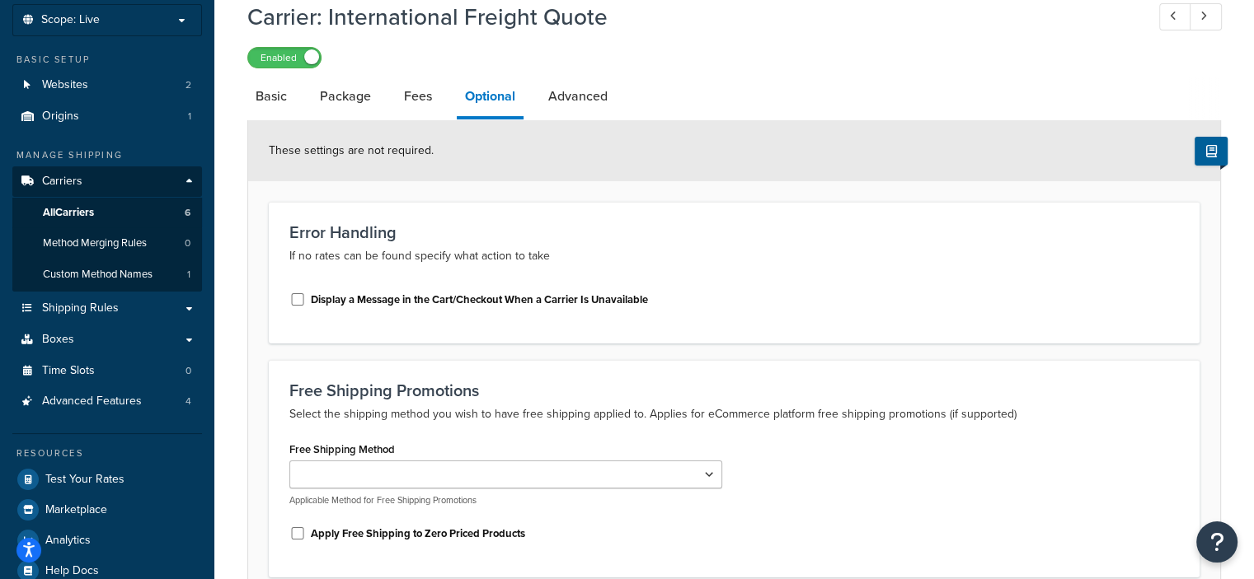
scroll to position [90, 0]
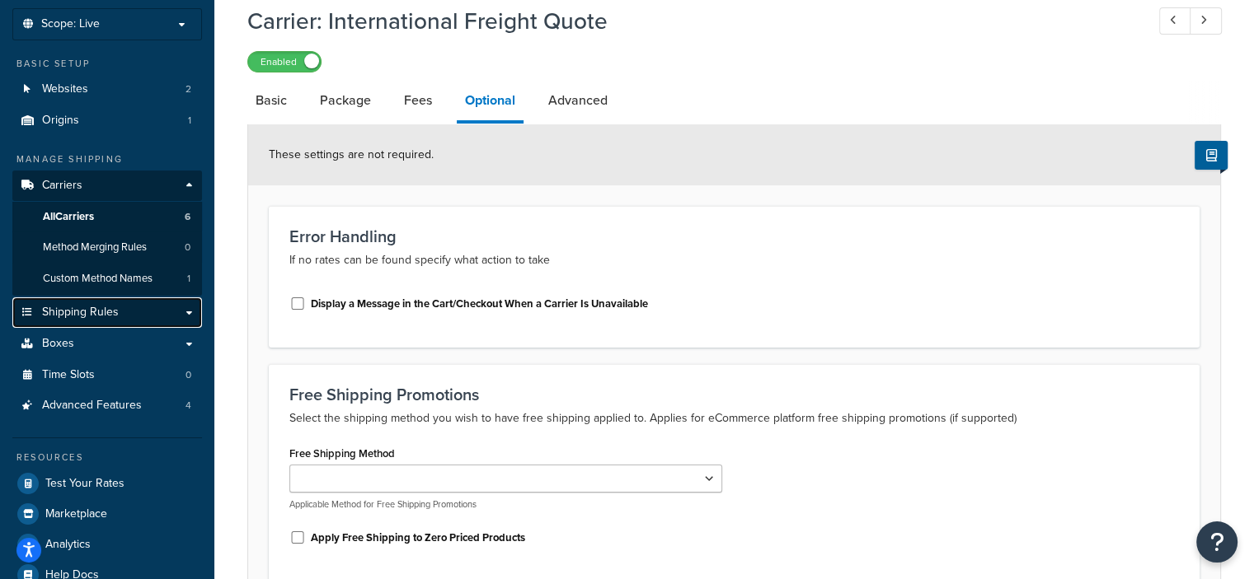
click at [135, 316] on link "Shipping Rules" at bounding box center [107, 313] width 190 height 30
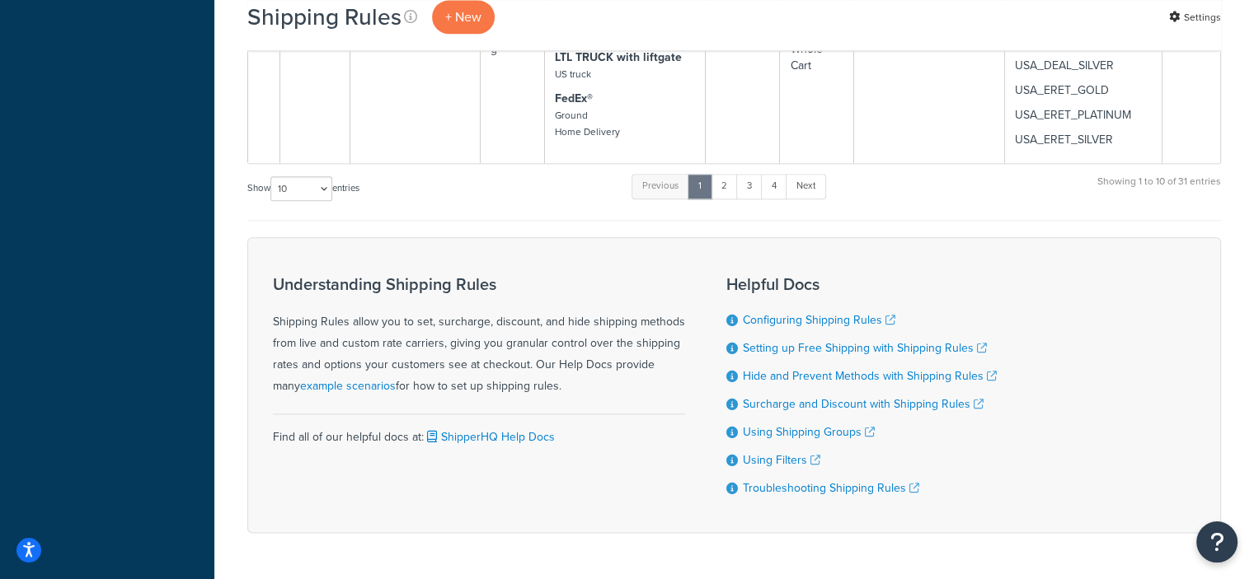
scroll to position [2061, 0]
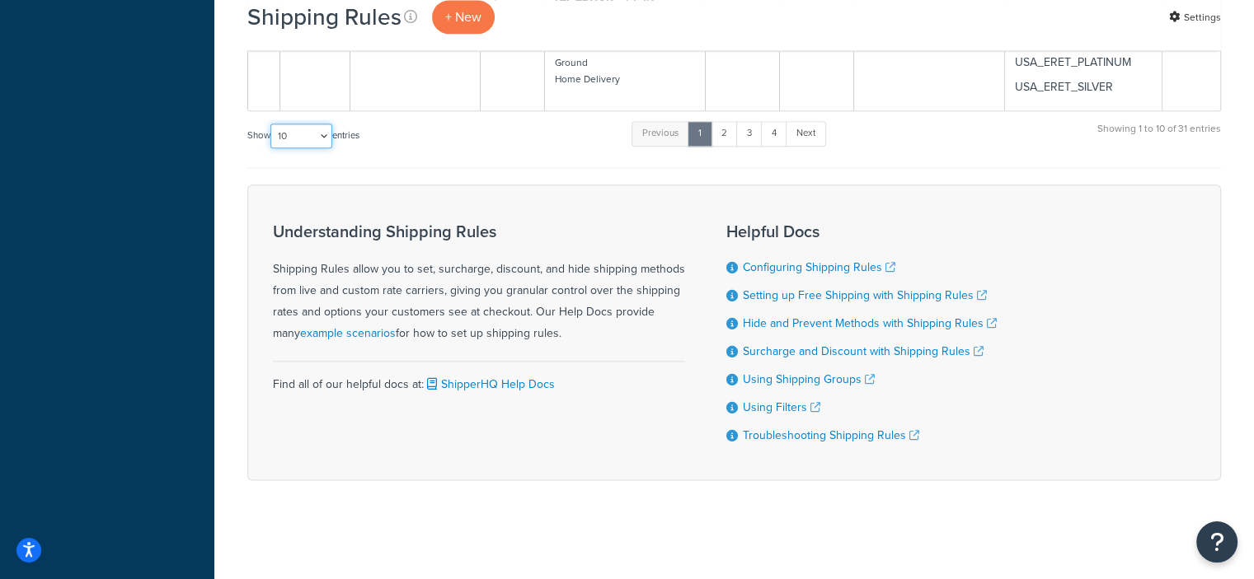
click at [328, 130] on select "10 15 25 50 100 1000" at bounding box center [301, 136] width 62 height 25
select select "50"
click at [272, 124] on select "10 15 25 50 100 1000" at bounding box center [301, 136] width 62 height 25
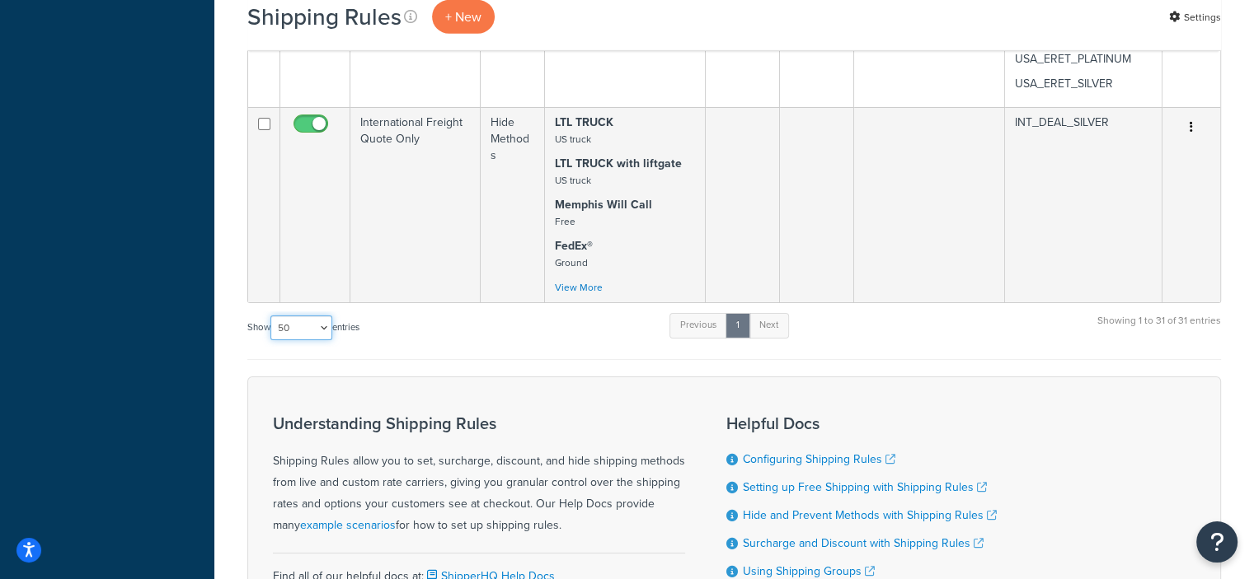
scroll to position [5235, 0]
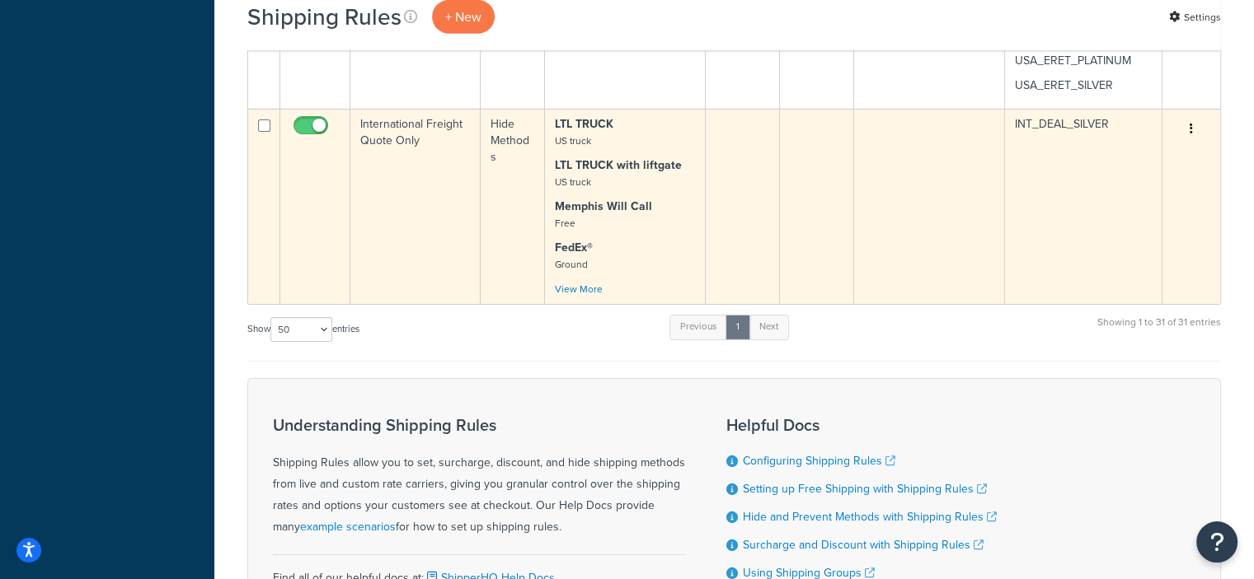
click at [1191, 126] on icon "button" at bounding box center [1190, 129] width 3 height 12
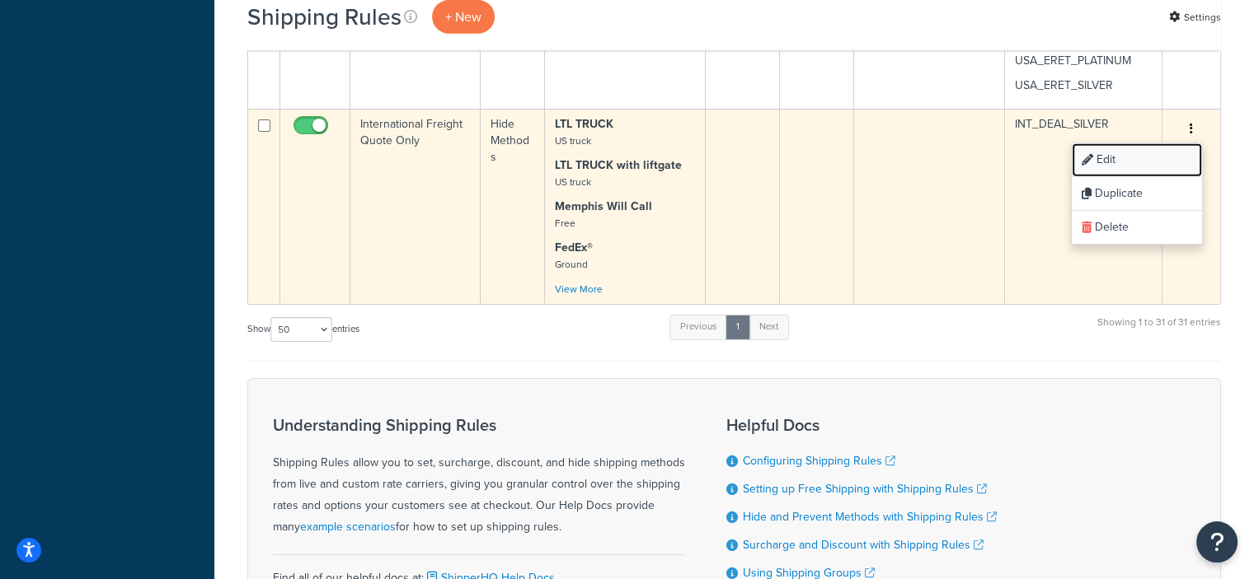
click at [1101, 153] on link "Edit" at bounding box center [1136, 160] width 130 height 34
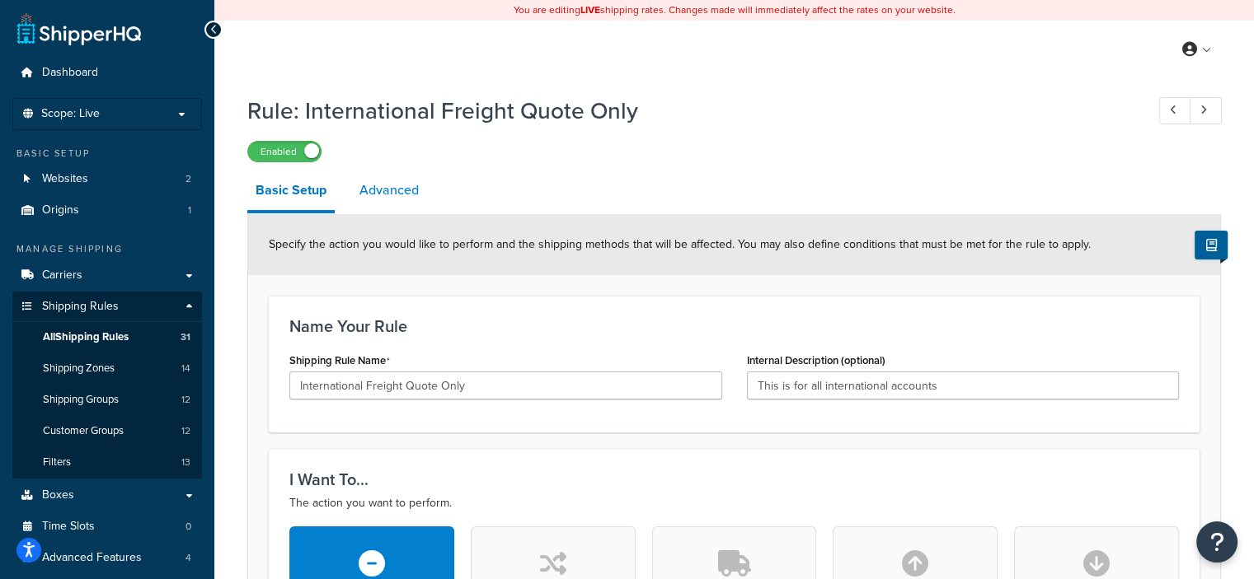
click at [389, 201] on link "Advanced" at bounding box center [389, 191] width 76 height 40
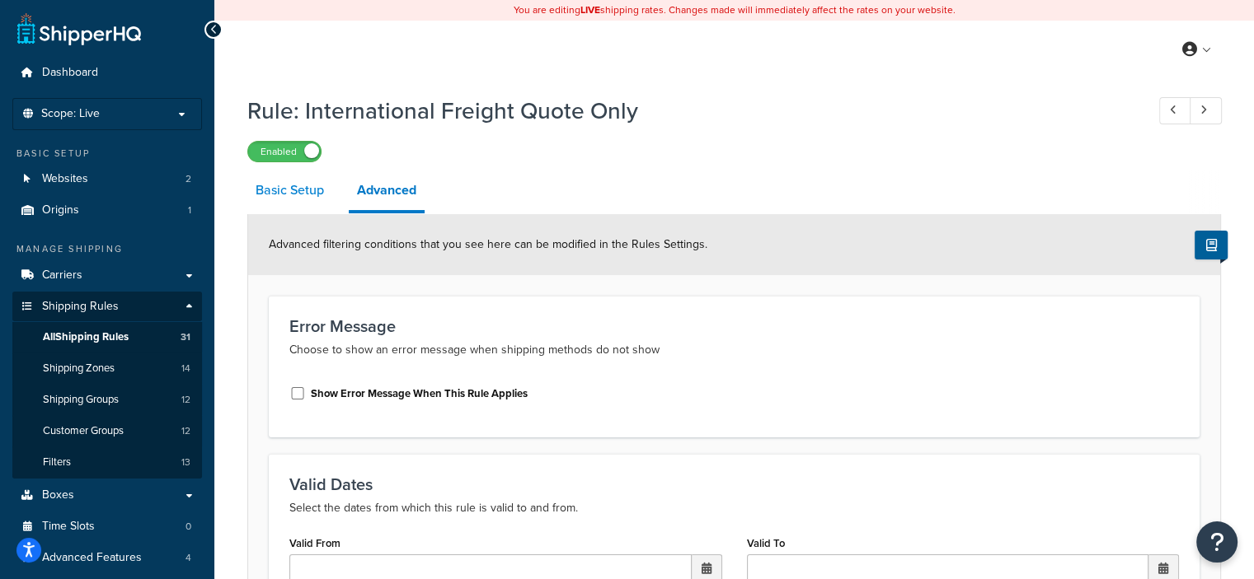
click at [273, 186] on link "Basic Setup" at bounding box center [289, 191] width 85 height 40
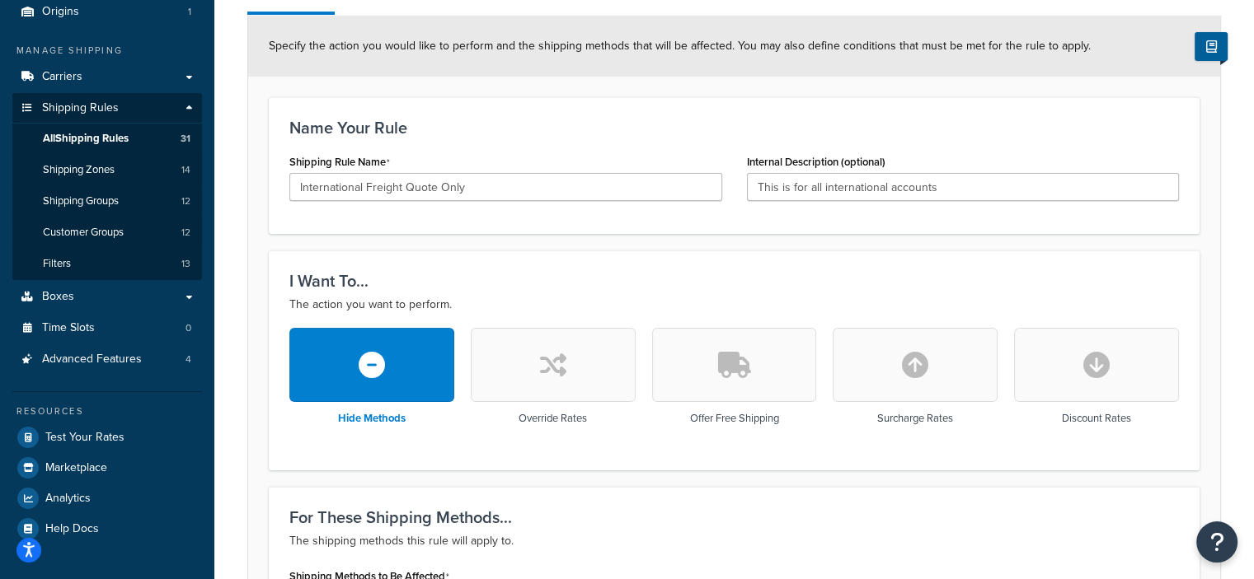
scroll to position [198, 0]
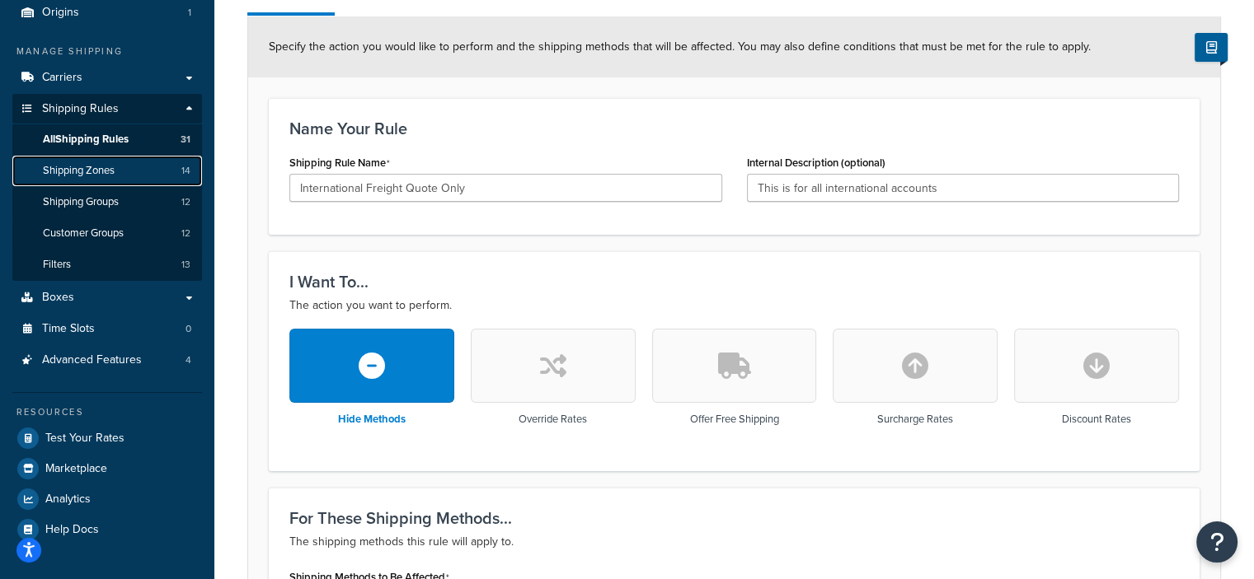
click at [82, 173] on span "Shipping Zones" at bounding box center [79, 171] width 72 height 14
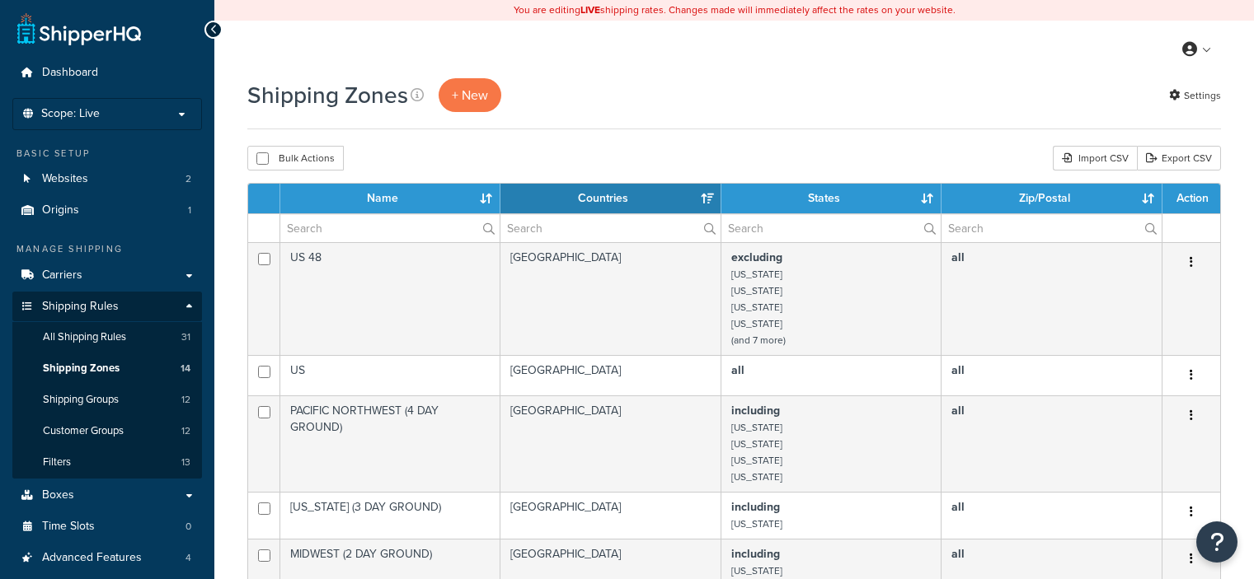
select select "15"
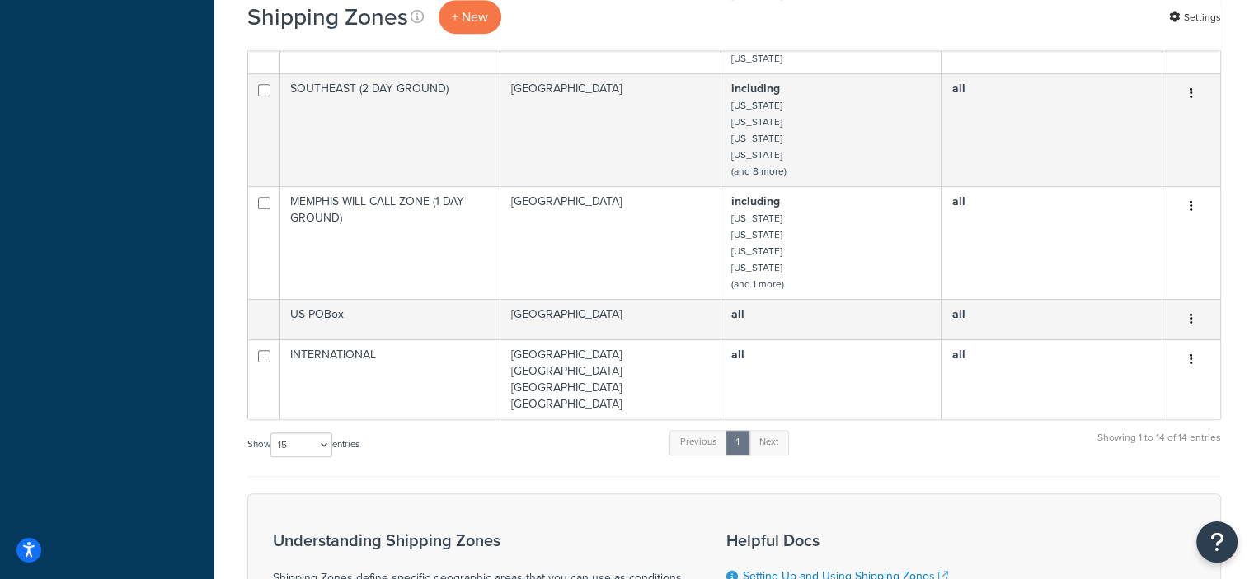
scroll to position [1078, 0]
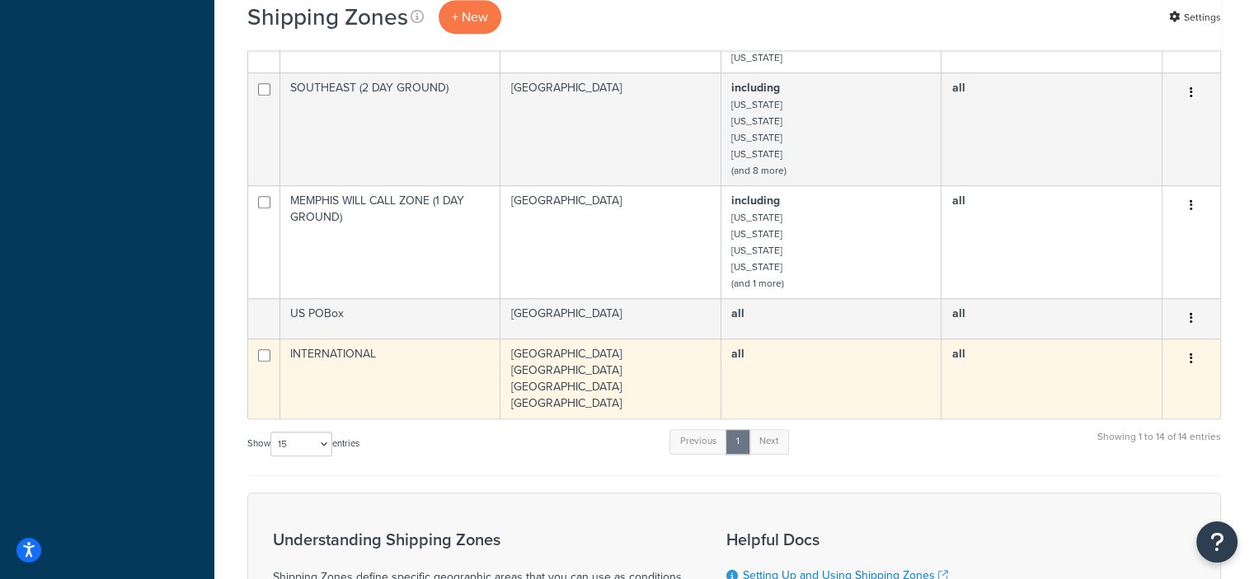
click at [1196, 359] on button "button" at bounding box center [1190, 359] width 23 height 26
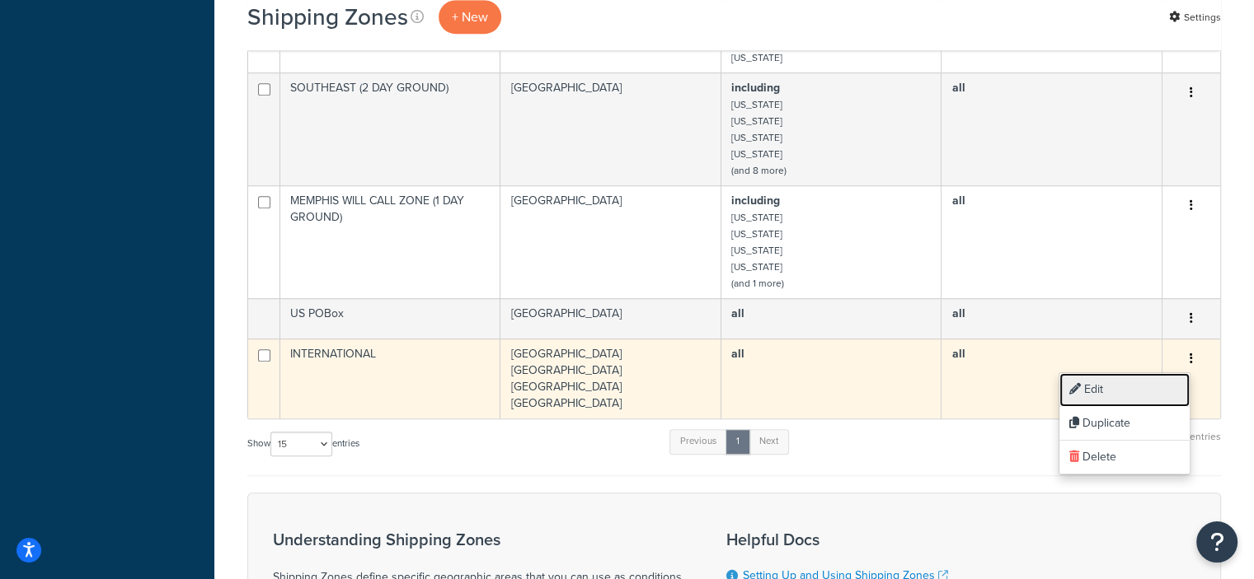
click at [1101, 384] on link "Edit" at bounding box center [1124, 390] width 130 height 34
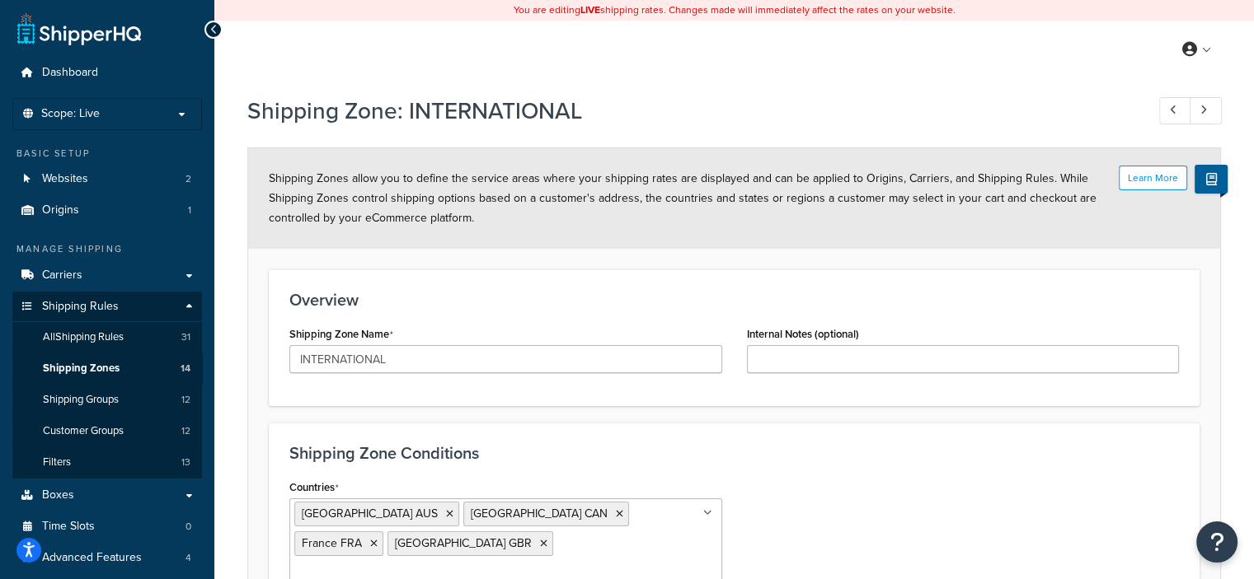
scroll to position [162, 0]
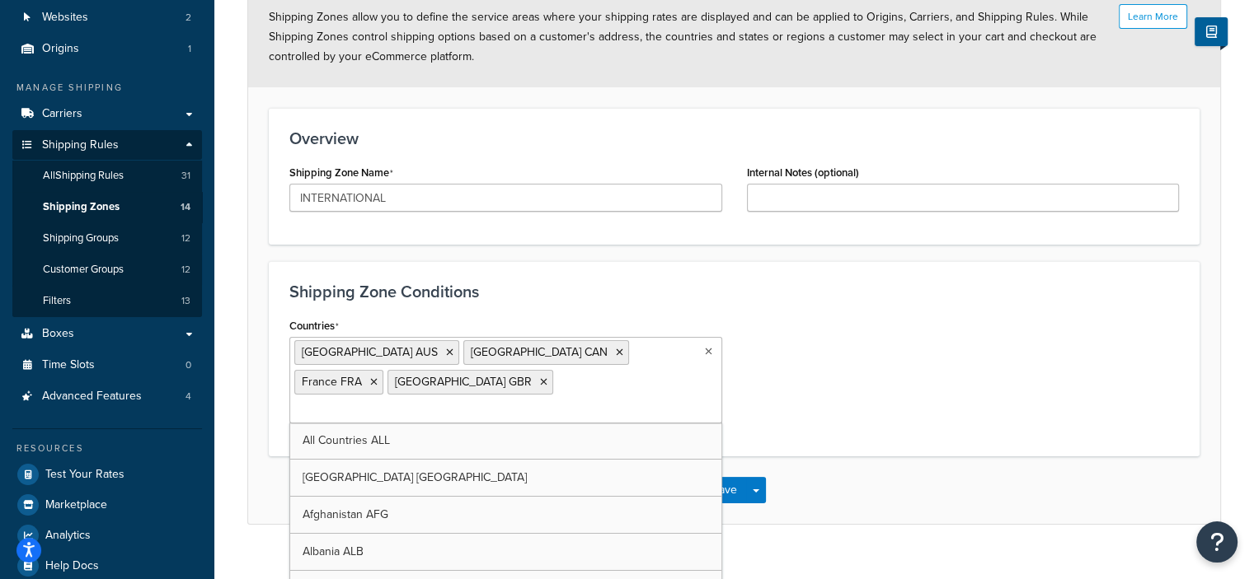
click at [667, 386] on ul "[GEOGRAPHIC_DATA] [GEOGRAPHIC_DATA] [GEOGRAPHIC_DATA] CAN [GEOGRAPHIC_DATA] FRA…" at bounding box center [505, 380] width 433 height 87
type input "neth"
click at [649, 371] on ul "[GEOGRAPHIC_DATA] [GEOGRAPHIC_DATA] [GEOGRAPHIC_DATA] [GEOGRAPHIC_DATA] [GEOGRA…" at bounding box center [505, 380] width 433 height 87
click at [832, 376] on div "Countries Australia AUS Canada CAN France FRA Netherlands NLD United Kingdom GB…" at bounding box center [734, 375] width 914 height 122
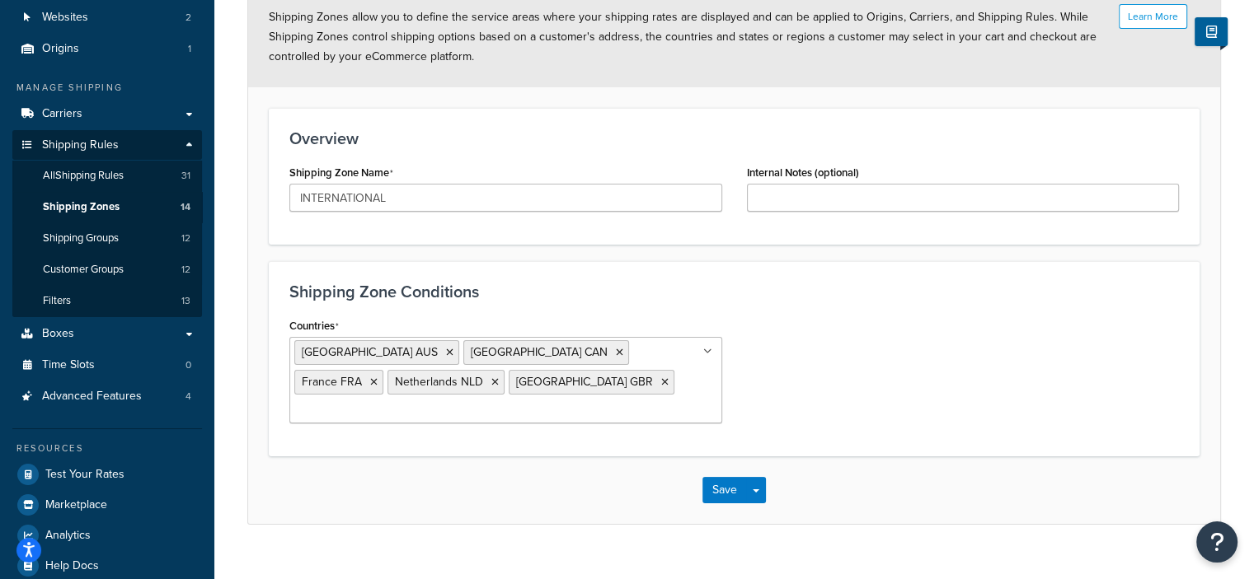
click at [440, 402] on input "Countries" at bounding box center [367, 411] width 146 height 18
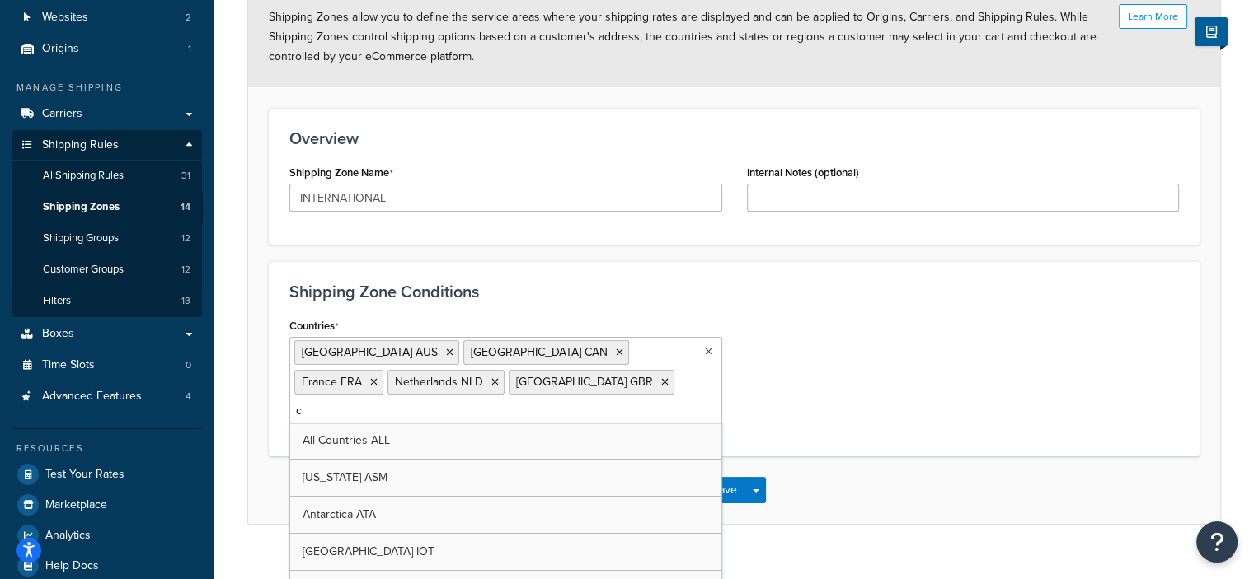
type input "cz"
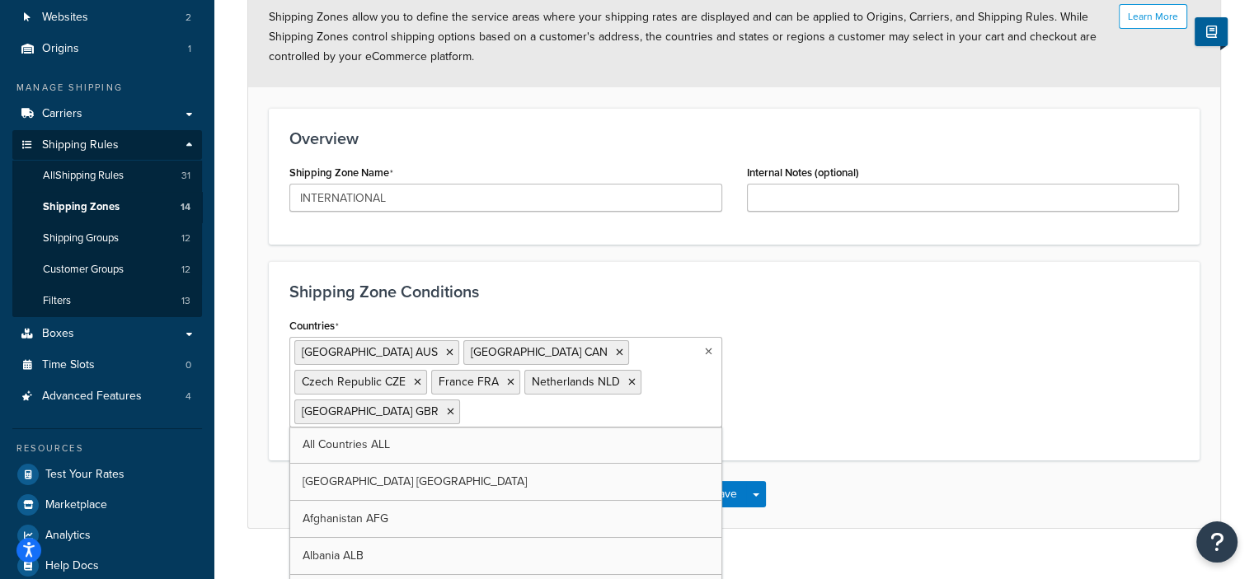
click at [806, 386] on div "Countries Australia AUS Canada CAN Czech Republic CZE France FRA Netherlands NL…" at bounding box center [734, 377] width 914 height 126
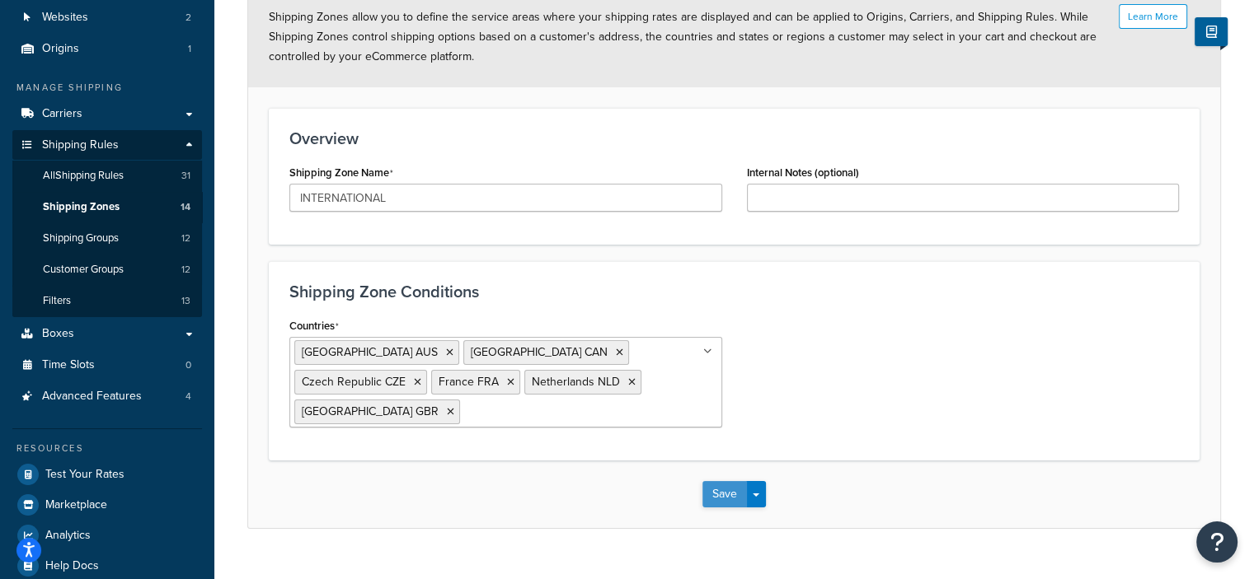
click at [732, 486] on button "Save" at bounding box center [724, 494] width 45 height 26
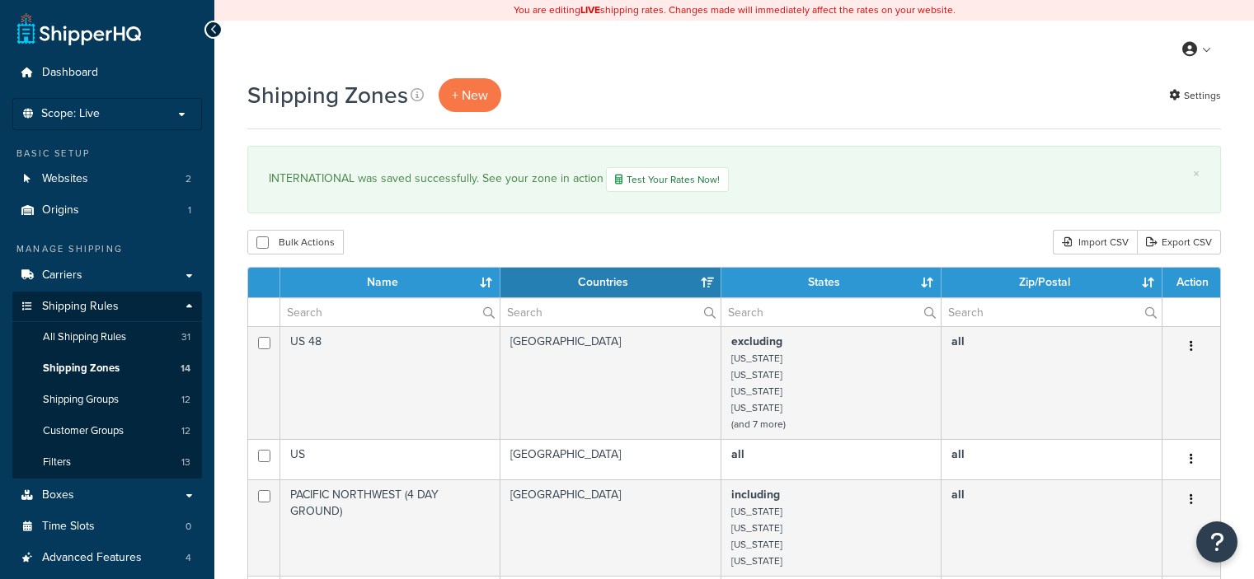
select select "15"
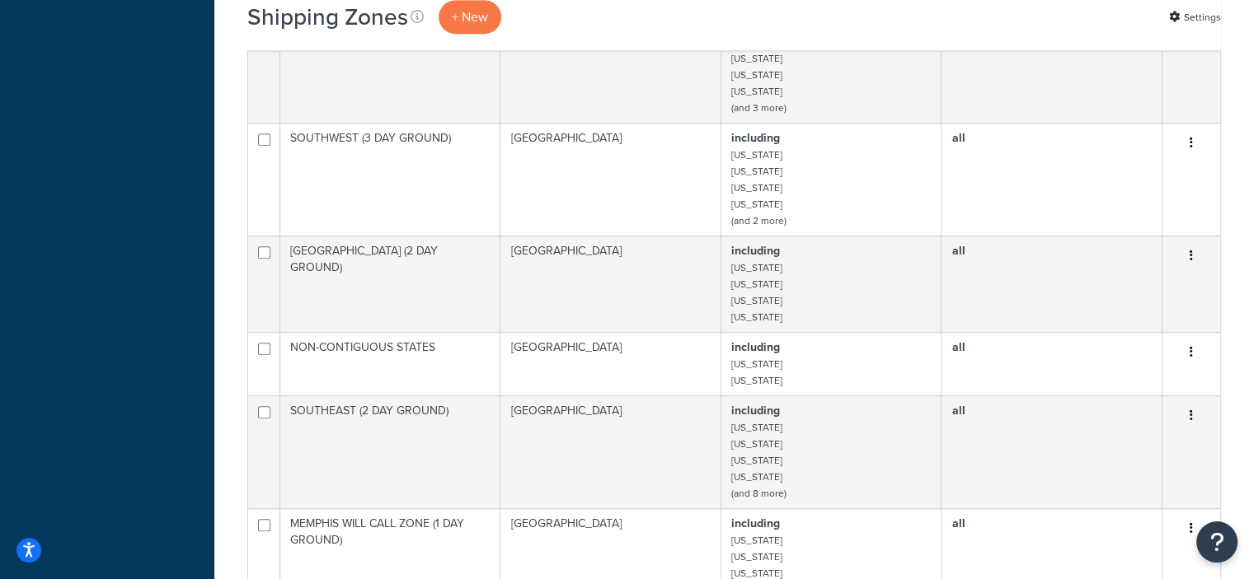
scroll to position [698, 0]
